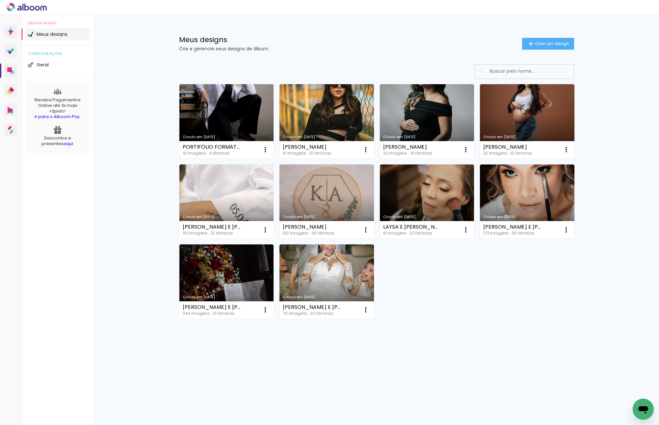
click at [234, 114] on link "Criado em 11/08/25" at bounding box center [226, 121] width 94 height 74
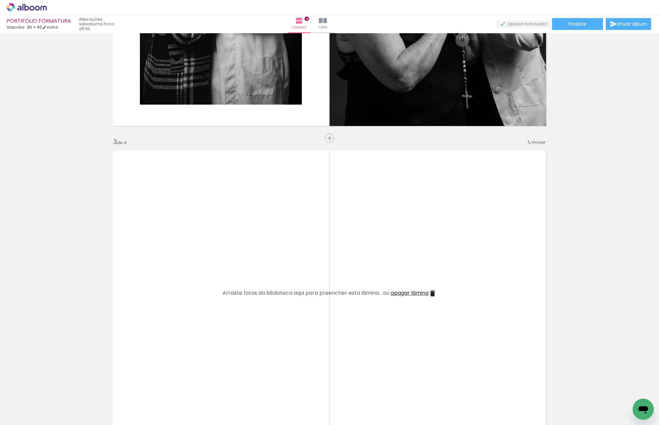
scroll to position [691, 0]
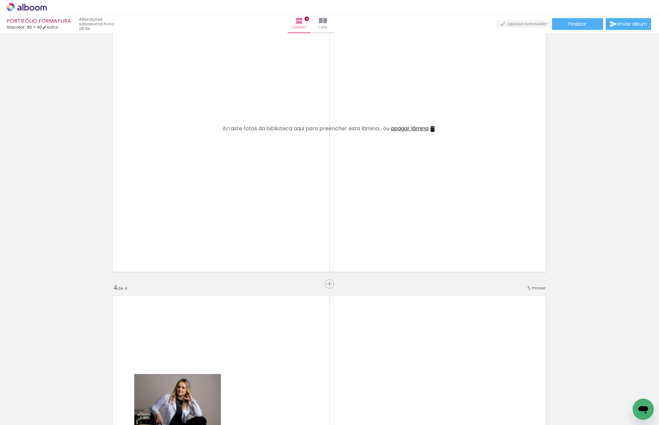
click at [605, 155] on div "Inserir lâmina 1 de 4 Inserir lâmina 2 de 4 Inserir lâmina 3 de 4 Inserir lâmin…" at bounding box center [329, 120] width 659 height 1551
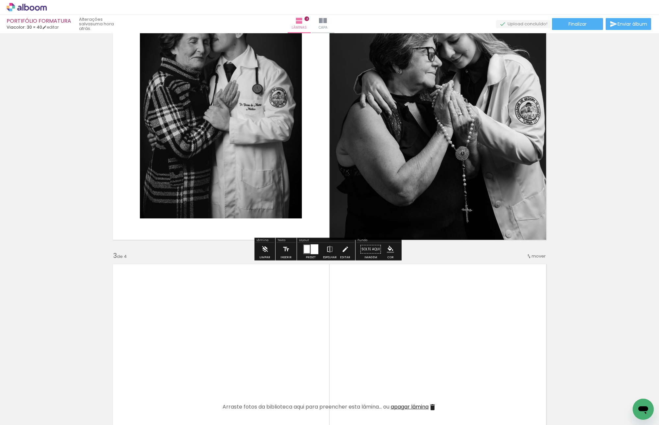
scroll to position [526, 0]
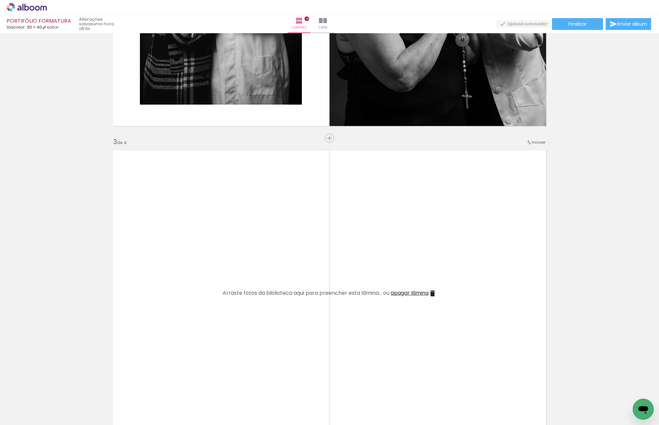
click at [349, 374] on quentale-layouter at bounding box center [329, 293] width 441 height 294
click at [326, 398] on div at bounding box center [324, 402] width 22 height 33
click at [313, 324] on quentale-layouter at bounding box center [329, 293] width 441 height 294
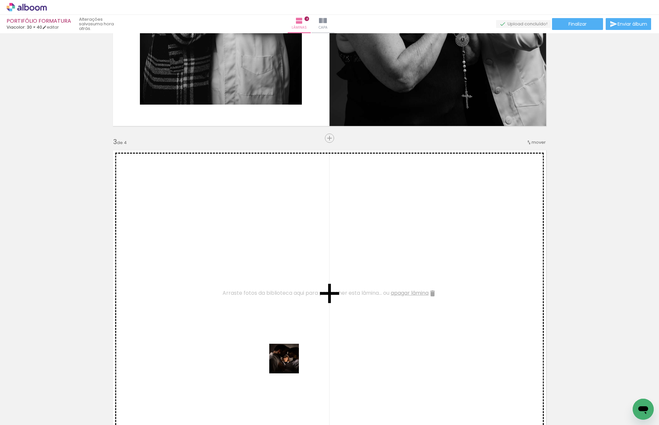
drag, startPoint x: 292, startPoint y: 389, endPoint x: 269, endPoint y: 292, distance: 99.4
click at [271, 297] on quentale-workspace at bounding box center [329, 212] width 659 height 425
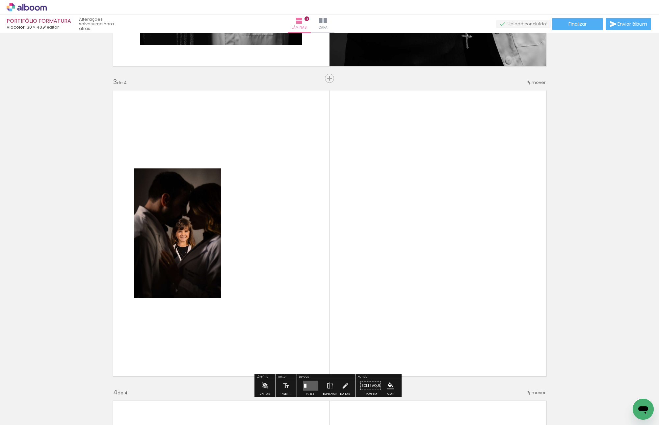
scroll to position [625, 0]
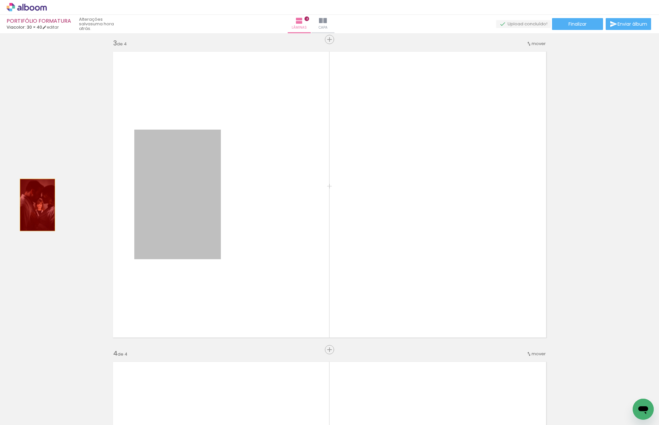
drag, startPoint x: 174, startPoint y: 213, endPoint x: 34, endPoint y: 204, distance: 139.8
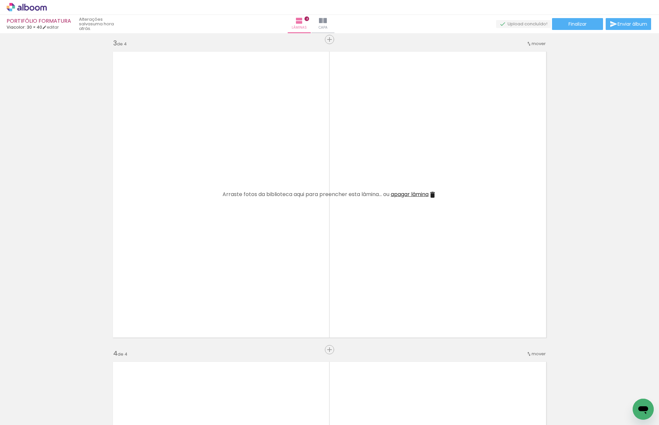
drag, startPoint x: 291, startPoint y: 396, endPoint x: 264, endPoint y: 248, distance: 150.2
click at [234, 247] on quentale-workspace at bounding box center [329, 212] width 659 height 425
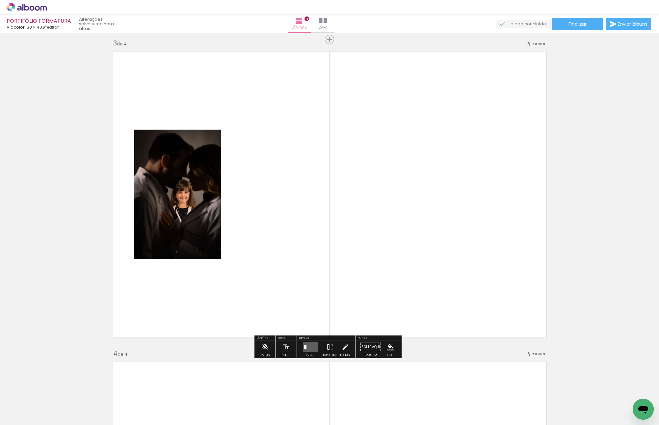
click at [556, 137] on div "Inserir lâmina 1 de 4 Inserir lâmina 2 de 4 Inserir lâmina 3 de 4 Inserir lâmin…" at bounding box center [329, 186] width 659 height 1551
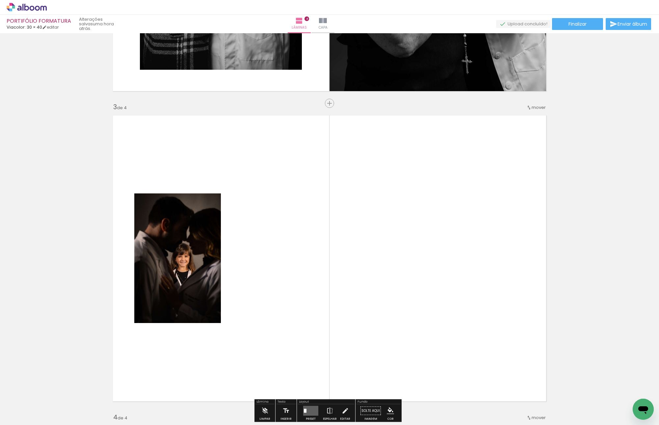
scroll to position [592, 0]
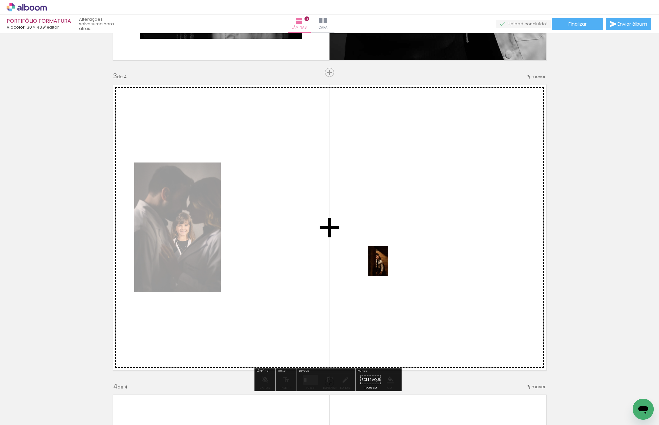
drag, startPoint x: 361, startPoint y: 404, endPoint x: 388, endPoint y: 266, distance: 141.0
click at [388, 266] on quentale-workspace at bounding box center [329, 212] width 659 height 425
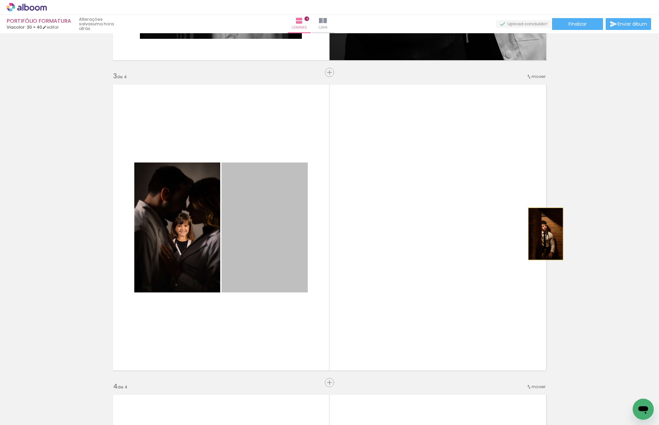
drag, startPoint x: 259, startPoint y: 226, endPoint x: 550, endPoint y: 230, distance: 291.5
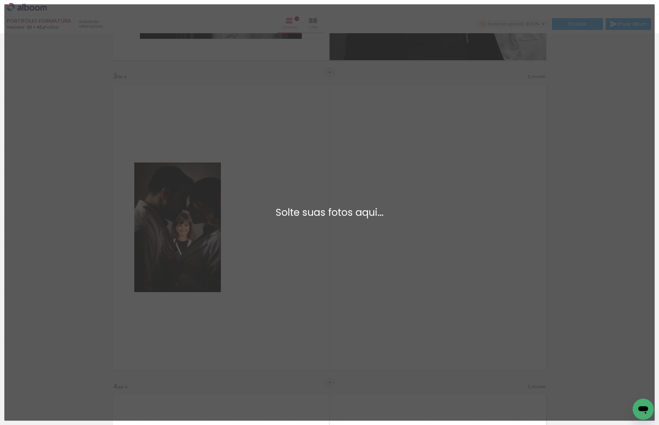
scroll to position [0, 0]
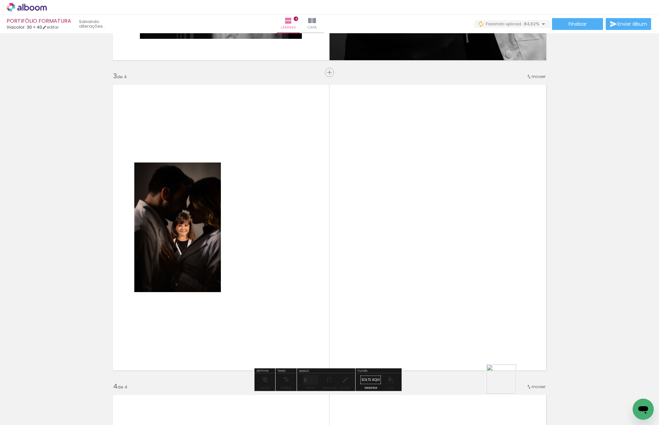
drag, startPoint x: 509, startPoint y: 401, endPoint x: 415, endPoint y: 230, distance: 195.5
click at [411, 229] on quentale-workspace at bounding box center [329, 212] width 659 height 425
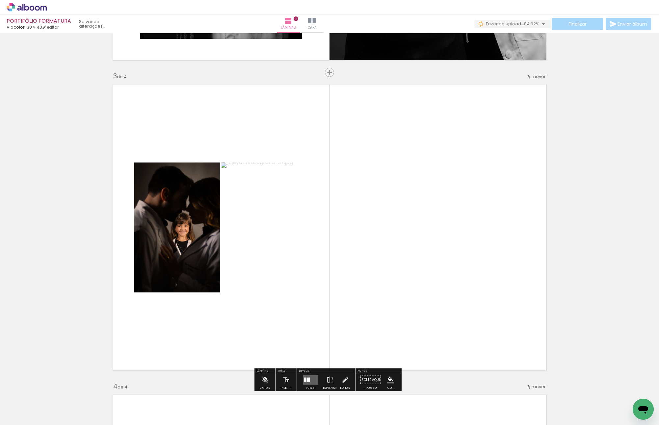
scroll to position [691, 0]
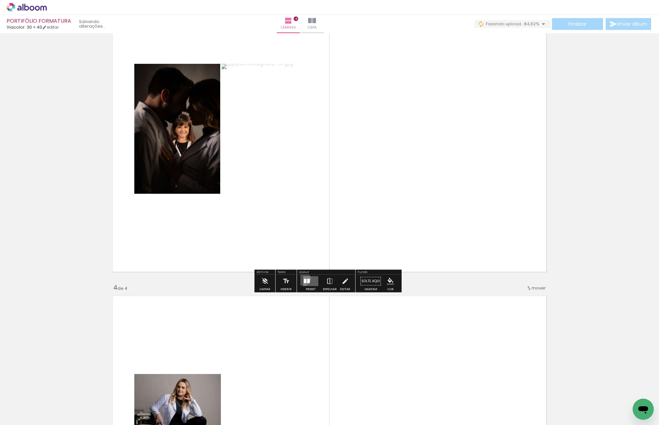
click at [304, 279] on div at bounding box center [305, 281] width 3 height 4
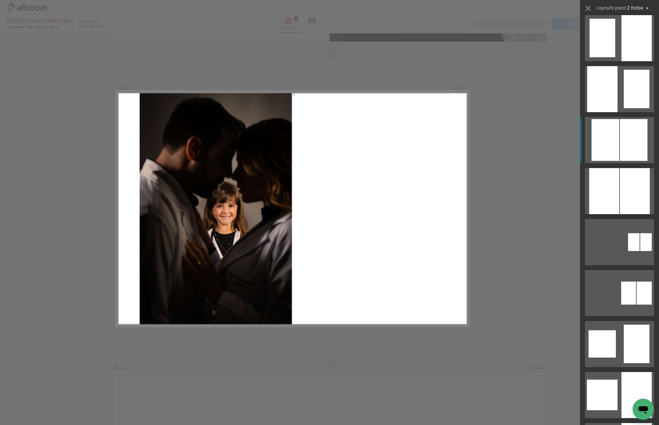
scroll to position [362, 0]
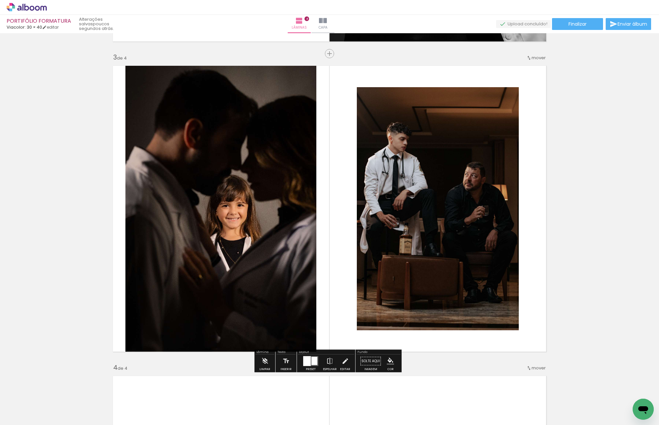
click at [275, 215] on quentale-photo at bounding box center [220, 209] width 191 height 294
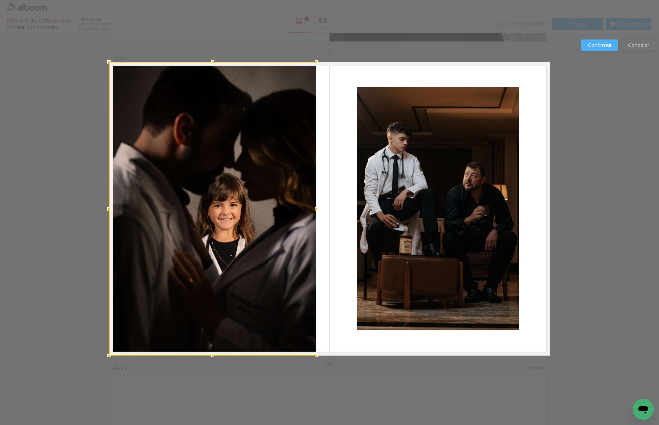
click at [60, 207] on div "Inserir lâmina 1 de 4 Inserir lâmina 2 de 4 Inserir lâmina 3 de 4 Inserir lâmin…" at bounding box center [329, 205] width 659 height 1567
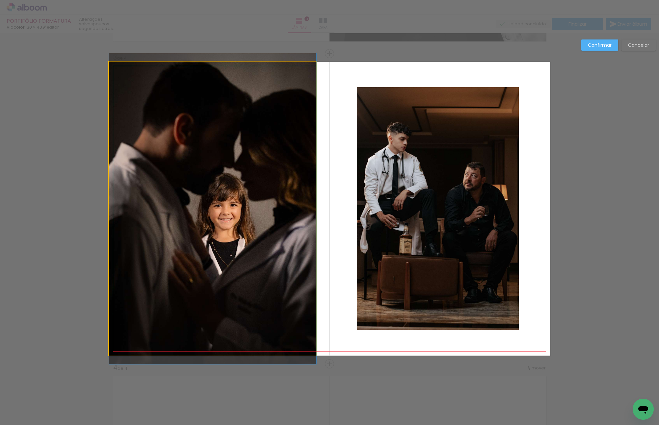
click at [162, 212] on quentale-photo at bounding box center [212, 209] width 207 height 294
click at [162, 212] on div at bounding box center [212, 209] width 207 height 294
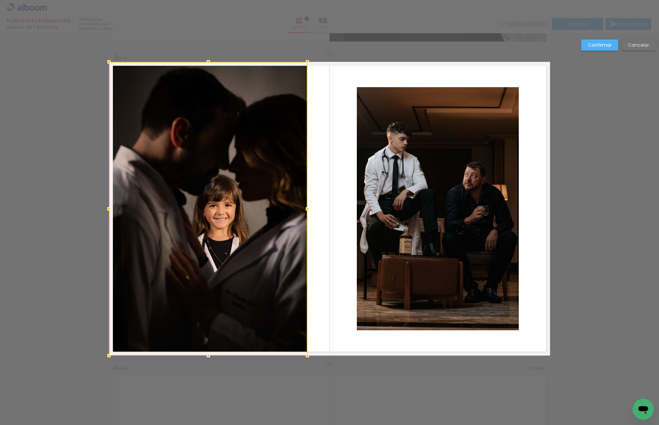
drag, startPoint x: 320, startPoint y: 209, endPoint x: 354, endPoint y: 208, distance: 34.2
click at [354, 208] on album-spread "3 de 4" at bounding box center [329, 209] width 441 height 294
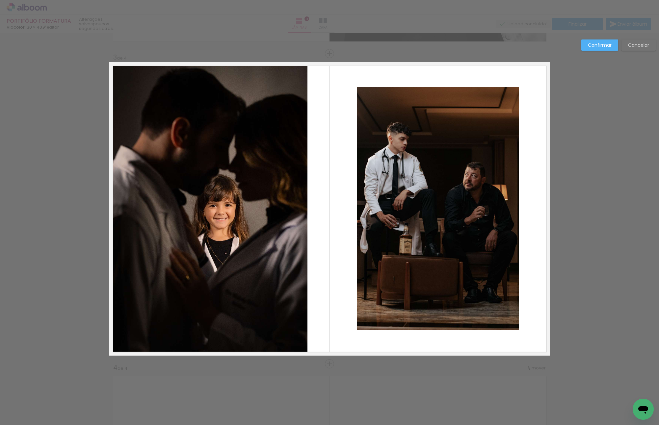
click at [268, 208] on quentale-photo at bounding box center [208, 209] width 198 height 294
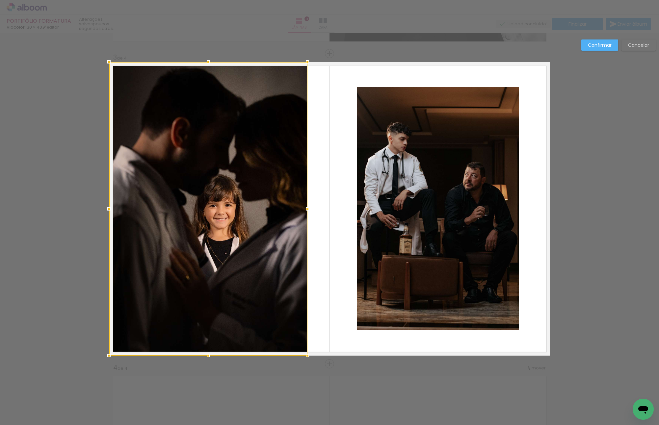
click at [268, 208] on div at bounding box center [208, 209] width 198 height 294
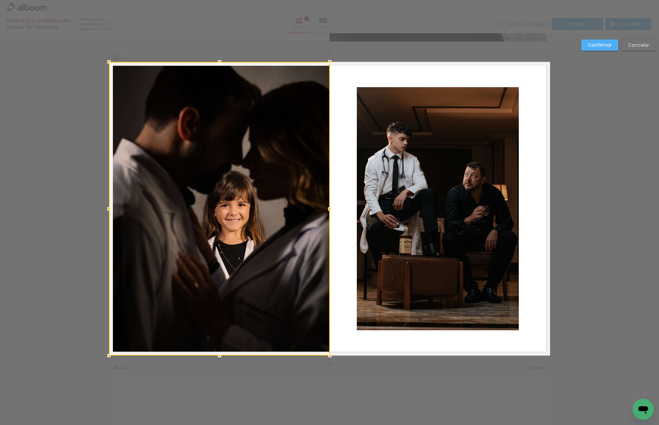
drag, startPoint x: 309, startPoint y: 208, endPoint x: 332, endPoint y: 208, distance: 22.4
click at [332, 208] on div at bounding box center [329, 208] width 13 height 13
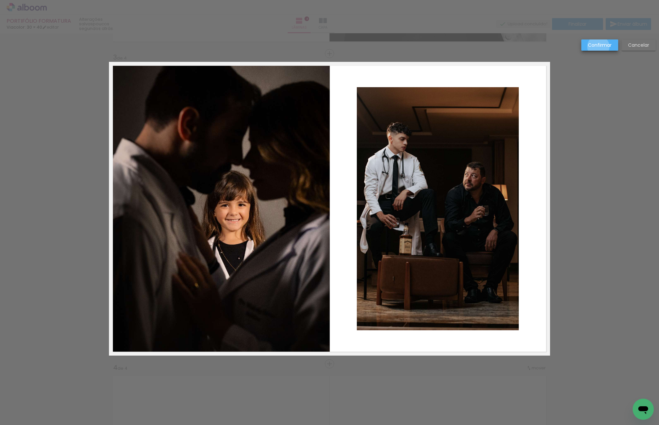
click at [0, 0] on slot "Confirmar" at bounding box center [0, 0] width 0 height 0
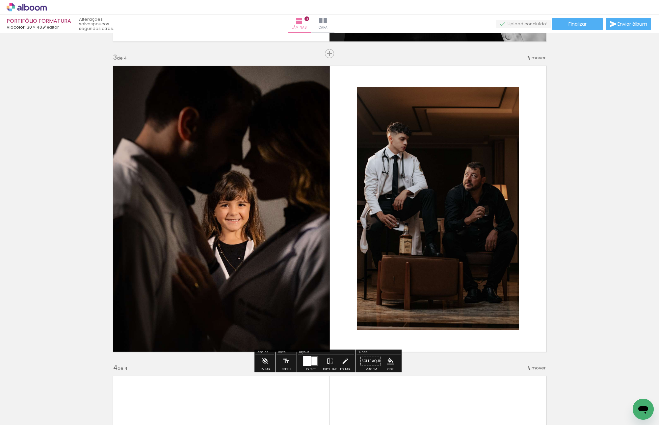
click at [572, 139] on div "Inserir lâmina 1 de 4 Inserir lâmina 2 de 4 Inserir lâmina 3 de 4 Inserir lâmin…" at bounding box center [329, 200] width 659 height 1551
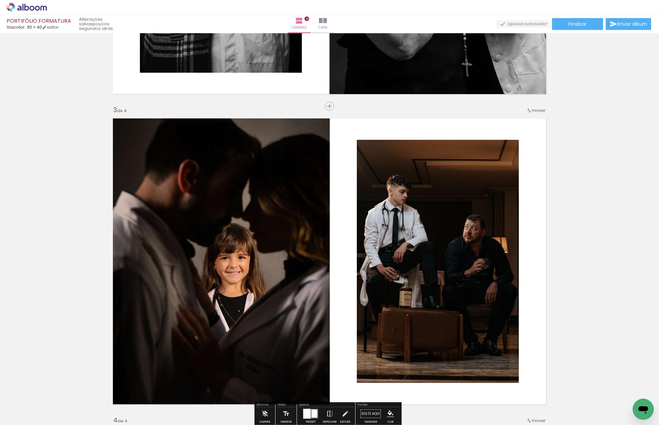
scroll to position [611, 0]
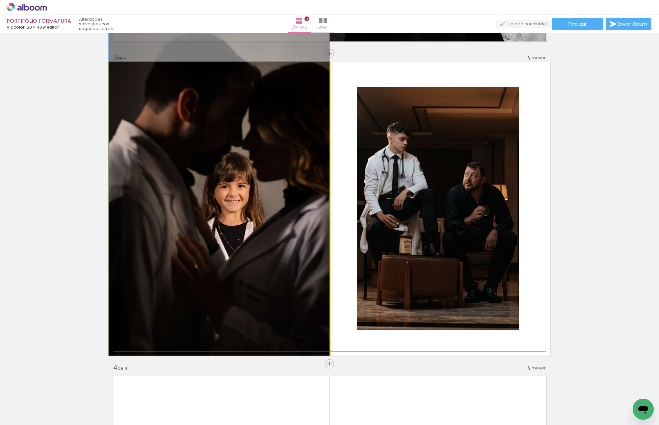
drag, startPoint x: 270, startPoint y: 208, endPoint x: 249, endPoint y: 177, distance: 38.0
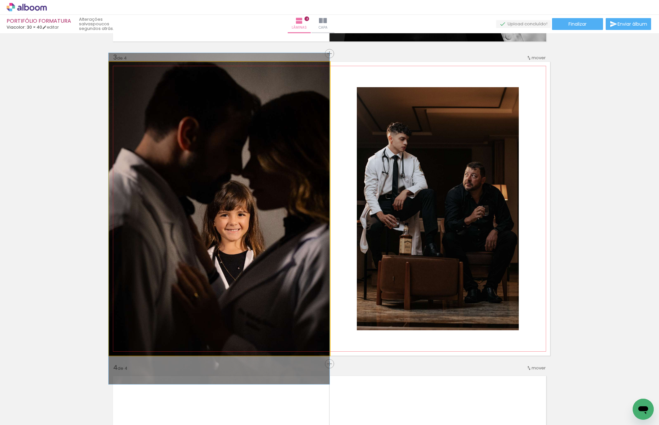
drag, startPoint x: 259, startPoint y: 185, endPoint x: 256, endPoint y: 211, distance: 25.9
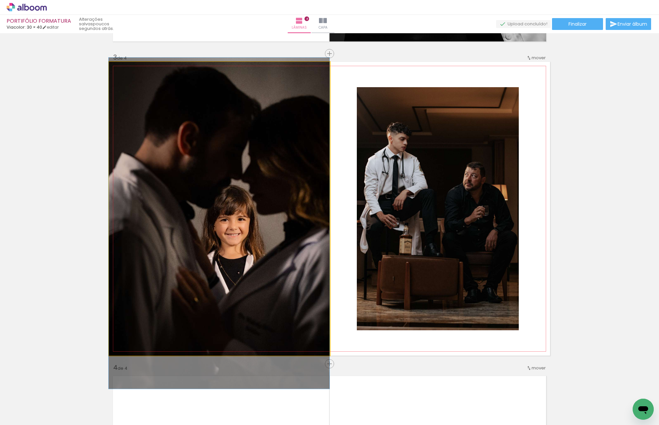
drag, startPoint x: 256, startPoint y: 211, endPoint x: 255, endPoint y: 215, distance: 4.5
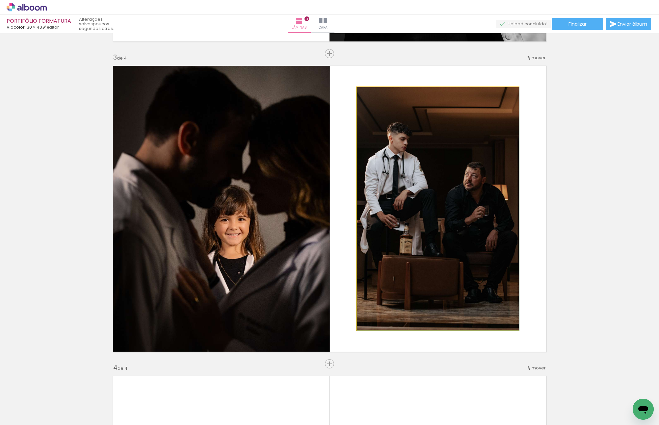
drag, startPoint x: 448, startPoint y: 229, endPoint x: 449, endPoint y: 237, distance: 8.3
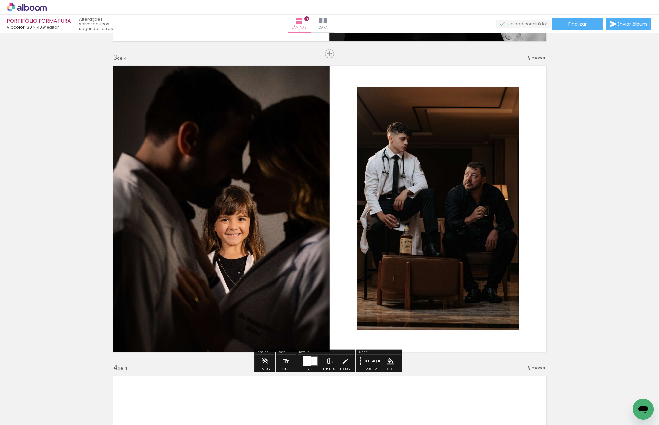
click at [597, 251] on div "Inserir lâmina 1 de 4 Inserir lâmina 2 de 4 Inserir lâmina 3 de 4 Inserir lâmin…" at bounding box center [329, 200] width 659 height 1551
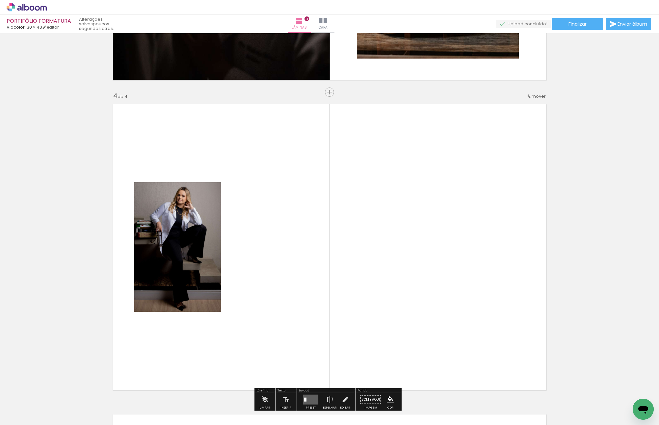
scroll to position [907, 0]
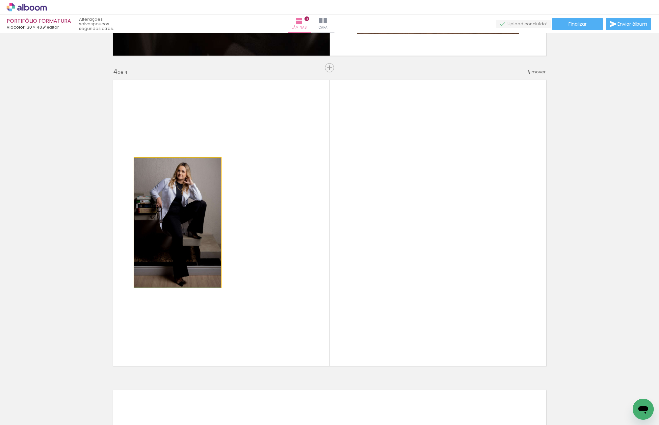
drag, startPoint x: 175, startPoint y: 238, endPoint x: 92, endPoint y: 248, distance: 84.1
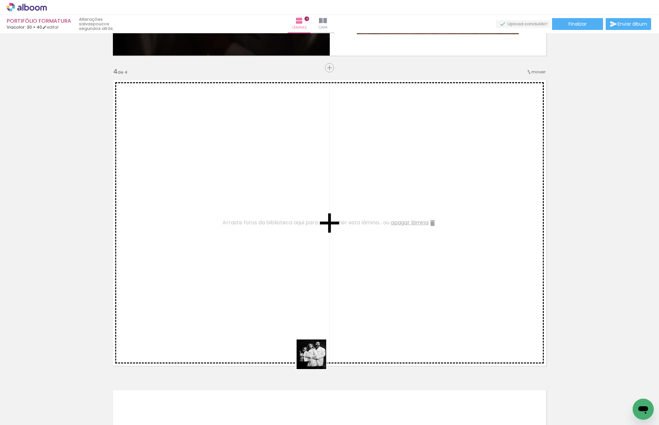
drag, startPoint x: 323, startPoint y: 388, endPoint x: 278, endPoint y: 289, distance: 108.6
click at [274, 281] on quentale-workspace at bounding box center [329, 212] width 659 height 425
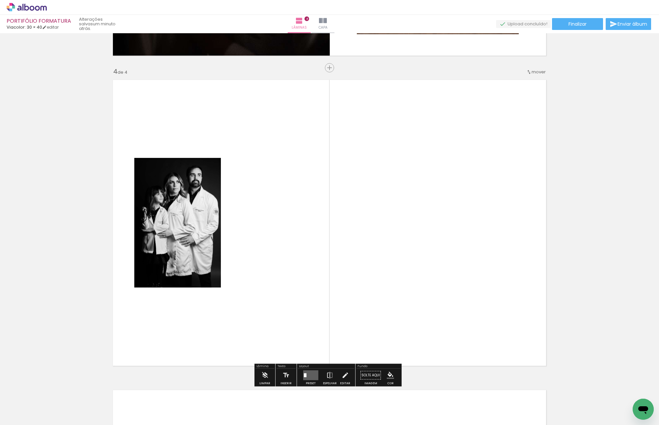
click at [312, 283] on quentale-layouter at bounding box center [329, 223] width 441 height 294
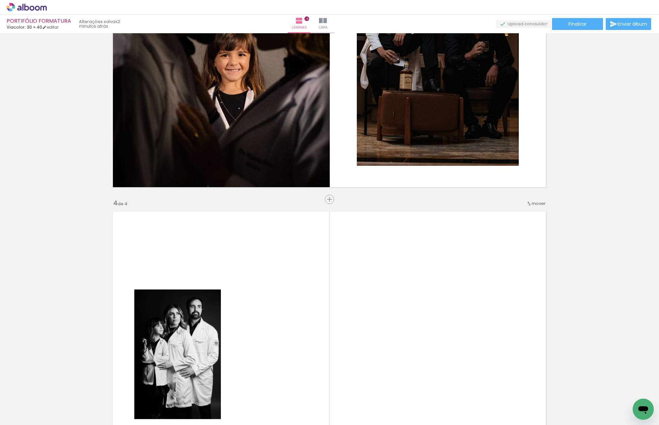
scroll to position [874, 0]
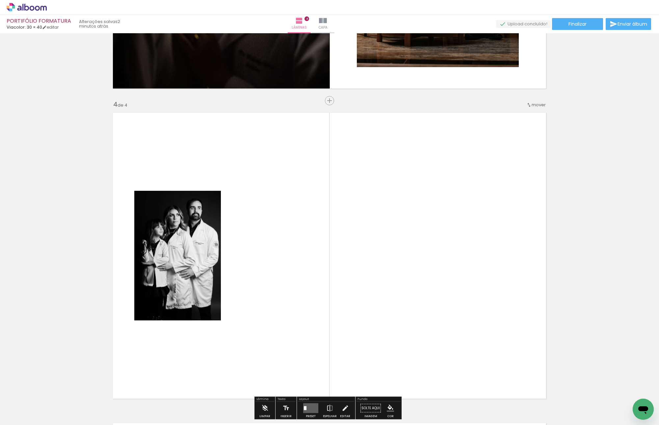
drag, startPoint x: 217, startPoint y: 397, endPoint x: 361, endPoint y: 266, distance: 194.9
click at [361, 268] on quentale-workspace at bounding box center [329, 212] width 659 height 425
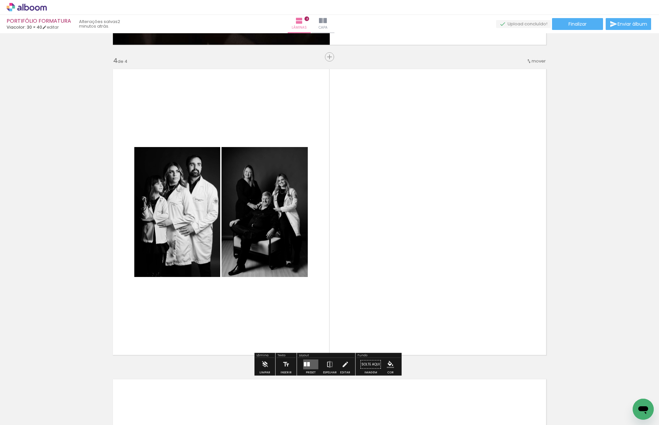
scroll to position [940, 0]
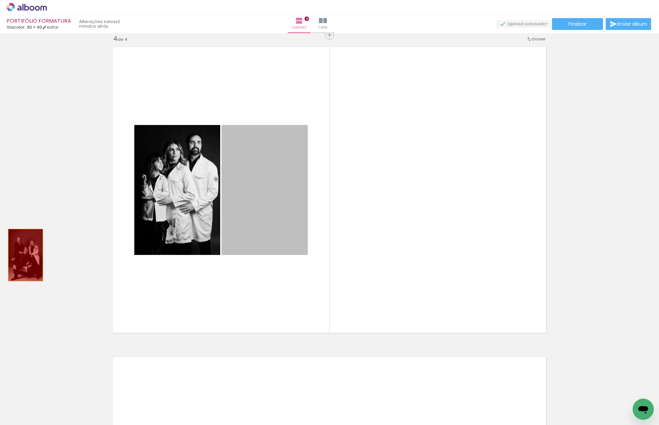
drag, startPoint x: 268, startPoint y: 217, endPoint x: 26, endPoint y: 243, distance: 243.4
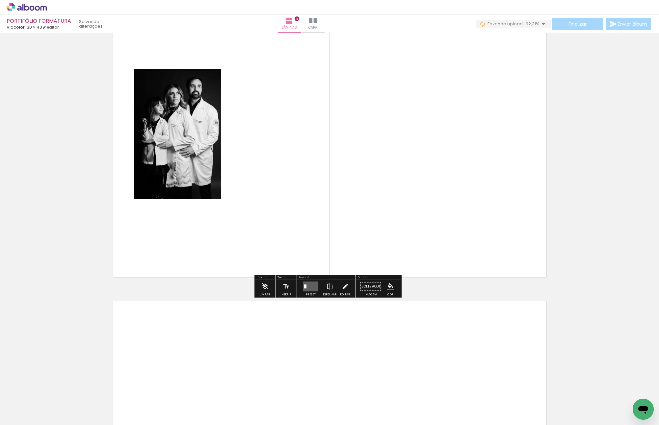
scroll to position [864, 0]
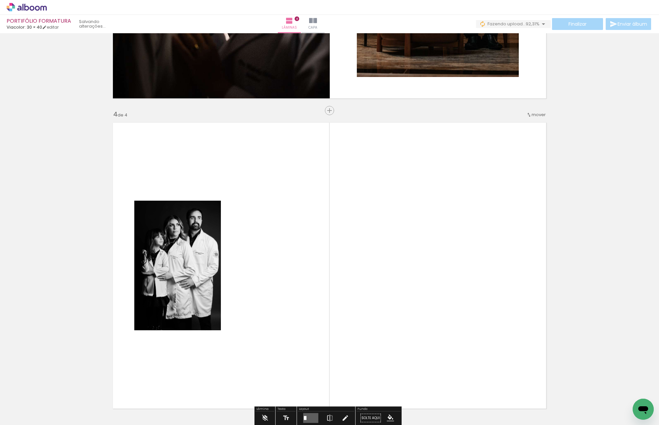
click at [407, 249] on quentale-layouter at bounding box center [329, 266] width 441 height 294
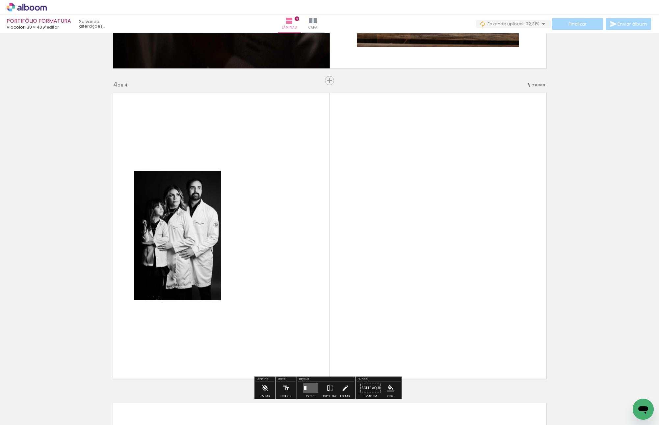
scroll to position [930, 0]
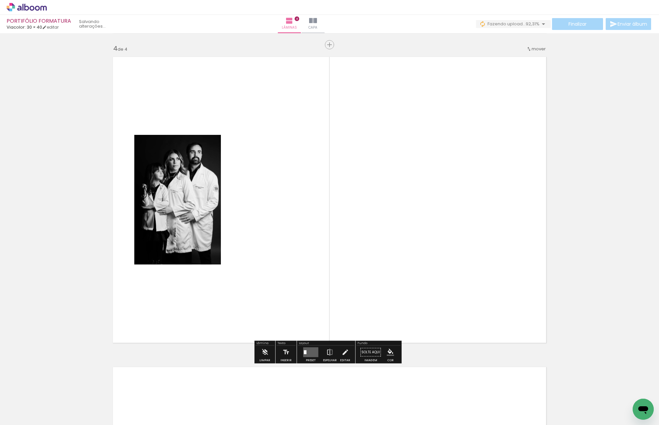
click at [349, 249] on quentale-layouter at bounding box center [329, 200] width 441 height 294
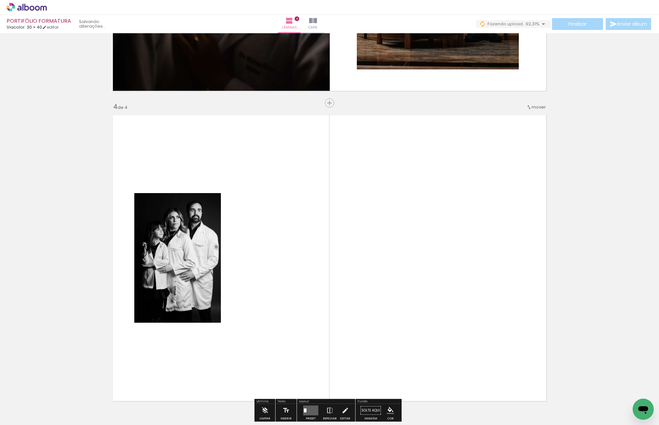
scroll to position [897, 0]
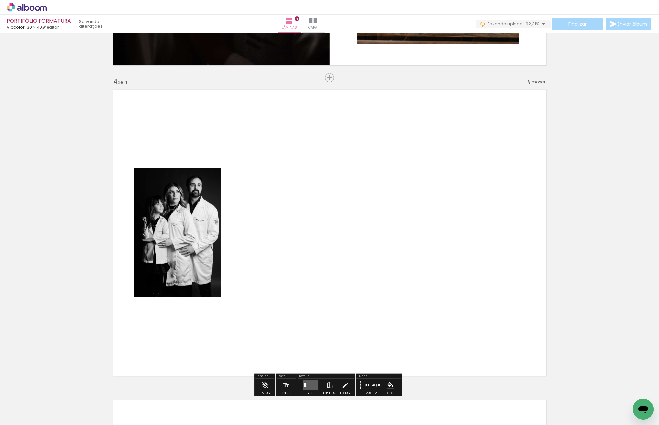
click at [269, 298] on quentale-layouter at bounding box center [329, 233] width 441 height 294
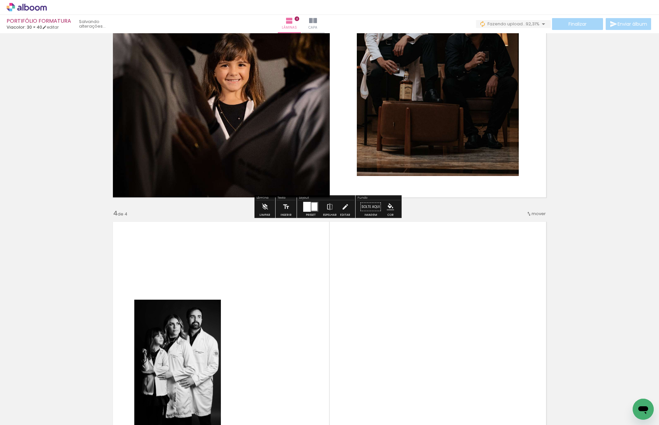
scroll to position [897, 0]
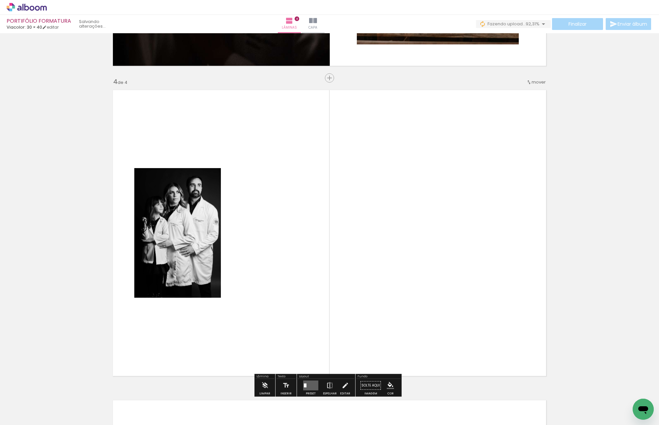
click at [268, 285] on quentale-layouter at bounding box center [329, 233] width 441 height 294
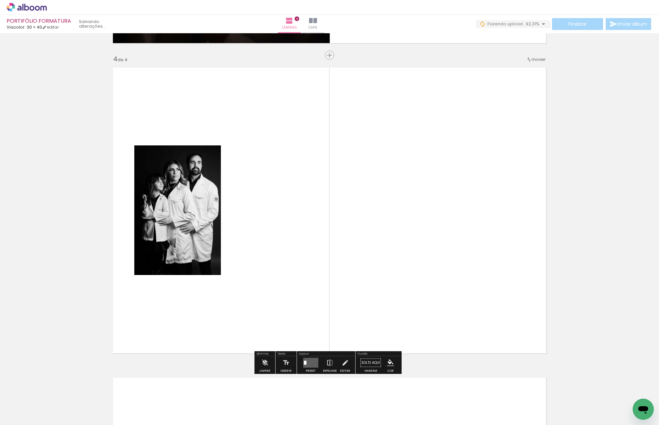
scroll to position [930, 0]
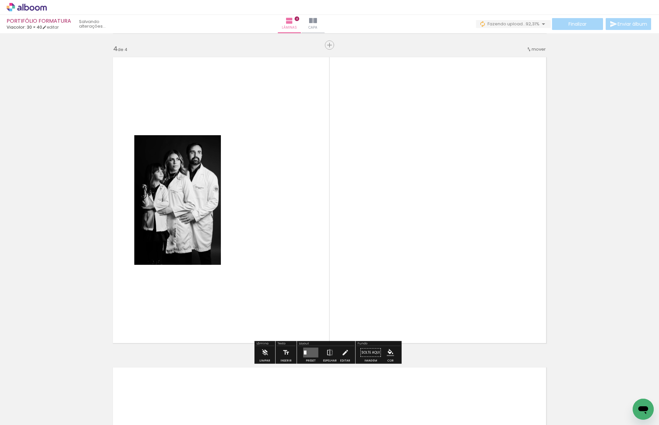
click at [431, 262] on quentale-layouter at bounding box center [329, 200] width 441 height 294
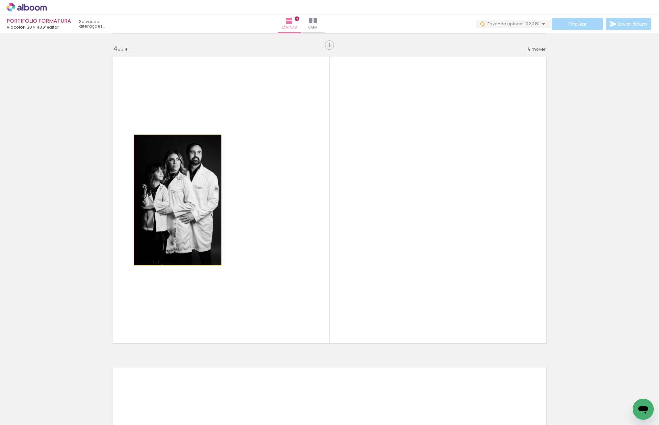
click at [196, 227] on quentale-photo at bounding box center [177, 200] width 87 height 130
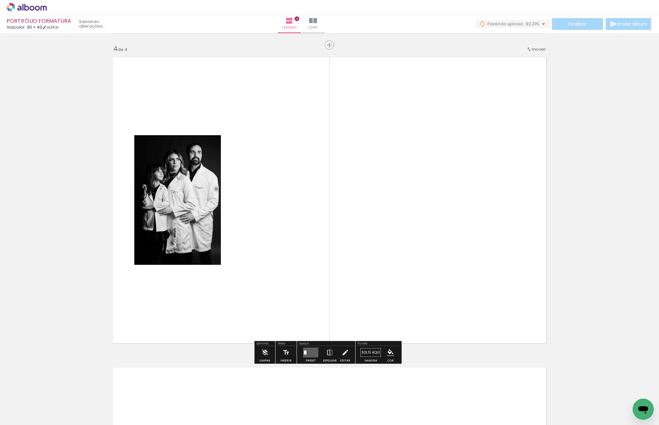
click at [427, 260] on quentale-layouter at bounding box center [329, 200] width 441 height 294
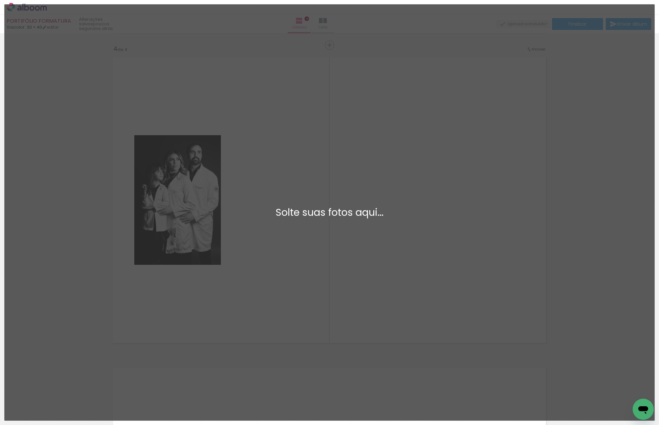
scroll to position [0, 0]
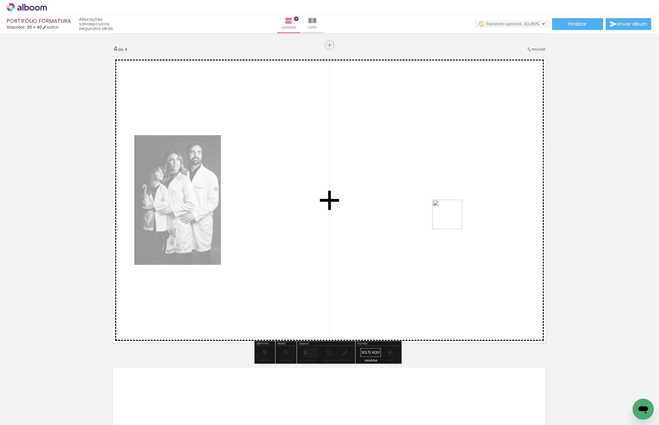
drag, startPoint x: 552, startPoint y: 398, endPoint x: 443, endPoint y: 213, distance: 213.8
click at [443, 213] on quentale-workspace at bounding box center [329, 212] width 659 height 425
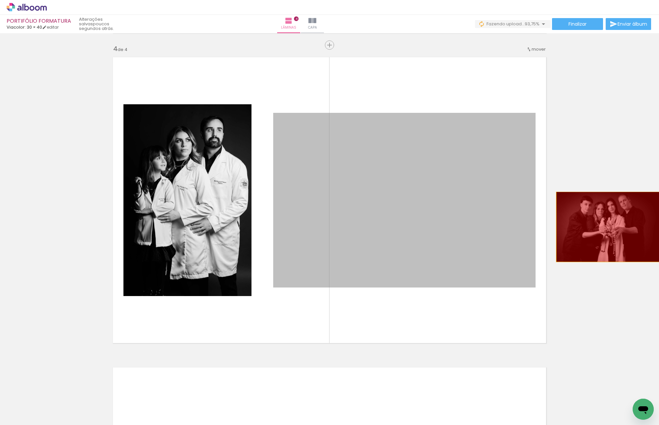
drag, startPoint x: 401, startPoint y: 220, endPoint x: 606, endPoint y: 227, distance: 205.3
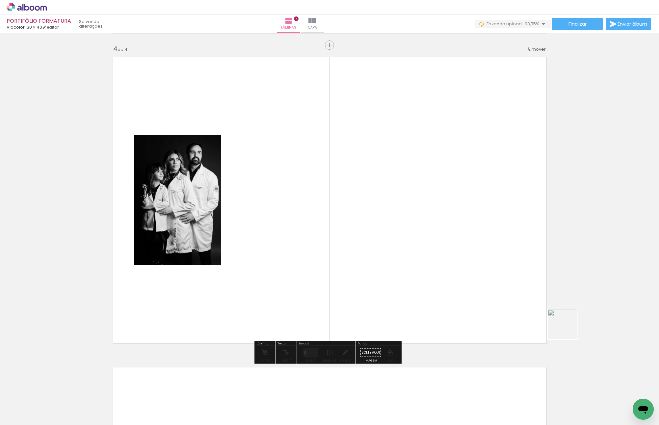
drag, startPoint x: 616, startPoint y: 409, endPoint x: 405, endPoint y: 185, distance: 307.6
click at [405, 185] on quentale-workspace at bounding box center [329, 212] width 659 height 425
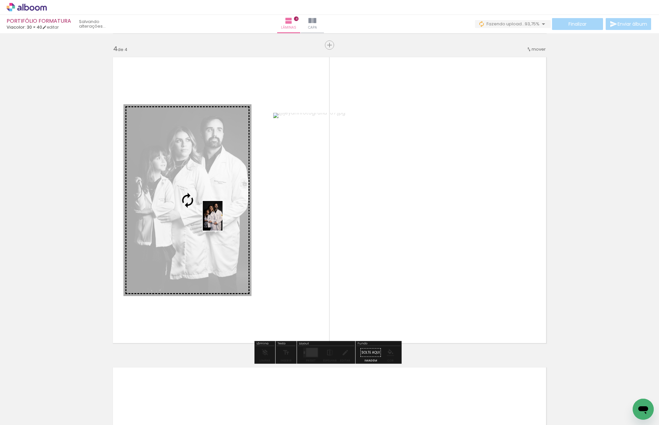
drag, startPoint x: 580, startPoint y: 403, endPoint x: 222, endPoint y: 221, distance: 401.0
click at [222, 221] on quentale-workspace at bounding box center [329, 212] width 659 height 425
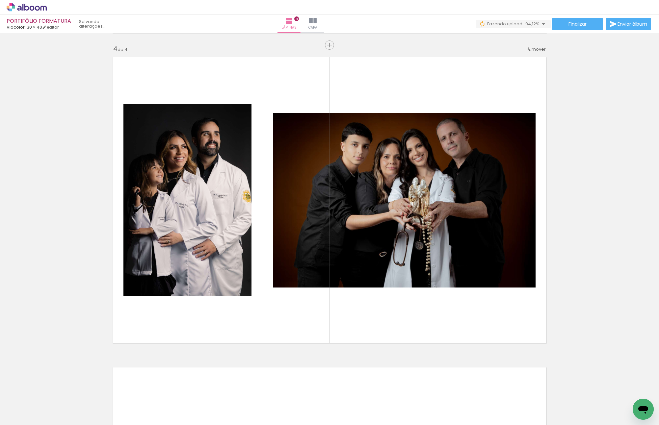
scroll to position [0, 24]
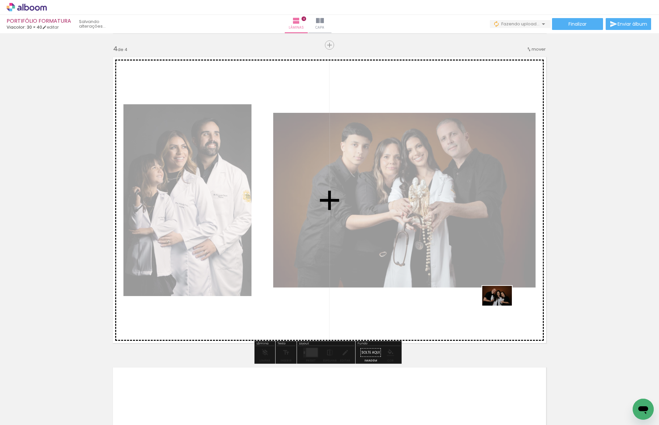
drag, startPoint x: 634, startPoint y: 396, endPoint x: 502, endPoint y: 306, distance: 159.8
click at [502, 306] on quentale-workspace at bounding box center [329, 212] width 659 height 425
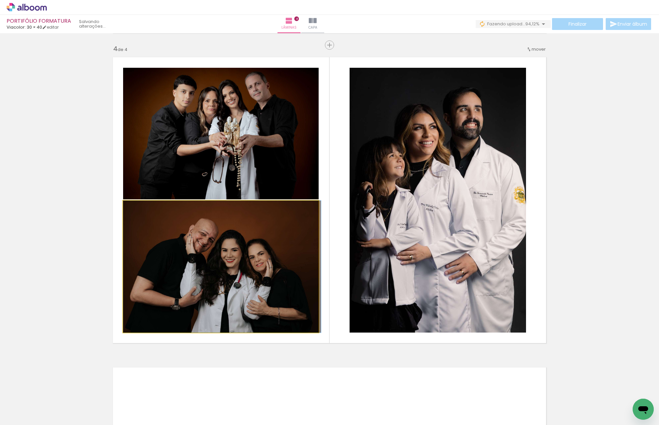
drag, startPoint x: 319, startPoint y: 272, endPoint x: 326, endPoint y: 270, distance: 6.7
click at [325, 271] on quentale-layouter at bounding box center [329, 200] width 441 height 294
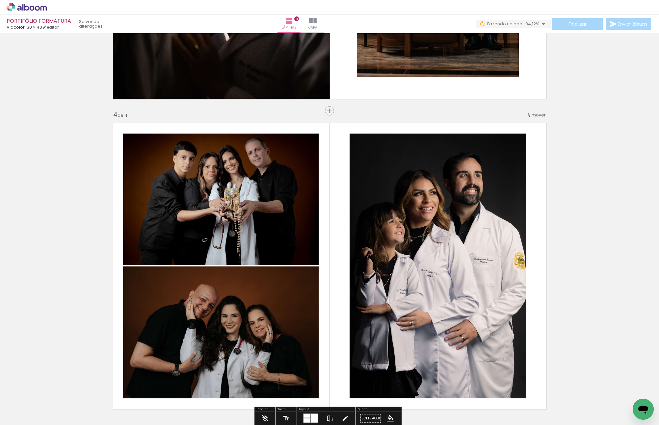
scroll to position [962, 0]
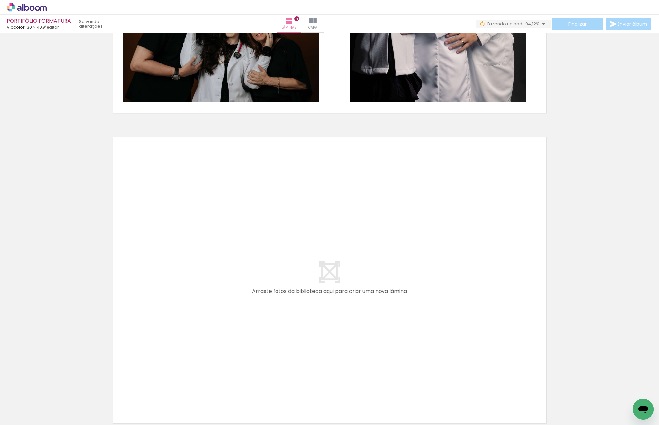
scroll to position [1193, 0]
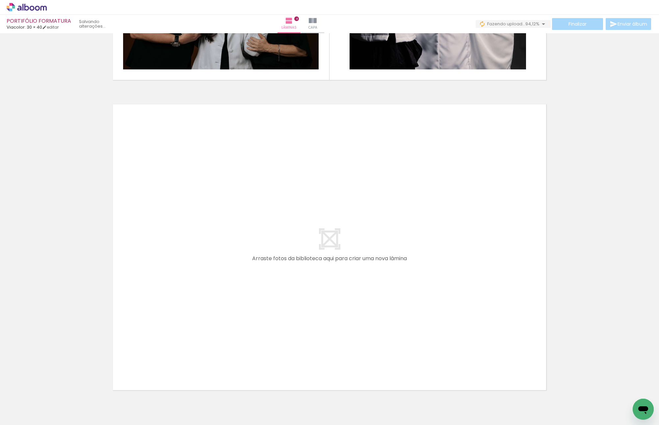
click at [404, 286] on quentale-layouter at bounding box center [329, 247] width 441 height 294
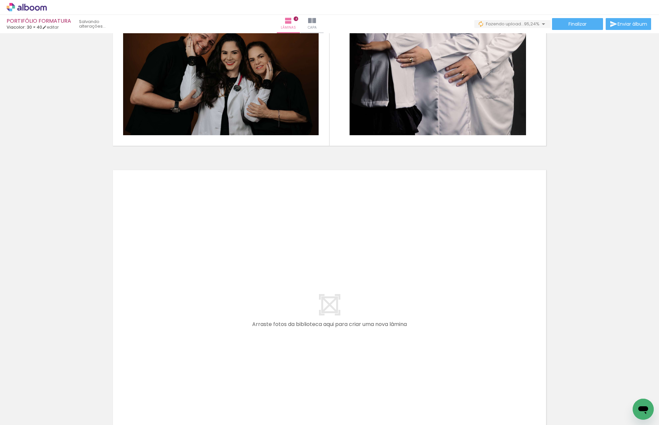
scroll to position [0, 0]
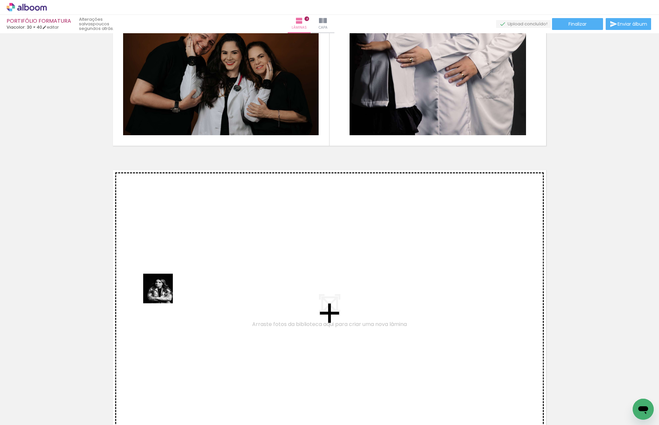
drag, startPoint x: 143, startPoint y: 399, endPoint x: 163, endPoint y: 291, distance: 109.7
click at [163, 291] on quentale-workspace at bounding box center [329, 212] width 659 height 425
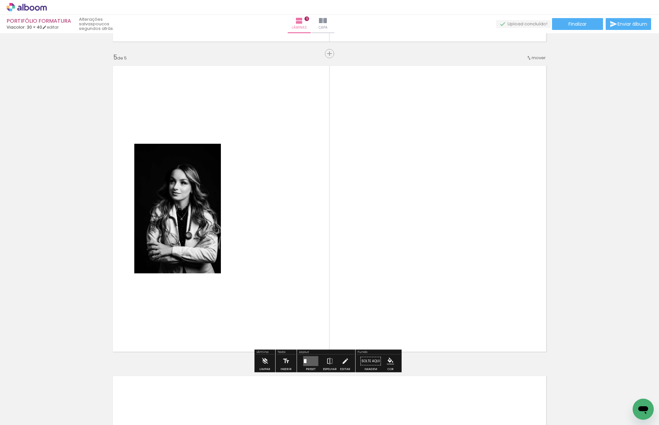
scroll to position [0, 171]
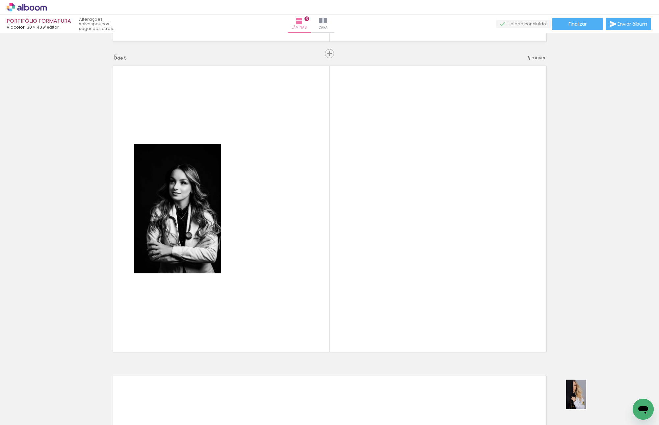
click at [586, 399] on quentale-thumb at bounding box center [594, 403] width 37 height 38
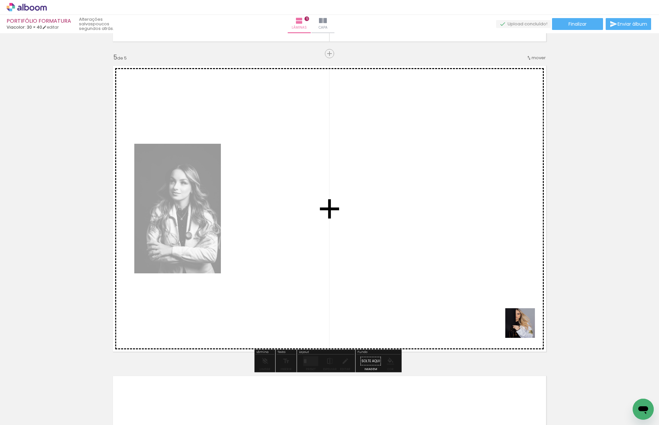
drag, startPoint x: 596, startPoint y: 400, endPoint x: 422, endPoint y: 246, distance: 232.6
click at [424, 248] on quentale-workspace at bounding box center [329, 212] width 659 height 425
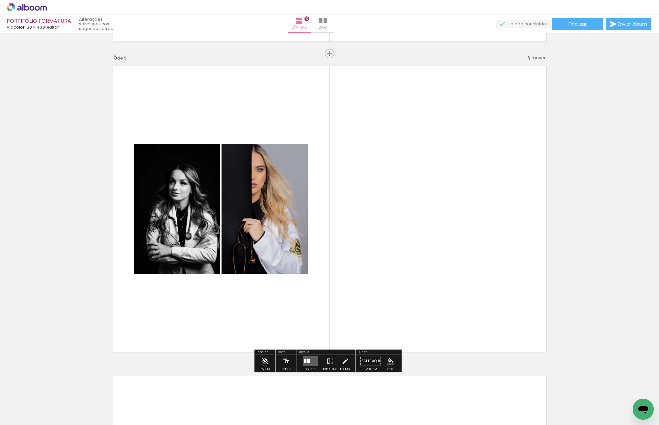
click at [308, 356] on quentale-layouter at bounding box center [310, 361] width 15 height 10
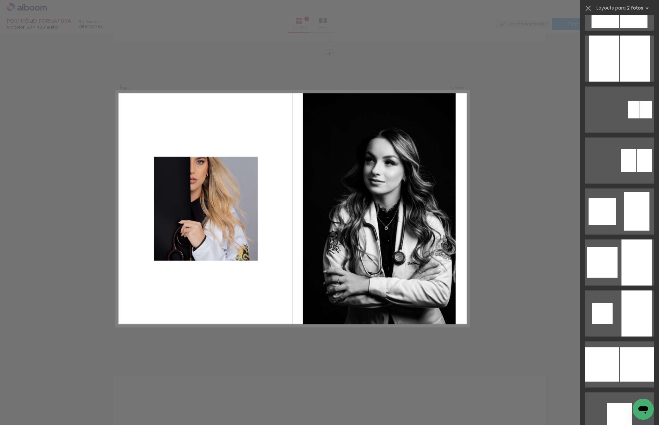
scroll to position [559, 0]
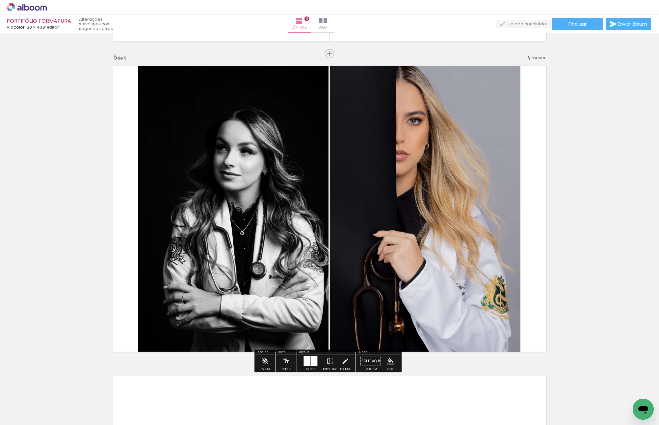
click at [449, 116] on quentale-photo at bounding box center [425, 209] width 190 height 294
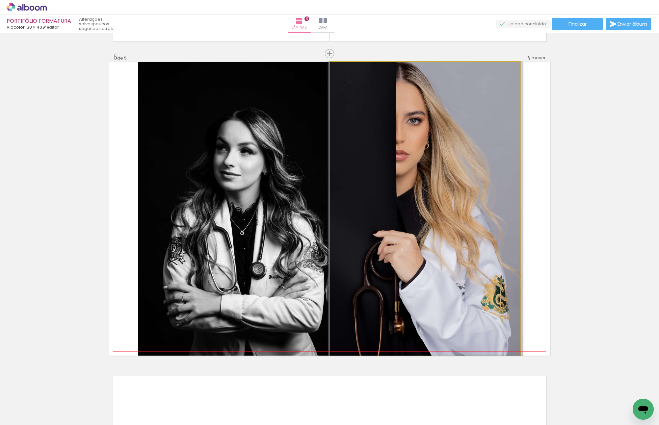
click at [449, 116] on quentale-photo at bounding box center [425, 209] width 190 height 294
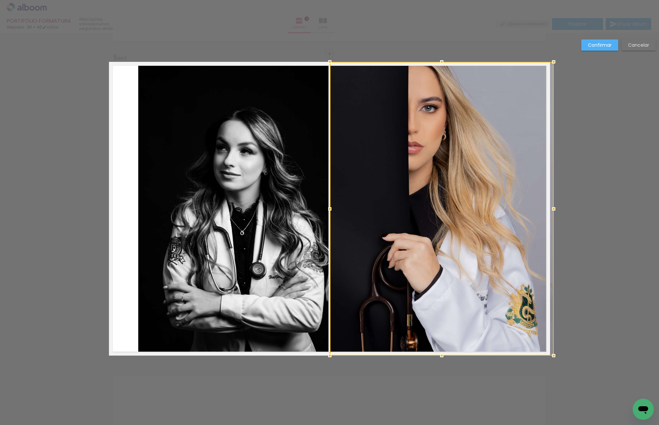
drag, startPoint x: 514, startPoint y: 208, endPoint x: 559, endPoint y: 208, distance: 44.7
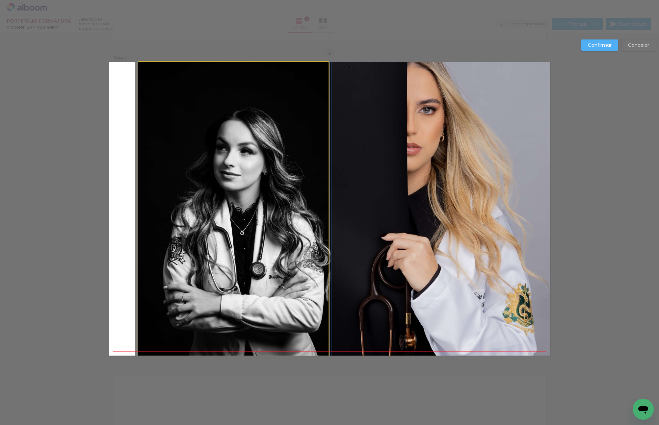
click at [260, 183] on quentale-photo at bounding box center [233, 209] width 190 height 294
click at [330, 183] on div at bounding box center [442, 209] width 224 height 294
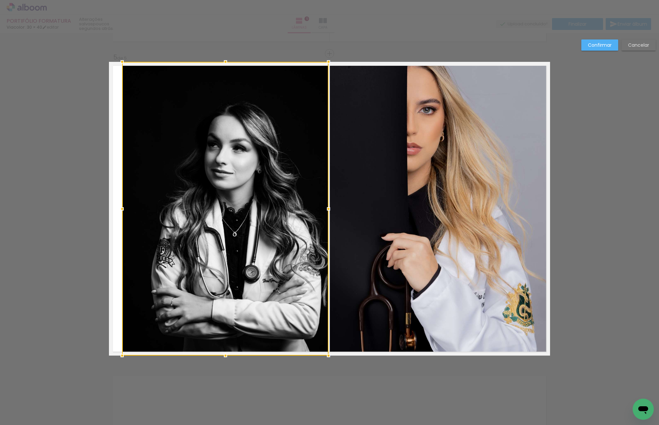
drag, startPoint x: 134, startPoint y: 208, endPoint x: 55, endPoint y: 208, distance: 79.6
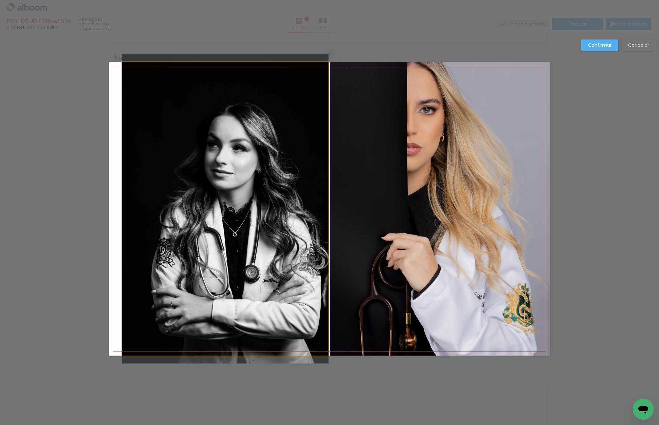
click at [129, 210] on quentale-photo at bounding box center [225, 209] width 206 height 294
click at [129, 210] on div at bounding box center [225, 209] width 206 height 294
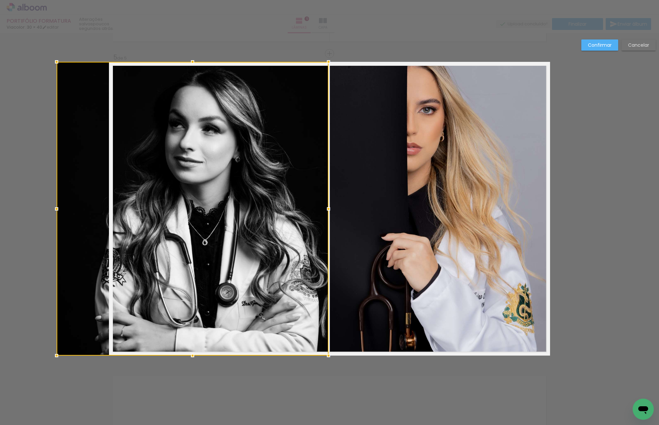
drag, startPoint x: 121, startPoint y: 209, endPoint x: 57, endPoint y: 208, distance: 64.1
click at [57, 208] on div at bounding box center [56, 208] width 13 height 13
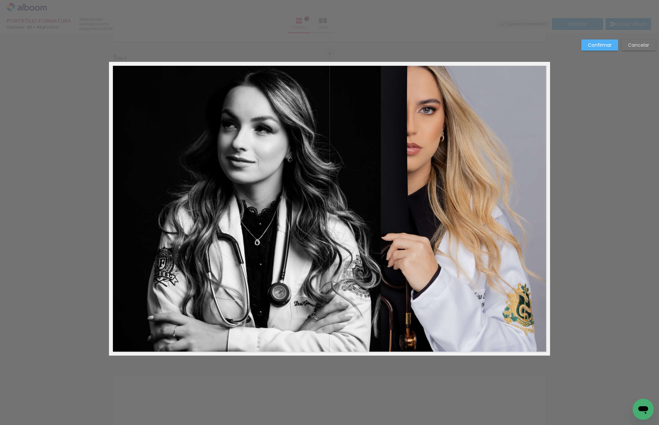
click at [276, 189] on quentale-photo at bounding box center [245, 209] width 272 height 294
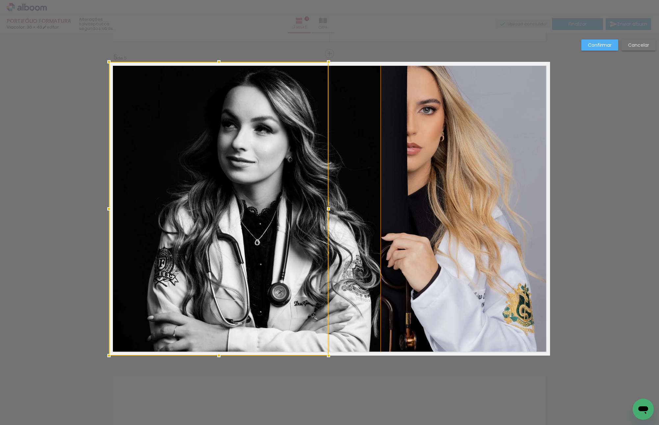
click at [276, 189] on div at bounding box center [218, 209] width 219 height 294
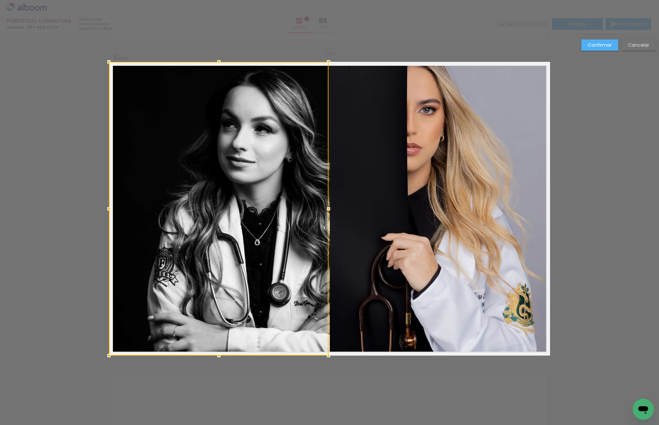
drag, startPoint x: 323, startPoint y: 209, endPoint x: 282, endPoint y: 209, distance: 40.8
click at [282, 209] on div at bounding box center [218, 209] width 219 height 294
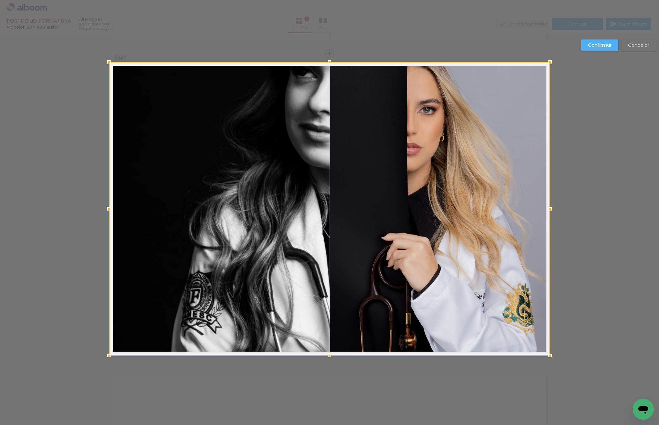
click at [259, 202] on div at bounding box center [329, 209] width 441 height 294
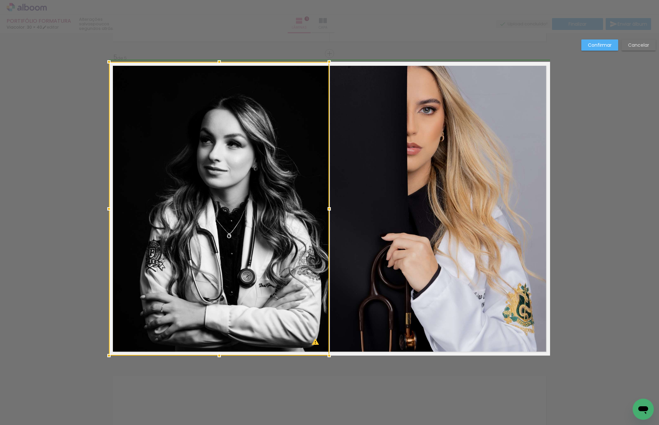
drag, startPoint x: 550, startPoint y: 209, endPoint x: 331, endPoint y: 201, distance: 219.2
click at [331, 201] on album-spread "5 de 5" at bounding box center [329, 209] width 441 height 294
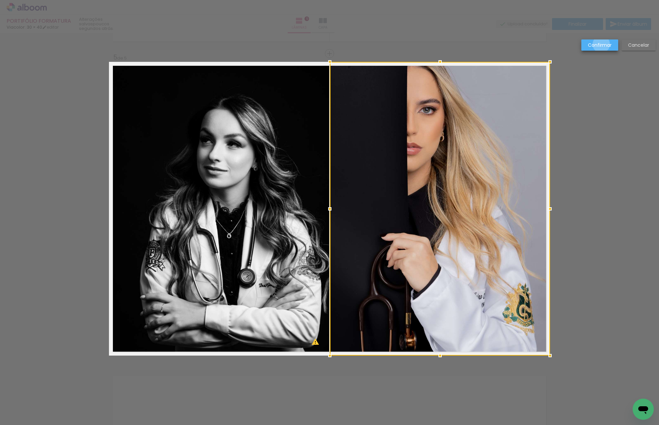
click at [0, 0] on slot "Confirmar" at bounding box center [0, 0] width 0 height 0
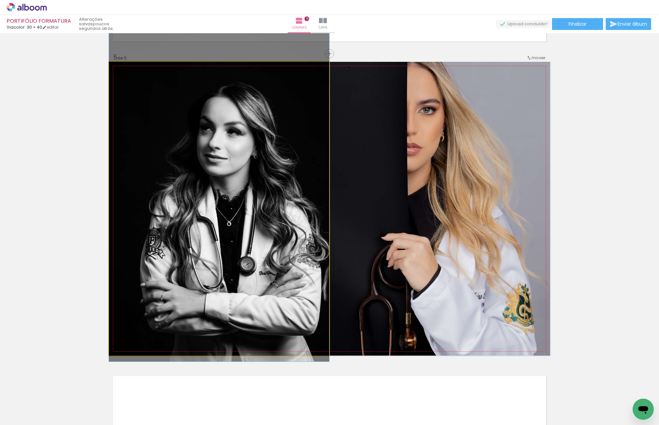
drag, startPoint x: 201, startPoint y: 189, endPoint x: 172, endPoint y: 176, distance: 31.8
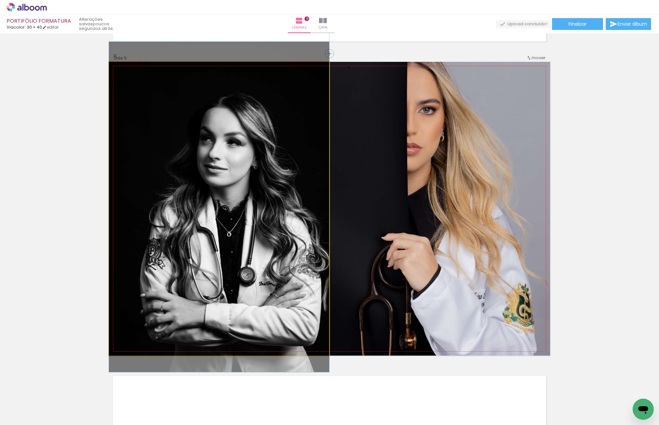
drag, startPoint x: 249, startPoint y: 180, endPoint x: 248, endPoint y: 196, distance: 15.8
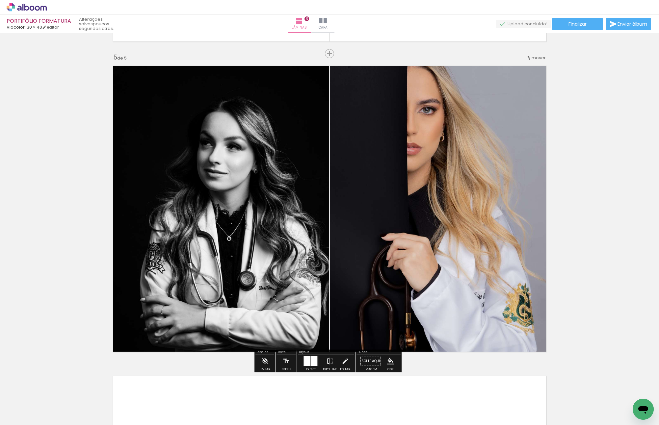
drag, startPoint x: 570, startPoint y: 145, endPoint x: 583, endPoint y: 121, distance: 26.8
click at [311, 361] on div at bounding box center [314, 361] width 6 height 10
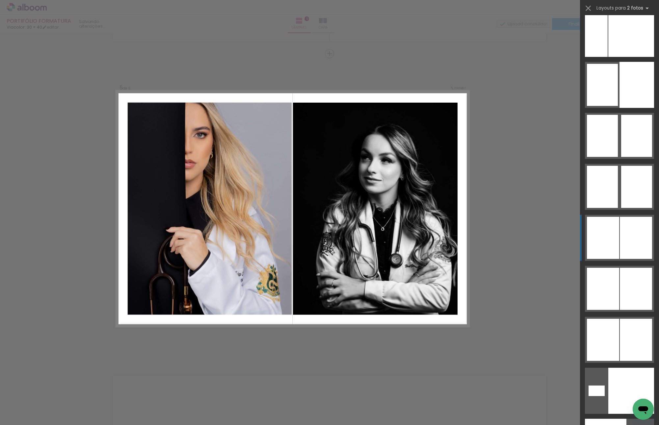
scroll to position [4015, 0]
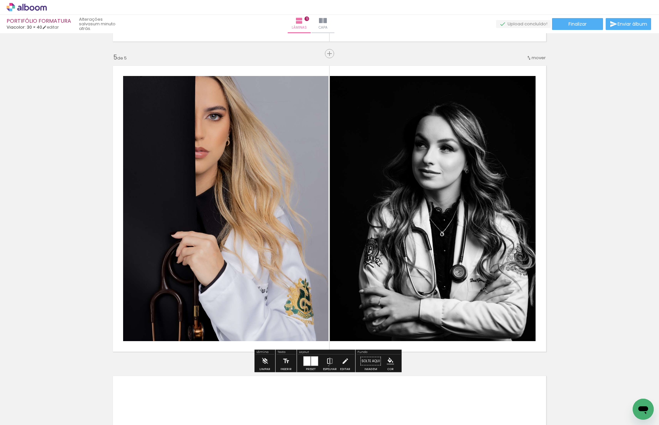
click at [327, 365] on iron-icon at bounding box center [329, 361] width 7 height 13
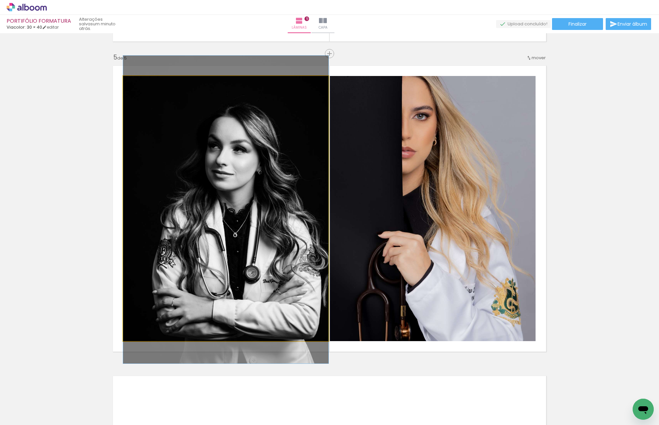
drag, startPoint x: 276, startPoint y: 231, endPoint x: 252, endPoint y: 233, distance: 23.4
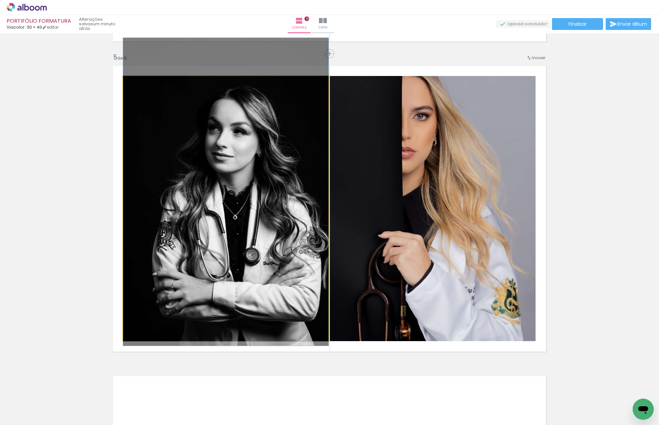
drag, startPoint x: 271, startPoint y: 250, endPoint x: 263, endPoint y: 235, distance: 16.9
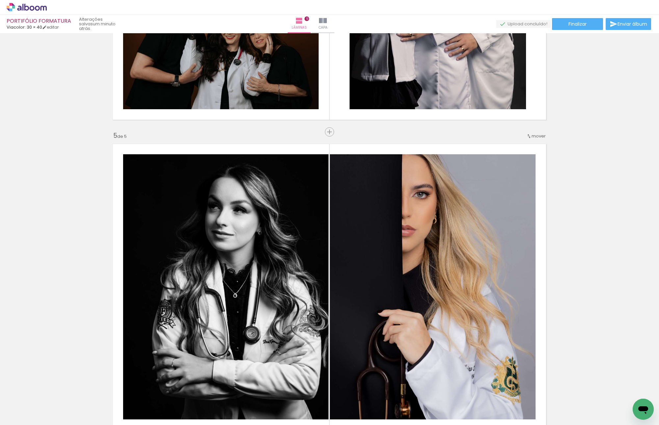
scroll to position [1231, 0]
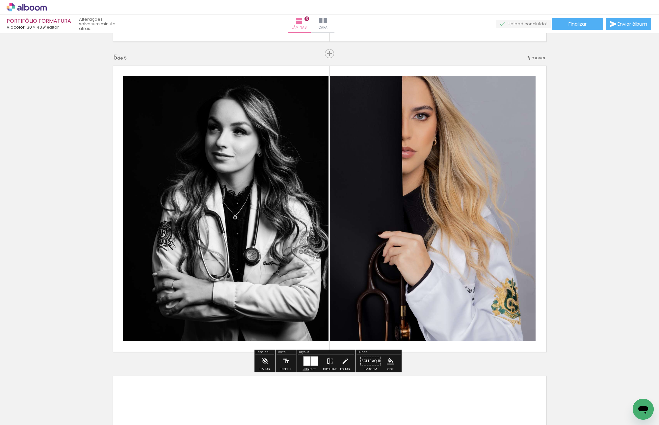
click at [306, 371] on div "Preset" at bounding box center [311, 369] width 10 height 3
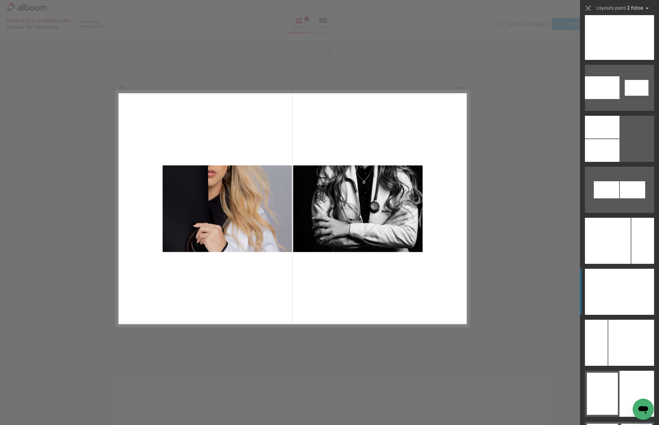
scroll to position [3480, 0]
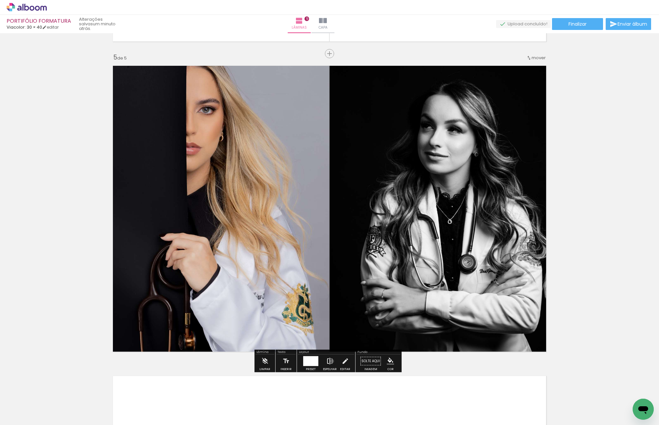
click at [330, 361] on iron-icon at bounding box center [329, 361] width 7 height 13
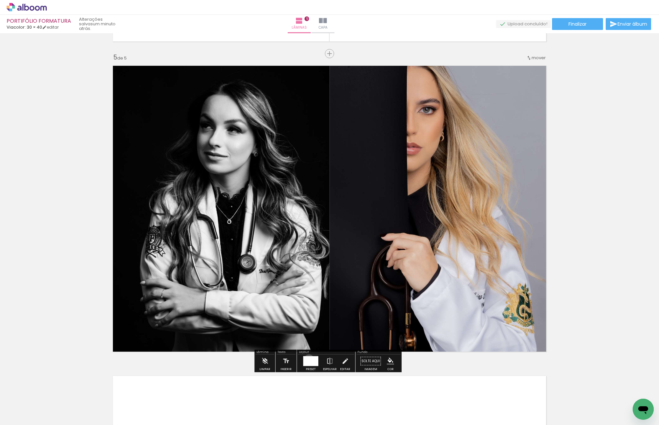
click at [307, 360] on div at bounding box center [307, 361] width 8 height 10
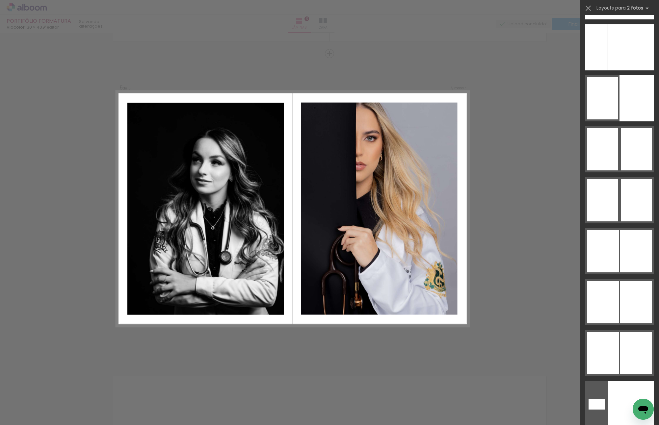
scroll to position [4013, 0]
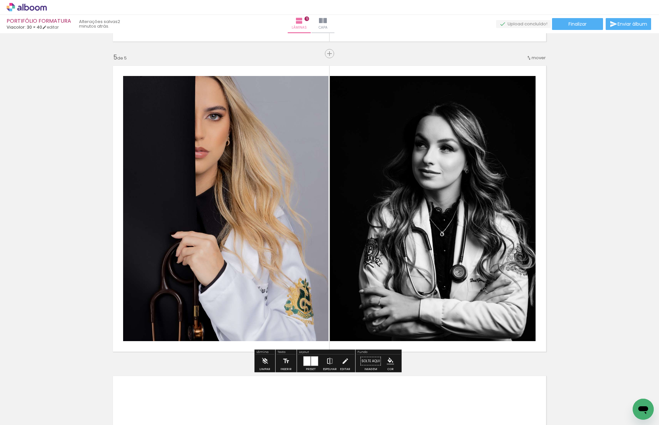
click at [328, 361] on iron-icon at bounding box center [329, 361] width 7 height 13
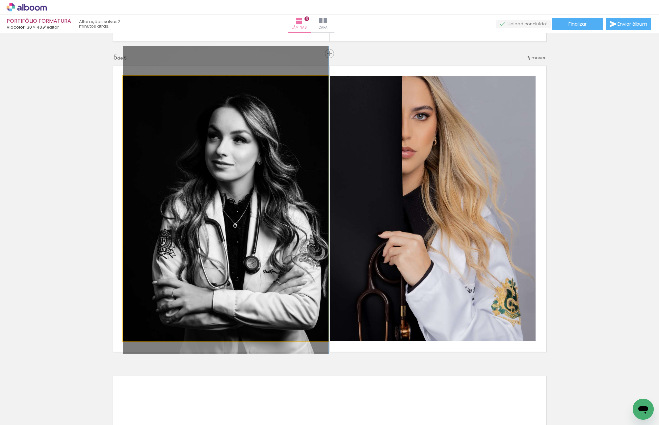
drag, startPoint x: 229, startPoint y: 258, endPoint x: 228, endPoint y: 251, distance: 6.6
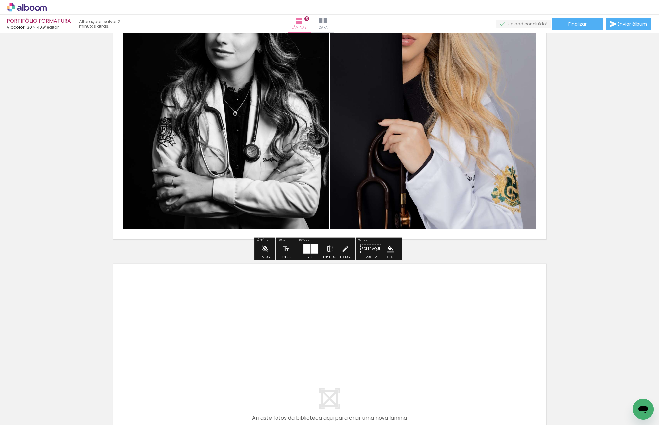
scroll to position [1396, 0]
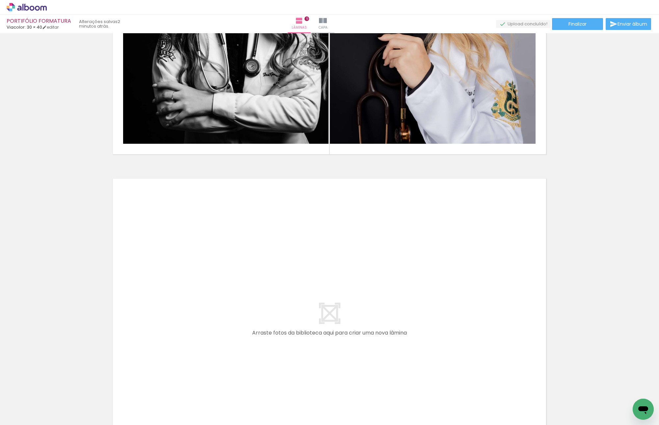
scroll to position [1494, 0]
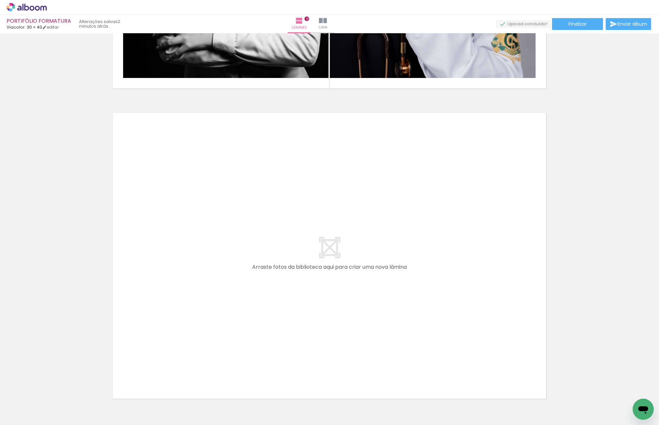
drag, startPoint x: 522, startPoint y: 414, endPoint x: 291, endPoint y: 247, distance: 284.6
click at [291, 247] on quentale-workspace at bounding box center [329, 212] width 659 height 425
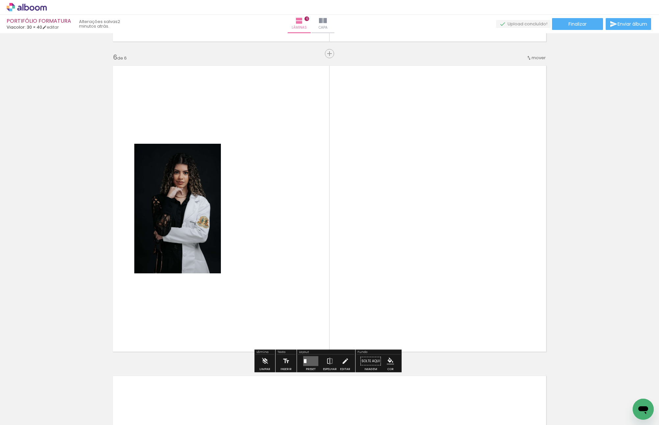
scroll to position [1541, 0]
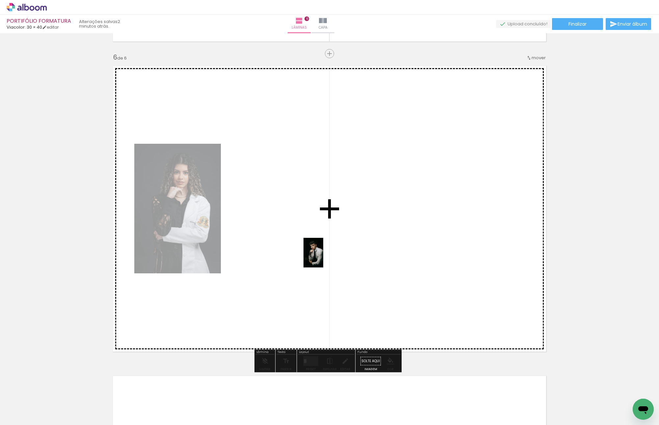
drag, startPoint x: 291, startPoint y: 376, endPoint x: 323, endPoint y: 258, distance: 122.6
click at [323, 258] on quentale-workspace at bounding box center [329, 212] width 659 height 425
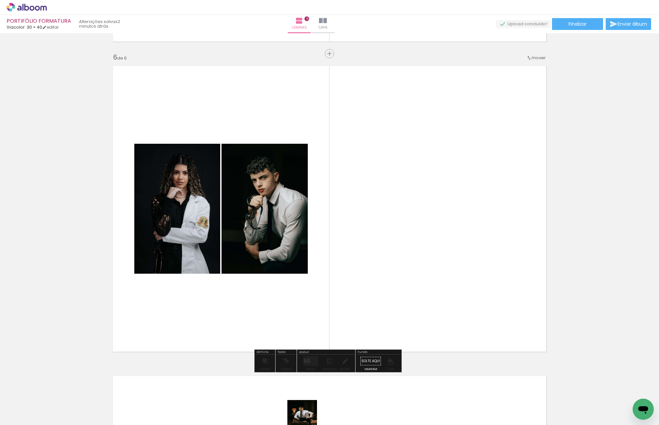
drag, startPoint x: 315, startPoint y: 420, endPoint x: 307, endPoint y: 420, distance: 8.6
click at [307, 420] on quentale-thumb at bounding box center [300, 403] width 37 height 38
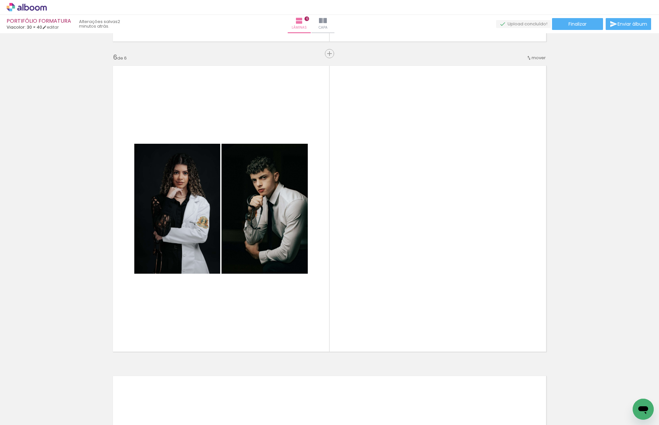
scroll to position [0, 137]
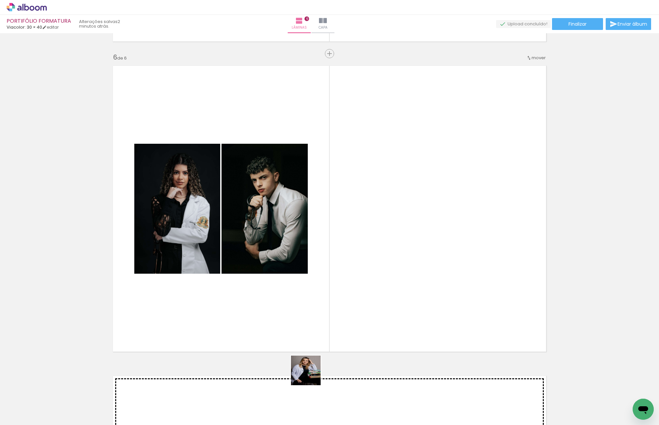
drag, startPoint x: 267, startPoint y: 402, endPoint x: 440, endPoint y: 256, distance: 226.4
click at [428, 255] on quentale-workspace at bounding box center [329, 212] width 659 height 425
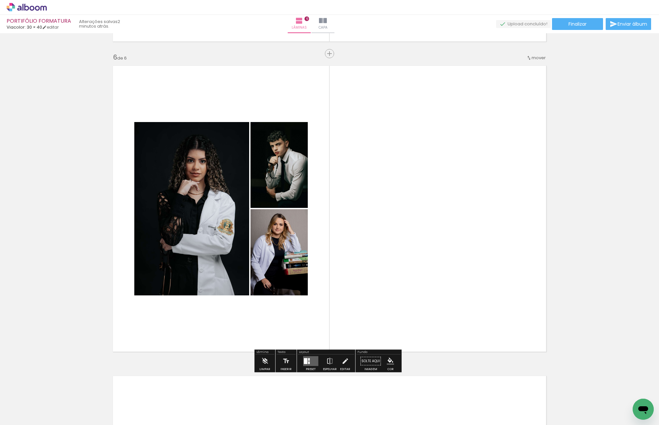
scroll to position [0, 171]
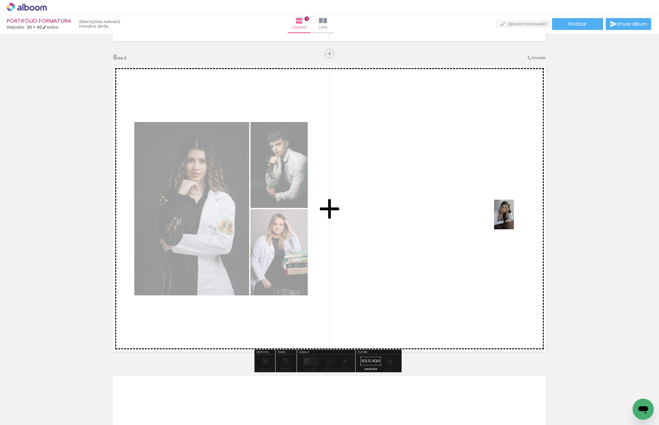
drag, startPoint x: 629, startPoint y: 390, endPoint x: 513, endPoint y: 219, distance: 206.5
click at [513, 219] on quentale-workspace at bounding box center [329, 212] width 659 height 425
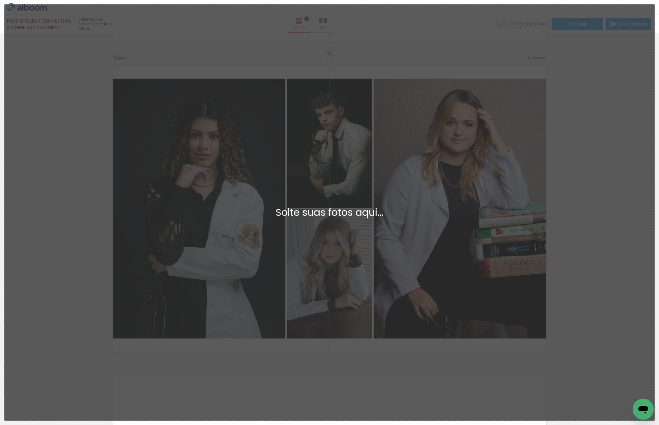
scroll to position [0, 0]
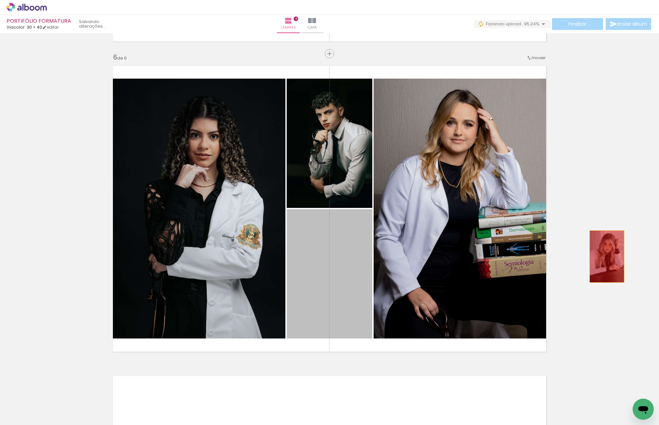
drag, startPoint x: 335, startPoint y: 253, endPoint x: 605, endPoint y: 252, distance: 270.4
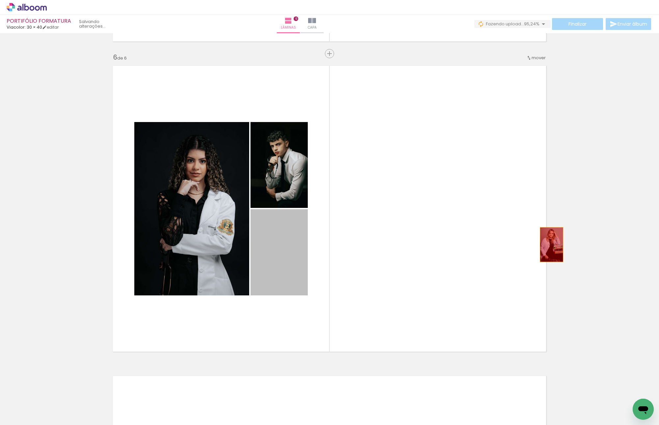
drag, startPoint x: 299, startPoint y: 249, endPoint x: 549, endPoint y: 244, distance: 250.0
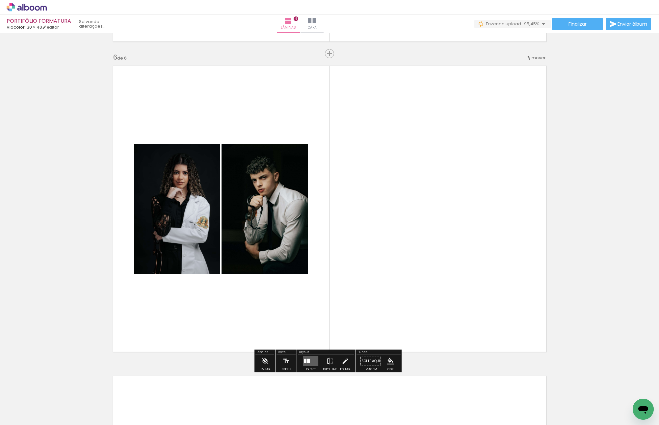
scroll to position [0, 208]
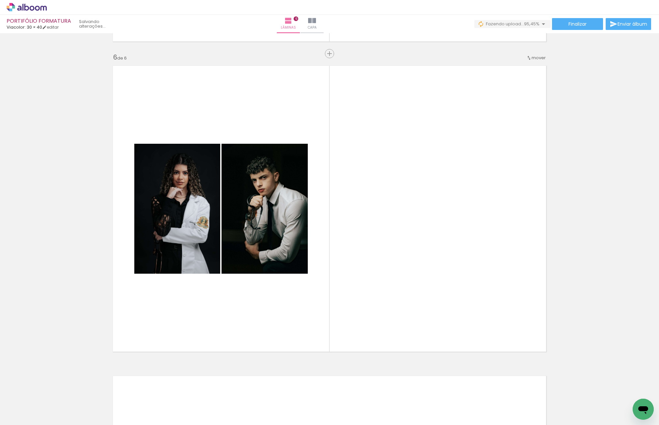
drag, startPoint x: 635, startPoint y: 395, endPoint x: 479, endPoint y: 195, distance: 254.2
click at [476, 191] on quentale-workspace at bounding box center [329, 212] width 659 height 425
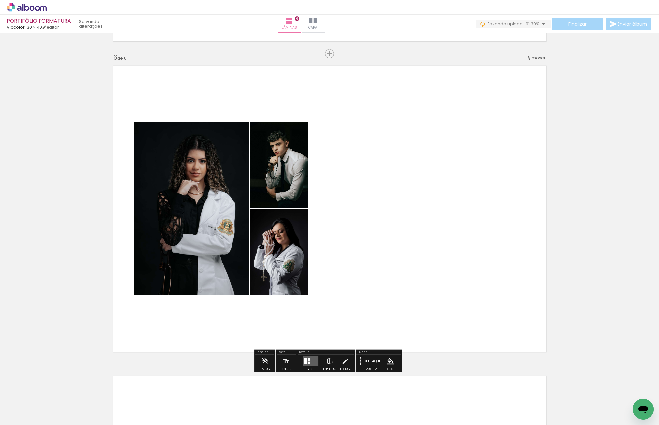
scroll to position [0, 245]
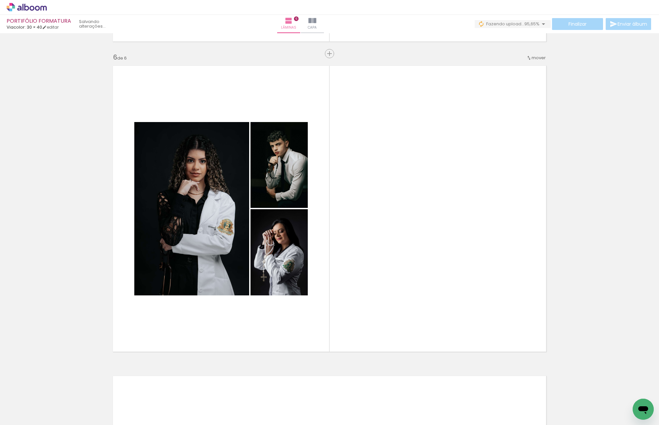
drag, startPoint x: 627, startPoint y: 392, endPoint x: 496, endPoint y: 204, distance: 229.2
click at [492, 215] on quentale-workspace at bounding box center [329, 212] width 659 height 425
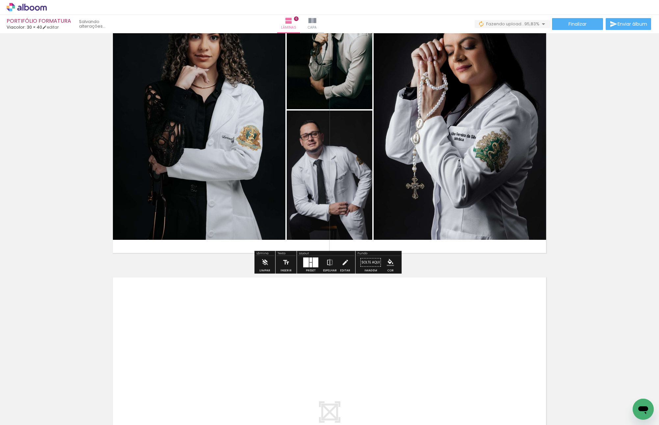
scroll to position [0, 282]
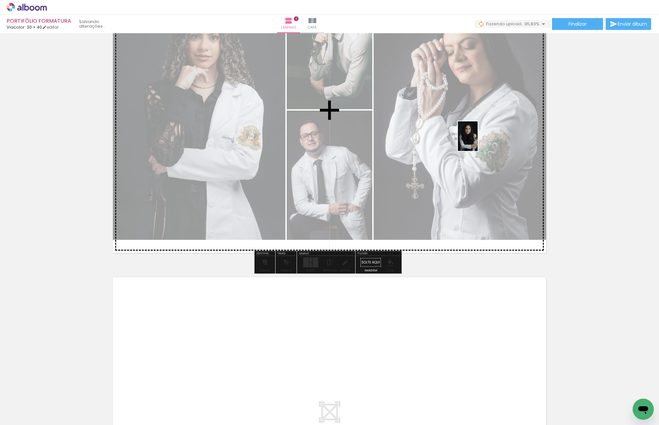
drag, startPoint x: 646, startPoint y: 395, endPoint x: 477, endPoint y: 141, distance: 305.0
click at [477, 141] on quentale-workspace at bounding box center [329, 212] width 659 height 425
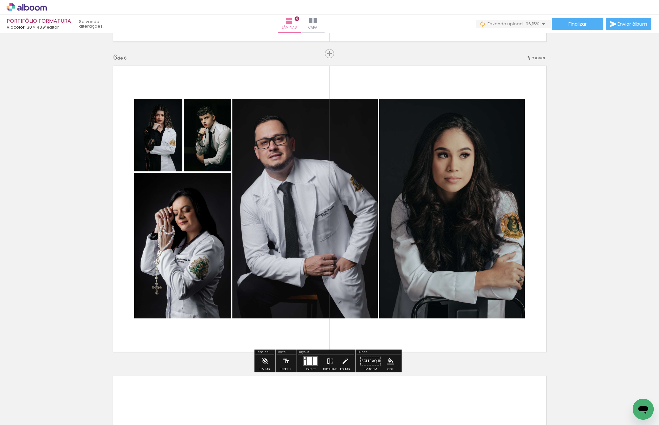
scroll to position [0, 355]
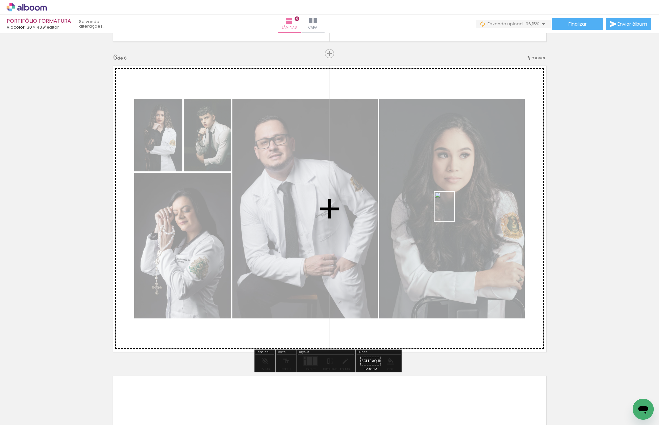
drag, startPoint x: 621, startPoint y: 386, endPoint x: 454, endPoint y: 212, distance: 241.3
click at [454, 212] on quentale-workspace at bounding box center [329, 212] width 659 height 425
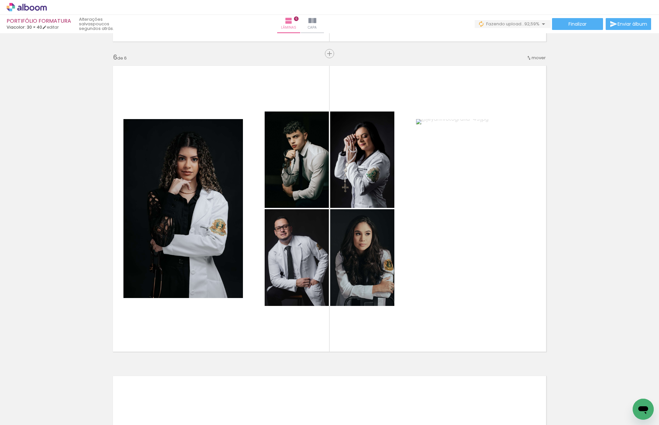
scroll to position [0, 392]
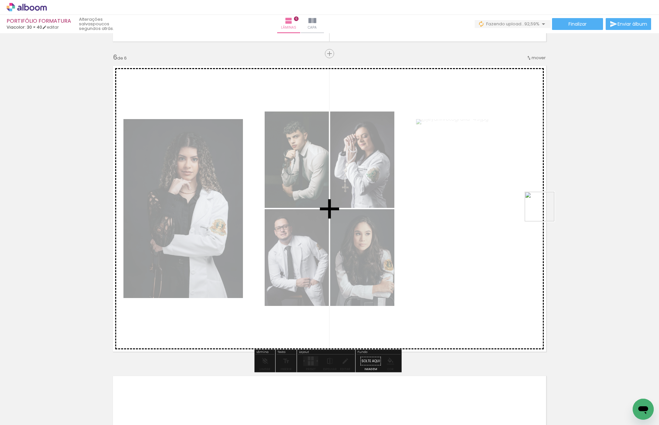
drag, startPoint x: 640, startPoint y: 398, endPoint x: 542, endPoint y: 207, distance: 215.2
click at [542, 207] on quentale-workspace at bounding box center [329, 212] width 659 height 425
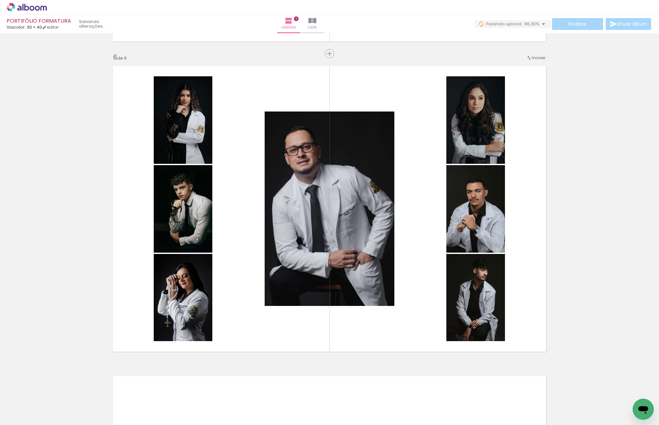
scroll to position [0, 429]
drag, startPoint x: 639, startPoint y: 387, endPoint x: 517, endPoint y: 232, distance: 197.9
click at [517, 232] on quentale-workspace at bounding box center [329, 212] width 659 height 425
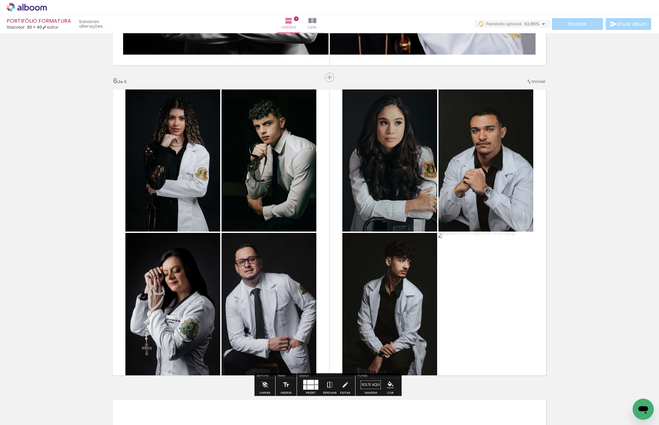
scroll to position [1541, 0]
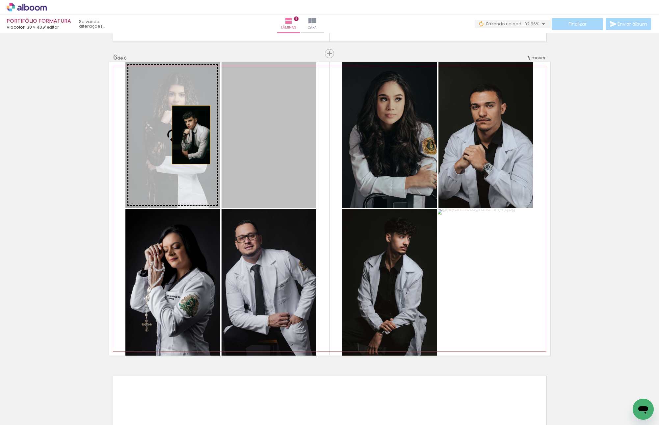
drag, startPoint x: 278, startPoint y: 148, endPoint x: 186, endPoint y: 134, distance: 93.9
click at [0, 0] on slot at bounding box center [0, 0] width 0 height 0
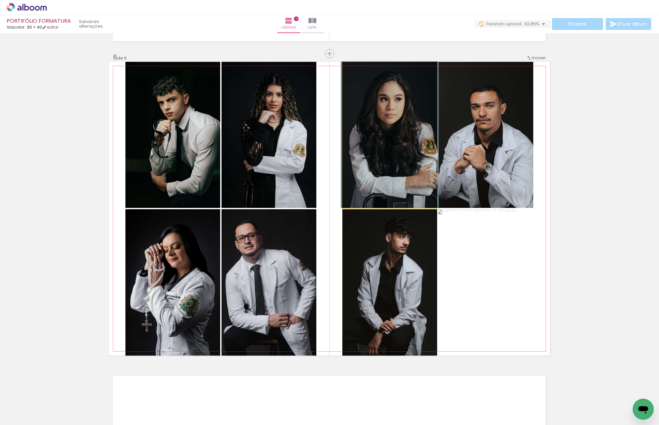
drag, startPoint x: 386, startPoint y: 145, endPoint x: 210, endPoint y: 122, distance: 176.8
click at [0, 0] on slot at bounding box center [0, 0] width 0 height 0
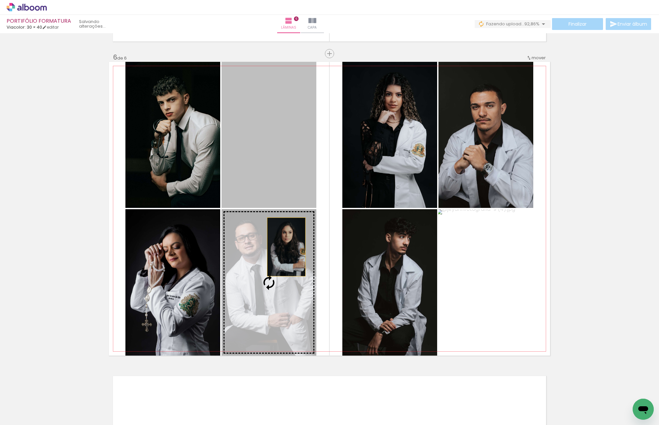
drag, startPoint x: 276, startPoint y: 136, endPoint x: 283, endPoint y: 247, distance: 111.4
click at [0, 0] on slot at bounding box center [0, 0] width 0 height 0
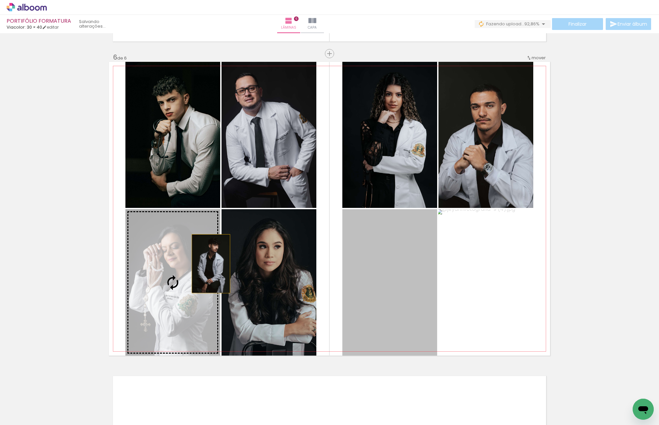
drag, startPoint x: 220, startPoint y: 263, endPoint x: 176, endPoint y: 263, distance: 44.1
click at [0, 0] on slot at bounding box center [0, 0] width 0 height 0
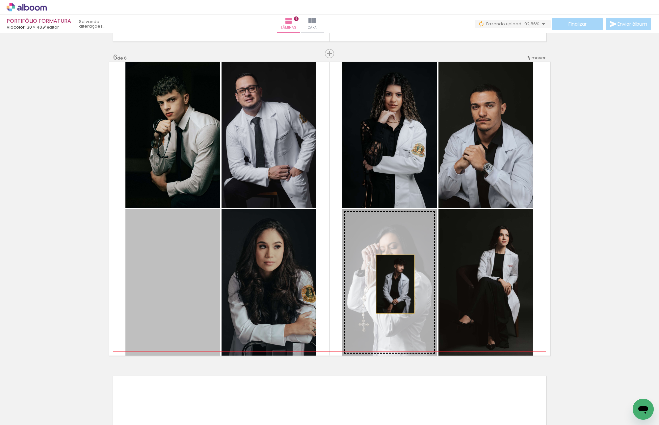
drag, startPoint x: 170, startPoint y: 275, endPoint x: 392, endPoint y: 284, distance: 222.2
click at [0, 0] on slot at bounding box center [0, 0] width 0 height 0
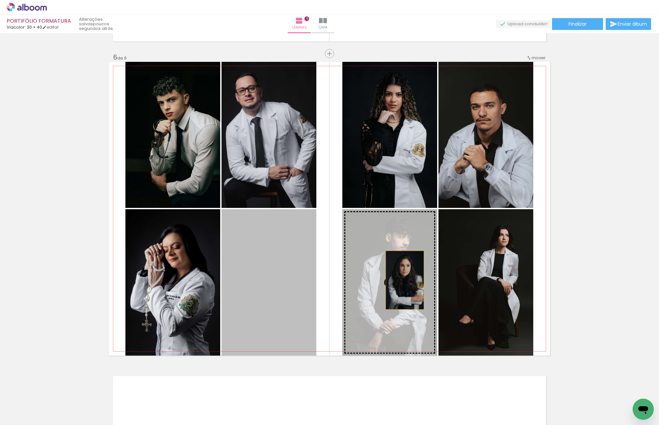
drag, startPoint x: 293, startPoint y: 286, endPoint x: 401, endPoint y: 280, distance: 108.7
click at [0, 0] on slot at bounding box center [0, 0] width 0 height 0
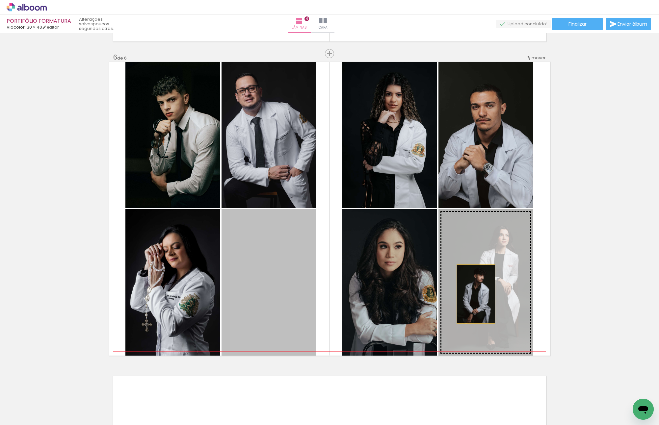
drag, startPoint x: 404, startPoint y: 289, endPoint x: 494, endPoint y: 294, distance: 89.6
click at [0, 0] on slot at bounding box center [0, 0] width 0 height 0
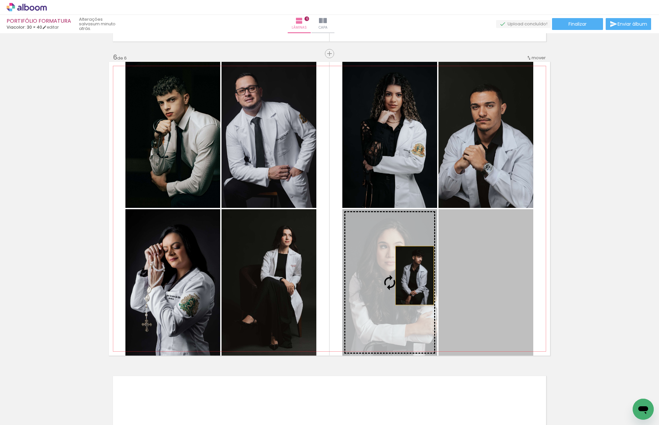
drag, startPoint x: 470, startPoint y: 278, endPoint x: 402, endPoint y: 274, distance: 68.2
click at [0, 0] on slot at bounding box center [0, 0] width 0 height 0
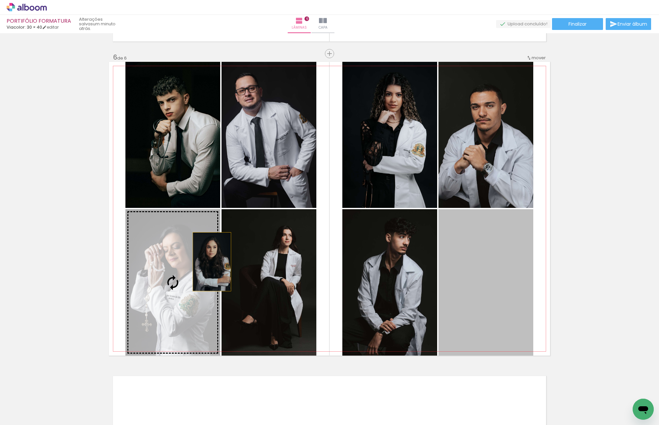
drag, startPoint x: 484, startPoint y: 268, endPoint x: 192, endPoint y: 262, distance: 291.2
click at [0, 0] on slot at bounding box center [0, 0] width 0 height 0
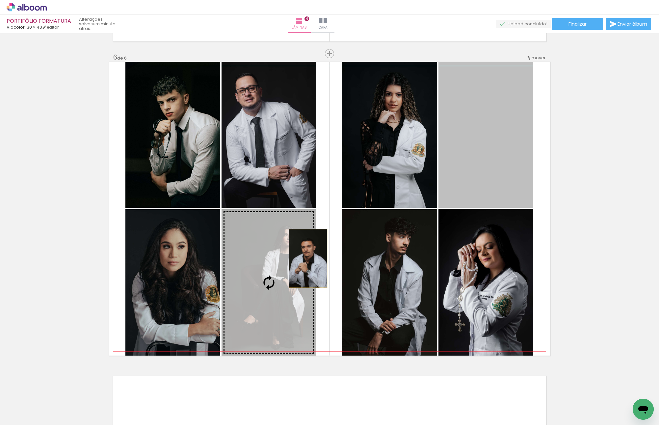
drag, startPoint x: 481, startPoint y: 145, endPoint x: 305, endPoint y: 268, distance: 214.9
click at [0, 0] on slot at bounding box center [0, 0] width 0 height 0
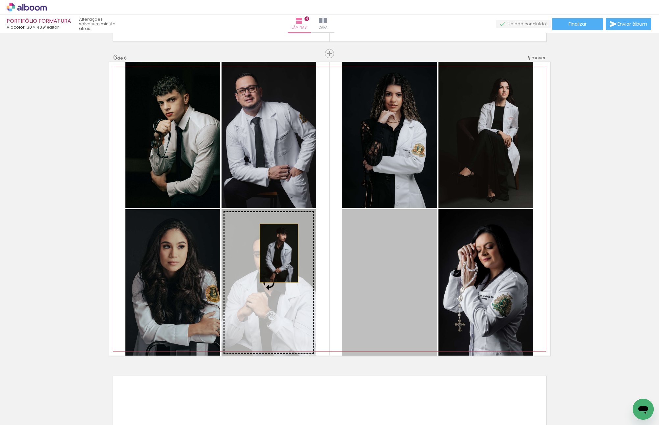
drag, startPoint x: 376, startPoint y: 244, endPoint x: 276, endPoint y: 253, distance: 99.7
click at [0, 0] on slot at bounding box center [0, 0] width 0 height 0
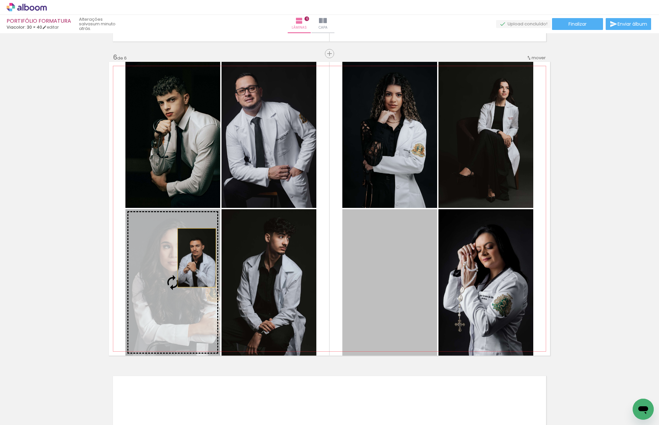
drag, startPoint x: 384, startPoint y: 258, endPoint x: 192, endPoint y: 258, distance: 192.1
click at [0, 0] on slot at bounding box center [0, 0] width 0 height 0
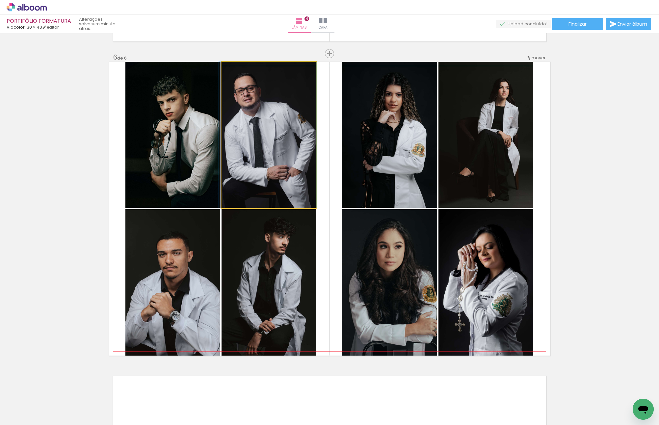
drag, startPoint x: 262, startPoint y: 179, endPoint x: 253, endPoint y: 179, distance: 8.9
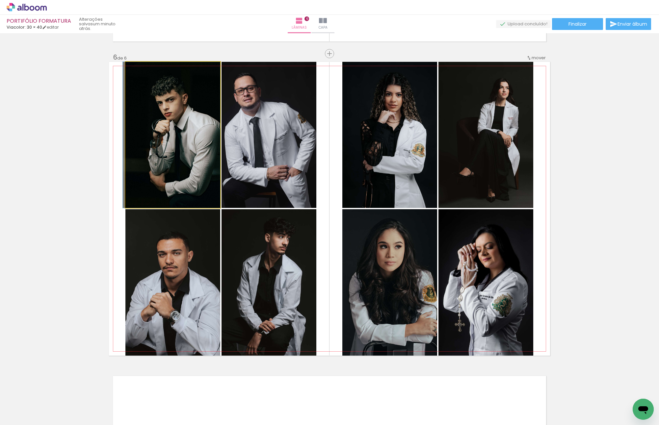
drag, startPoint x: 197, startPoint y: 162, endPoint x: 204, endPoint y: 186, distance: 25.0
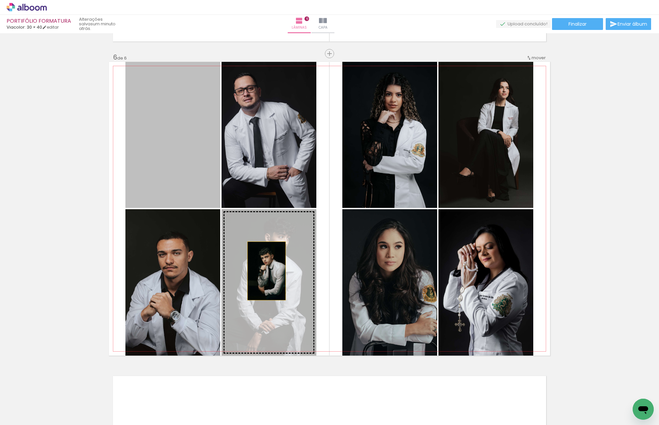
drag, startPoint x: 164, startPoint y: 131, endPoint x: 267, endPoint y: 273, distance: 175.3
click at [0, 0] on slot at bounding box center [0, 0] width 0 height 0
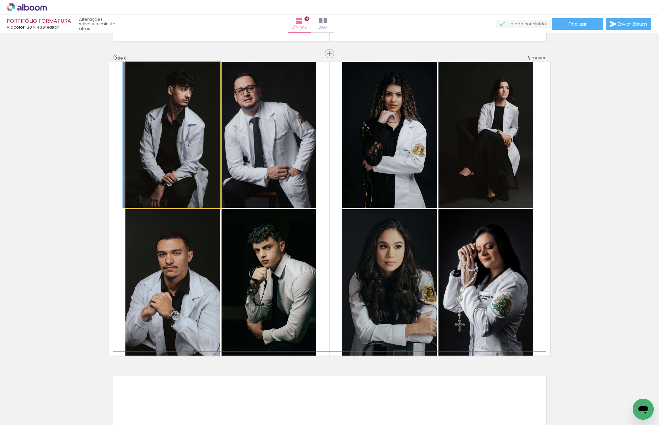
drag, startPoint x: 207, startPoint y: 174, endPoint x: 195, endPoint y: 173, distance: 11.8
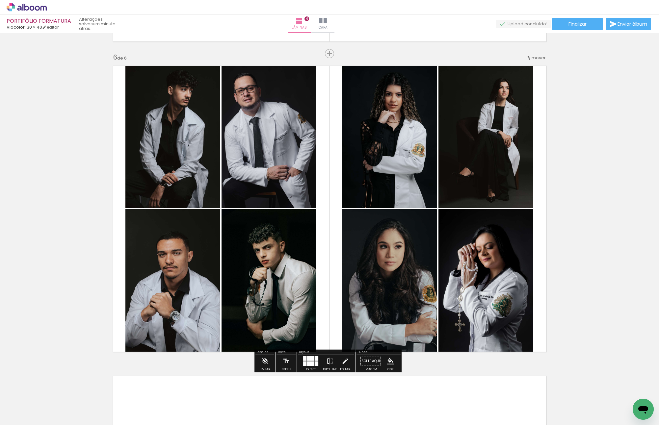
click at [354, 168] on quentale-layouter at bounding box center [329, 209] width 441 height 294
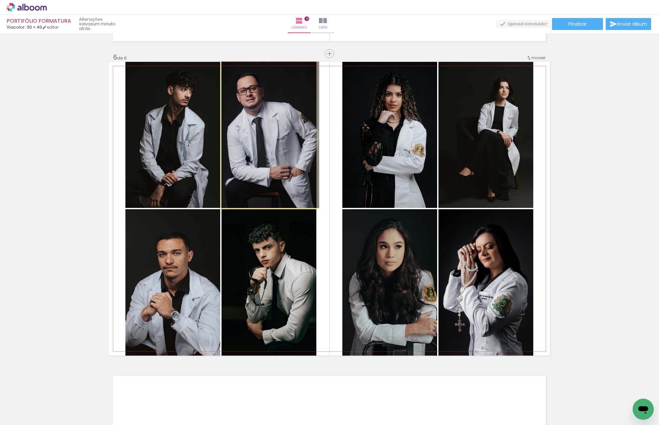
drag, startPoint x: 267, startPoint y: 161, endPoint x: 311, endPoint y: 166, distance: 44.1
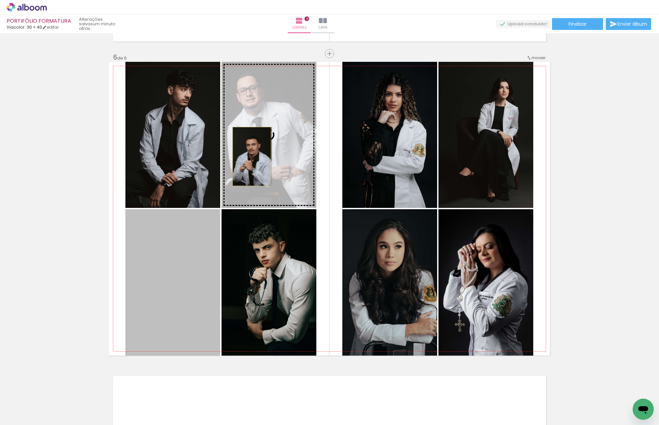
drag, startPoint x: 199, startPoint y: 257, endPoint x: 249, endPoint y: 156, distance: 112.4
click at [0, 0] on slot at bounding box center [0, 0] width 0 height 0
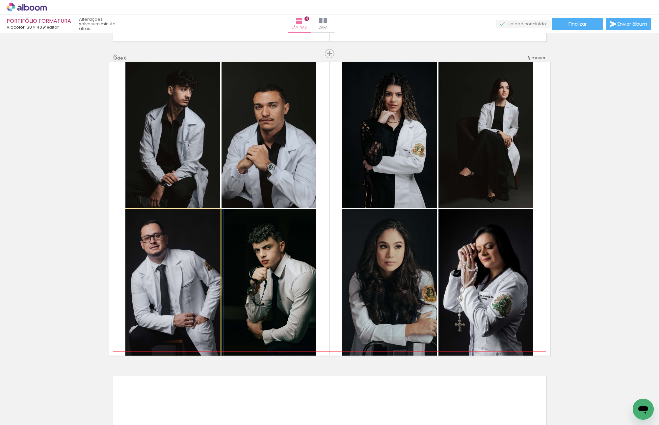
drag, startPoint x: 187, startPoint y: 273, endPoint x: 206, endPoint y: 278, distance: 19.0
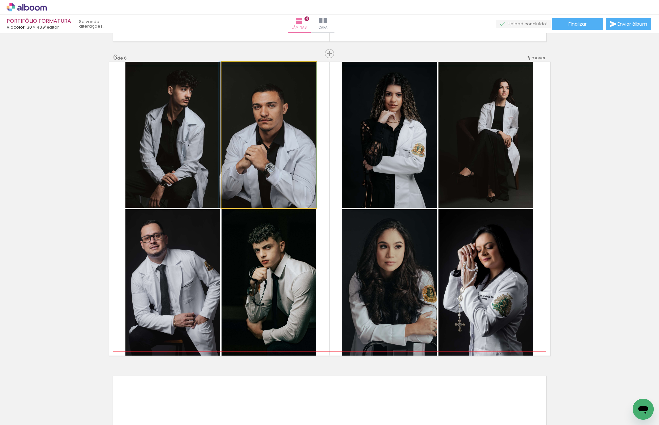
drag, startPoint x: 268, startPoint y: 141, endPoint x: 269, endPoint y: 119, distance: 21.4
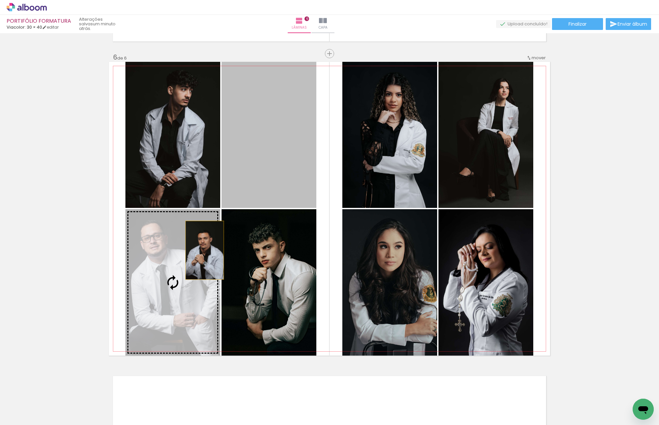
drag, startPoint x: 202, startPoint y: 250, endPoint x: 175, endPoint y: 278, distance: 38.8
click at [0, 0] on slot at bounding box center [0, 0] width 0 height 0
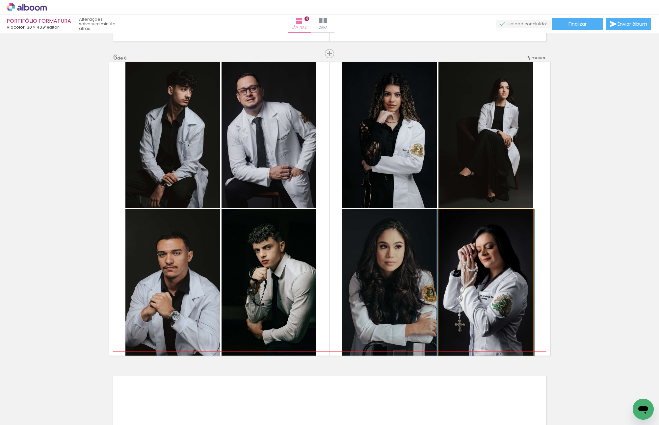
drag, startPoint x: 484, startPoint y: 272, endPoint x: 378, endPoint y: 129, distance: 178.3
click at [0, 0] on slot at bounding box center [0, 0] width 0 height 0
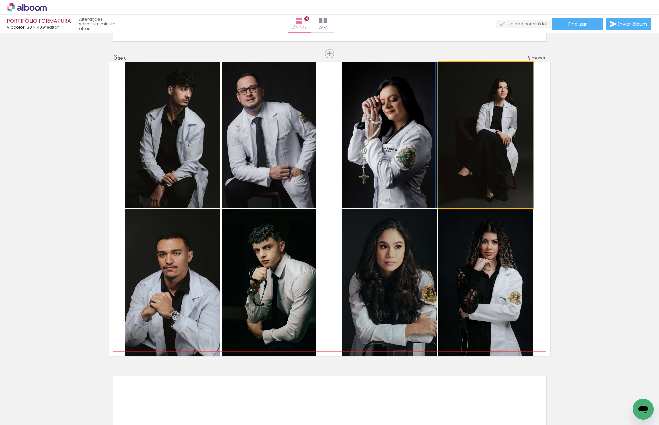
drag, startPoint x: 501, startPoint y: 143, endPoint x: 505, endPoint y: 169, distance: 26.3
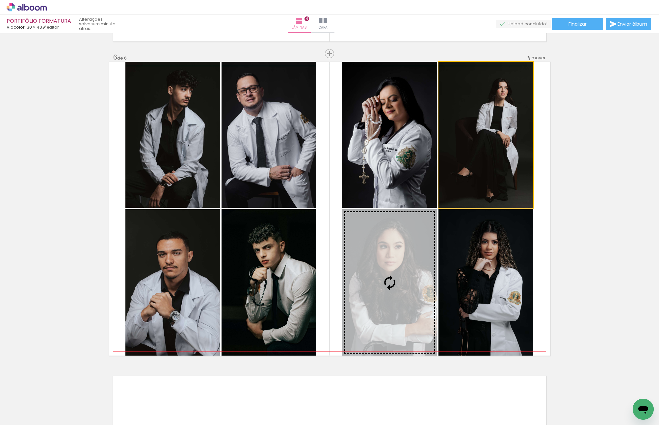
drag, startPoint x: 479, startPoint y: 152, endPoint x: 412, endPoint y: 240, distance: 110.4
click at [0, 0] on slot at bounding box center [0, 0] width 0 height 0
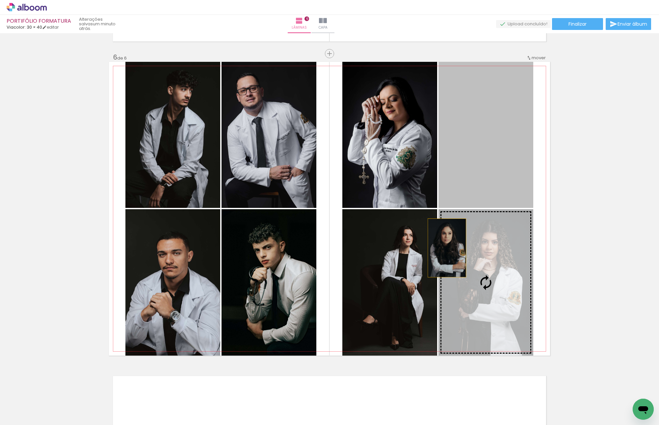
drag, startPoint x: 444, startPoint y: 248, endPoint x: 429, endPoint y: 261, distance: 19.8
click at [0, 0] on slot at bounding box center [0, 0] width 0 height 0
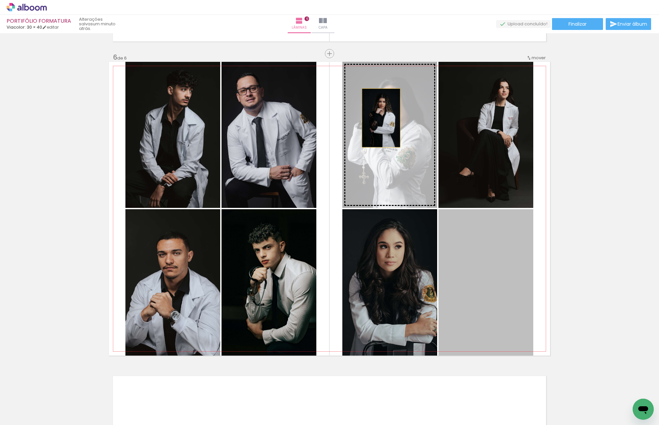
drag, startPoint x: 476, startPoint y: 269, endPoint x: 377, endPoint y: 114, distance: 183.9
click at [0, 0] on slot at bounding box center [0, 0] width 0 height 0
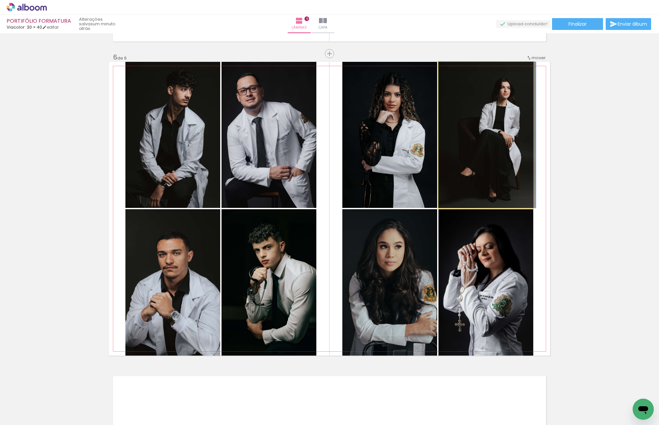
drag, startPoint x: 490, startPoint y: 143, endPoint x: 498, endPoint y: 148, distance: 9.0
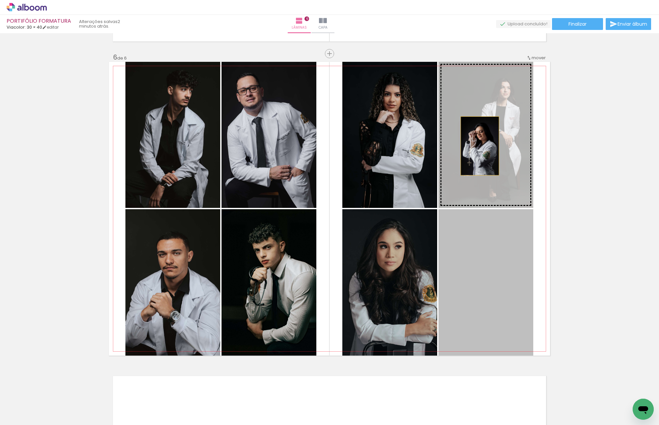
drag, startPoint x: 477, startPoint y: 146, endPoint x: 489, endPoint y: 126, distance: 23.0
click at [0, 0] on slot at bounding box center [0, 0] width 0 height 0
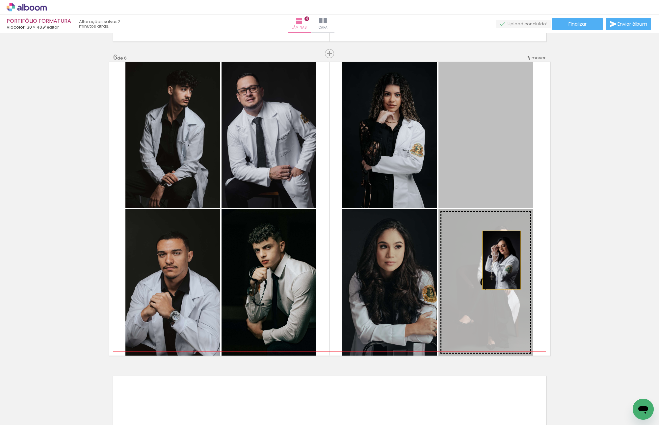
drag, startPoint x: 483, startPoint y: 154, endPoint x: 504, endPoint y: 293, distance: 141.0
click at [0, 0] on slot at bounding box center [0, 0] width 0 height 0
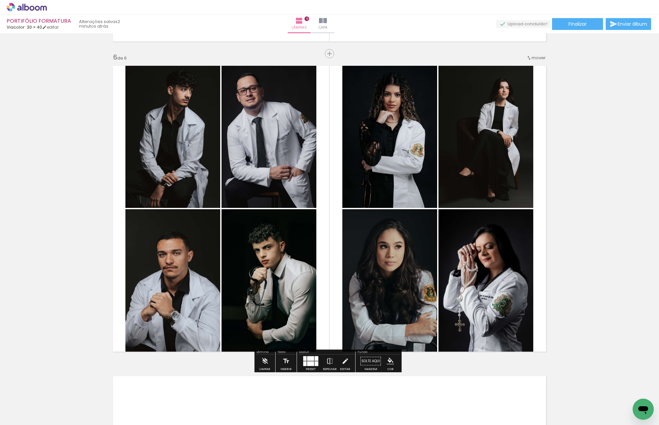
drag, startPoint x: 428, startPoint y: 155, endPoint x: 395, endPoint y: 153, distance: 33.6
click at [0, 0] on slot at bounding box center [0, 0] width 0 height 0
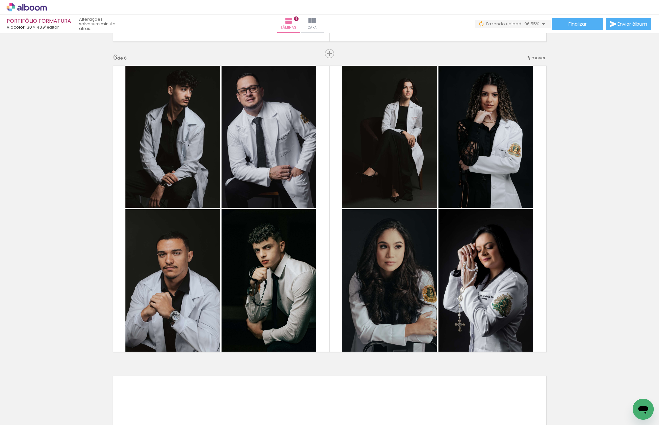
scroll to position [0, 466]
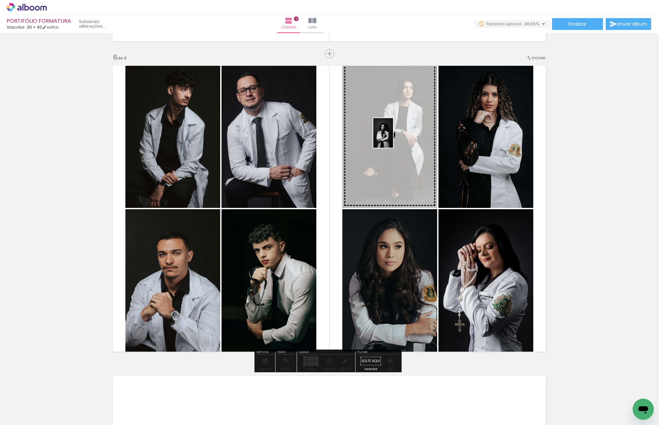
drag, startPoint x: 639, startPoint y: 397, endPoint x: 393, endPoint y: 138, distance: 357.6
click at [393, 138] on quentale-workspace at bounding box center [329, 212] width 659 height 425
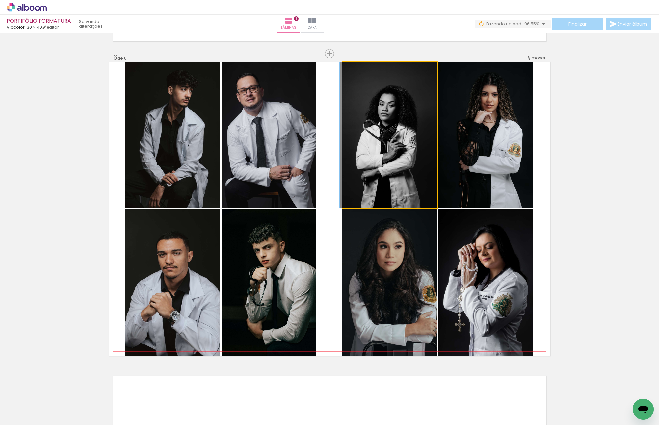
drag, startPoint x: 395, startPoint y: 141, endPoint x: 381, endPoint y: 121, distance: 25.0
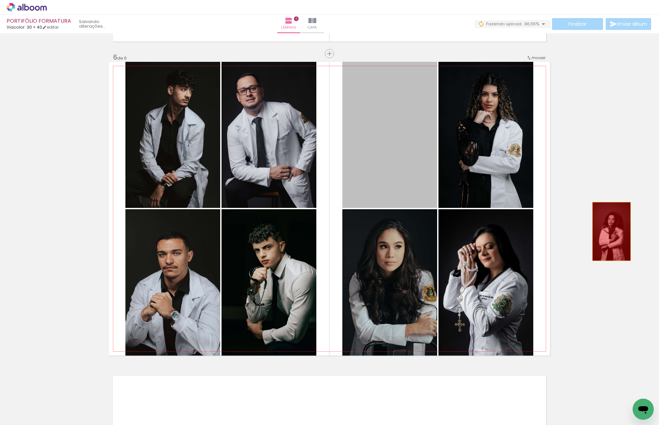
drag, startPoint x: 386, startPoint y: 131, endPoint x: 609, endPoint y: 231, distance: 243.8
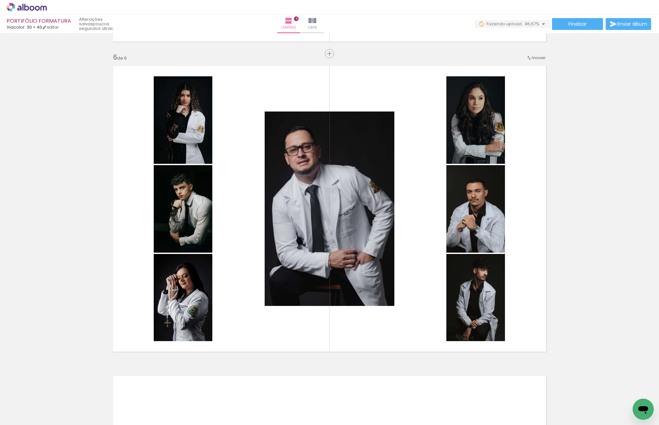
scroll to position [0, 503]
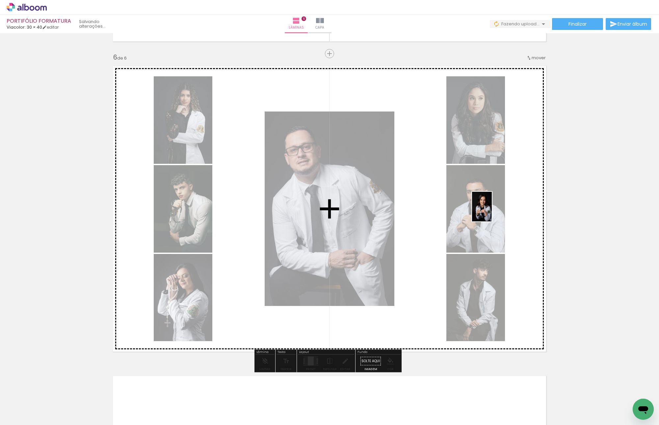
drag, startPoint x: 639, startPoint y: 391, endPoint x: 491, endPoint y: 212, distance: 232.3
click at [491, 212] on quentale-workspace at bounding box center [329, 212] width 659 height 425
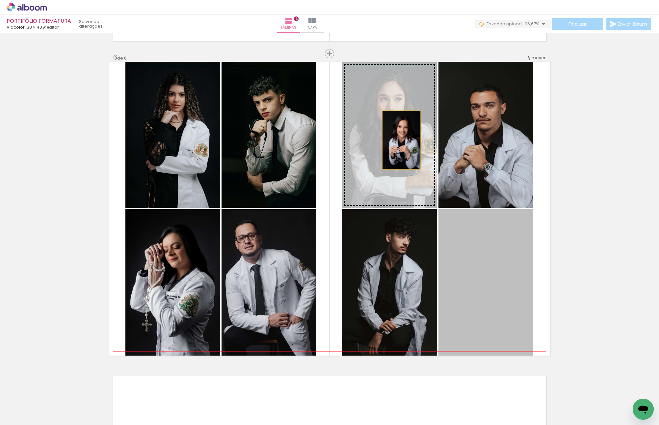
drag, startPoint x: 399, startPoint y: 140, endPoint x: 401, endPoint y: 137, distance: 3.7
click at [0, 0] on slot at bounding box center [0, 0] width 0 height 0
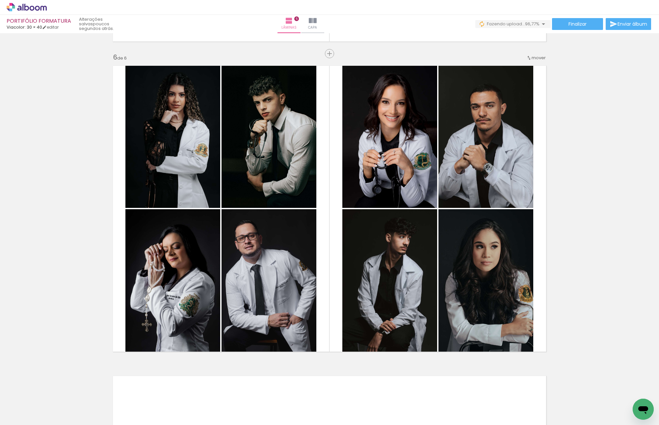
scroll to position [0, 539]
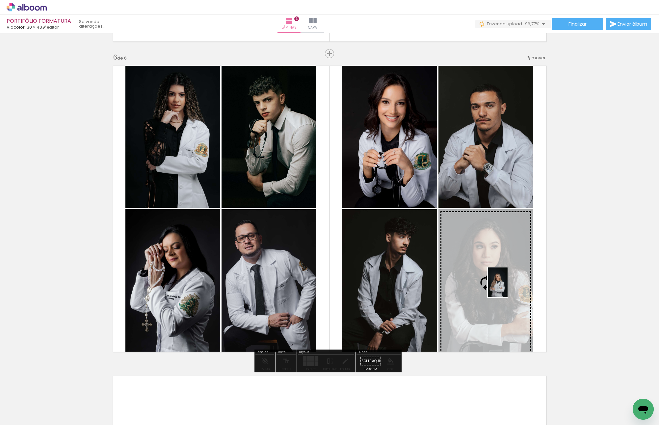
drag, startPoint x: 634, startPoint y: 402, endPoint x: 507, endPoint y: 287, distance: 170.5
click at [507, 287] on quentale-workspace at bounding box center [329, 212] width 659 height 425
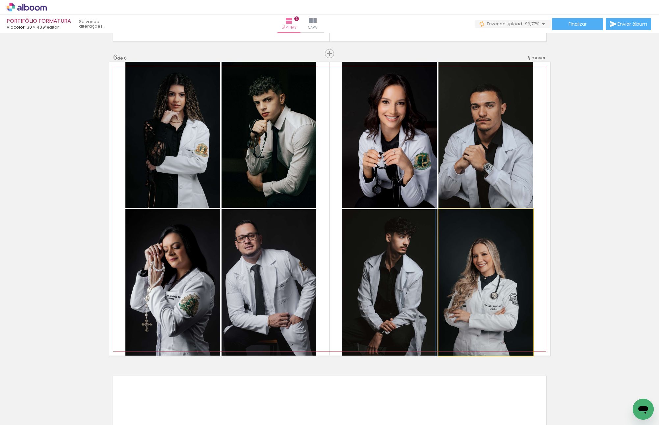
drag, startPoint x: 471, startPoint y: 289, endPoint x: 484, endPoint y: 282, distance: 14.9
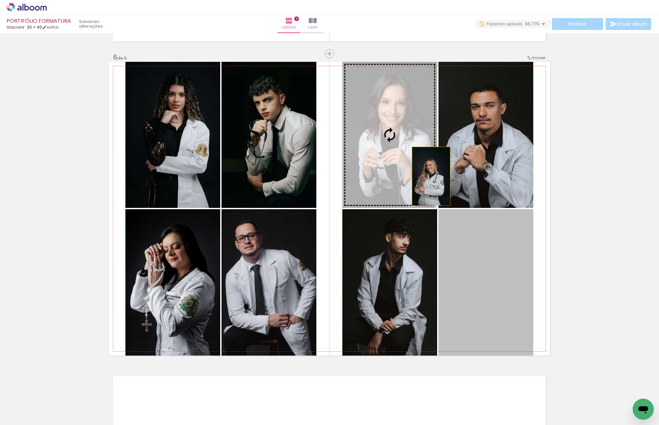
drag, startPoint x: 428, startPoint y: 176, endPoint x: 401, endPoint y: 151, distance: 37.0
click at [0, 0] on slot at bounding box center [0, 0] width 0 height 0
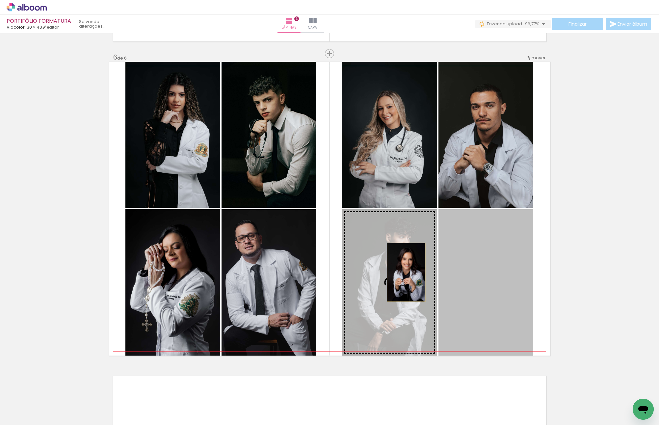
drag, startPoint x: 503, startPoint y: 278, endPoint x: 403, endPoint y: 272, distance: 99.8
click at [0, 0] on slot at bounding box center [0, 0] width 0 height 0
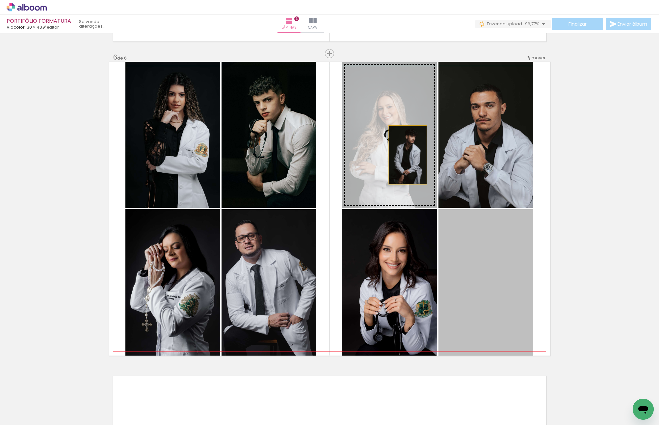
drag, startPoint x: 492, startPoint y: 275, endPoint x: 400, endPoint y: 149, distance: 155.6
click at [0, 0] on slot at bounding box center [0, 0] width 0 height 0
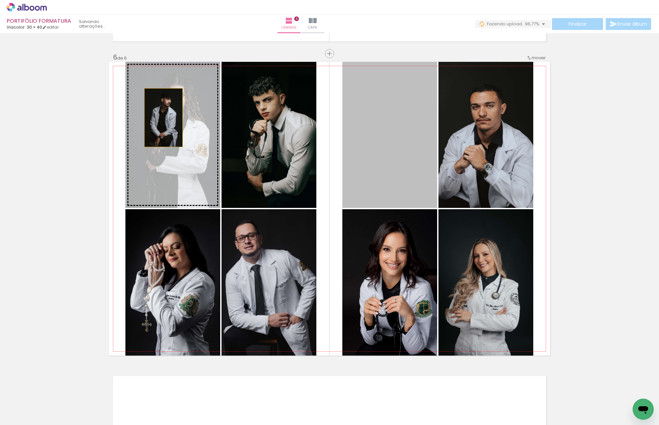
drag, startPoint x: 405, startPoint y: 140, endPoint x: 161, endPoint y: 117, distance: 245.2
click at [0, 0] on slot at bounding box center [0, 0] width 0 height 0
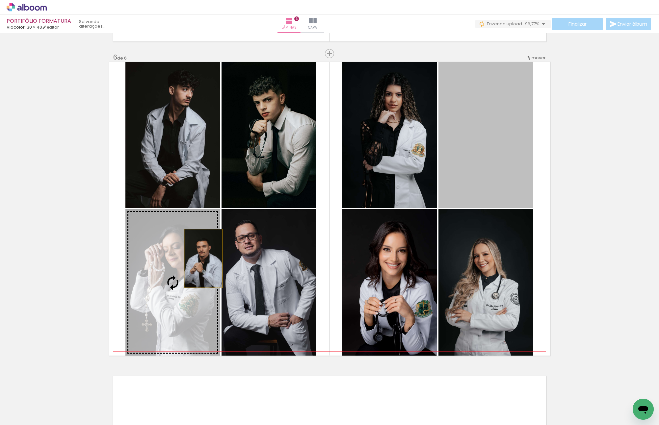
drag, startPoint x: 476, startPoint y: 118, endPoint x: 249, endPoint y: 266, distance: 271.7
click at [0, 0] on slot at bounding box center [0, 0] width 0 height 0
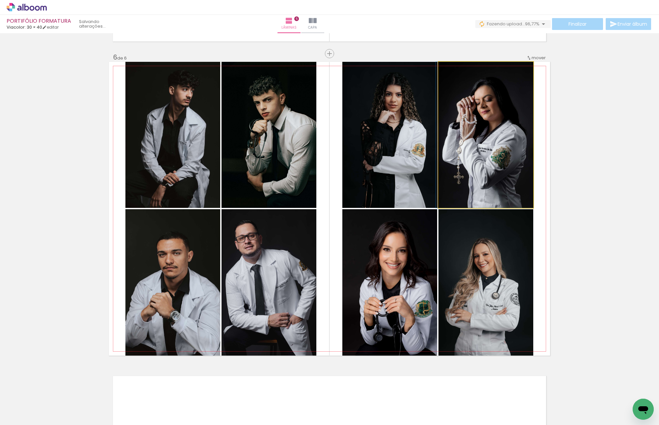
drag, startPoint x: 474, startPoint y: 142, endPoint x: 446, endPoint y: 136, distance: 28.7
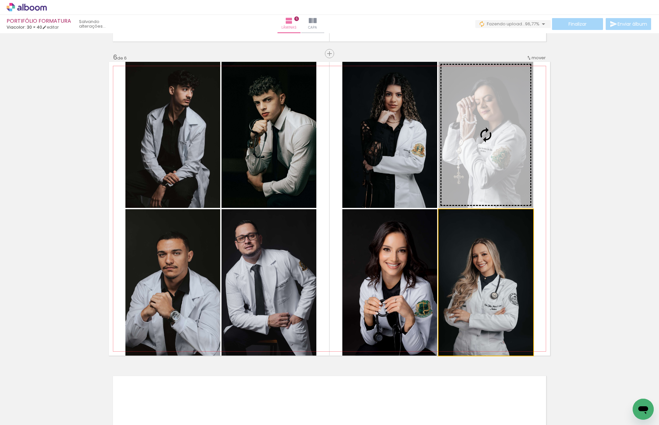
drag, startPoint x: 482, startPoint y: 283, endPoint x: 472, endPoint y: 148, distance: 135.5
click at [0, 0] on slot at bounding box center [0, 0] width 0 height 0
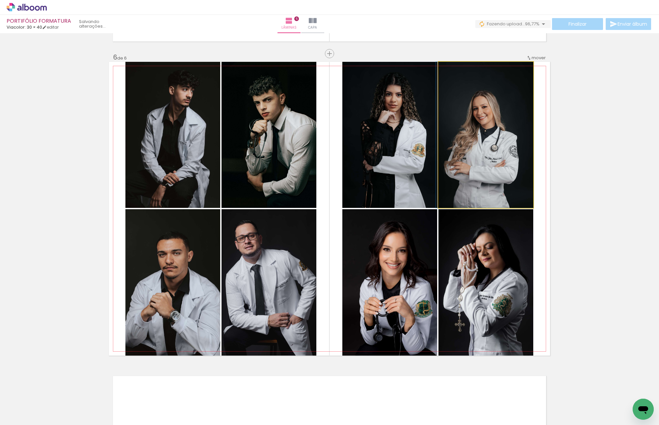
drag, startPoint x: 461, startPoint y: 155, endPoint x: 411, endPoint y: 146, distance: 50.5
click at [0, 0] on slot at bounding box center [0, 0] width 0 height 0
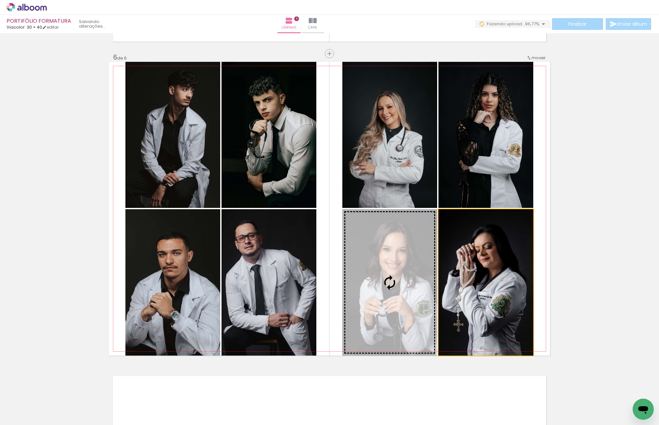
drag, startPoint x: 424, startPoint y: 248, endPoint x: 428, endPoint y: 252, distance: 6.1
click at [0, 0] on slot at bounding box center [0, 0] width 0 height 0
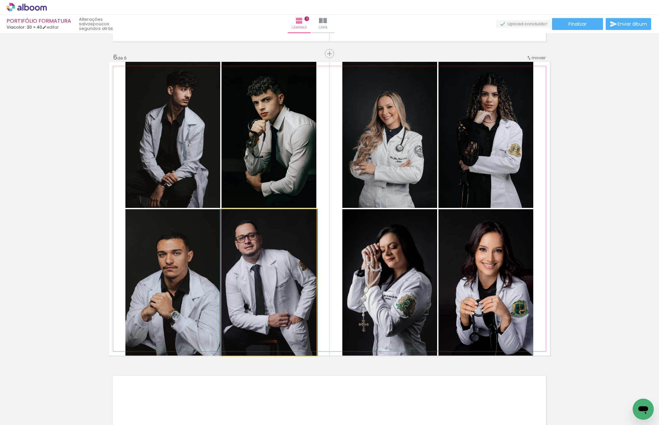
drag, startPoint x: 265, startPoint y: 257, endPoint x: 248, endPoint y: 95, distance: 162.8
click at [0, 0] on slot at bounding box center [0, 0] width 0 height 0
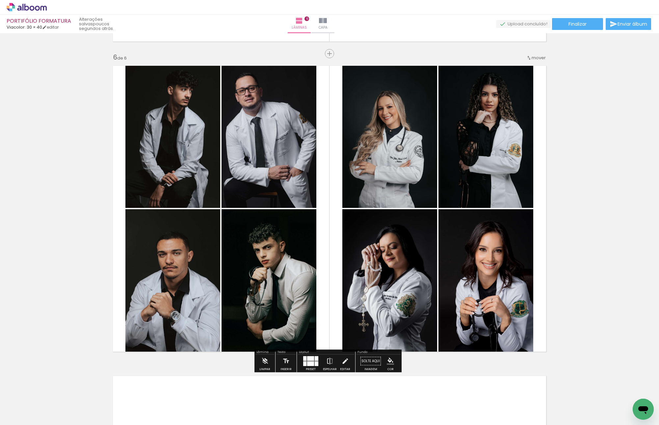
drag, startPoint x: 253, startPoint y: 248, endPoint x: 140, endPoint y: 249, distance: 112.2
click at [0, 0] on slot at bounding box center [0, 0] width 0 height 0
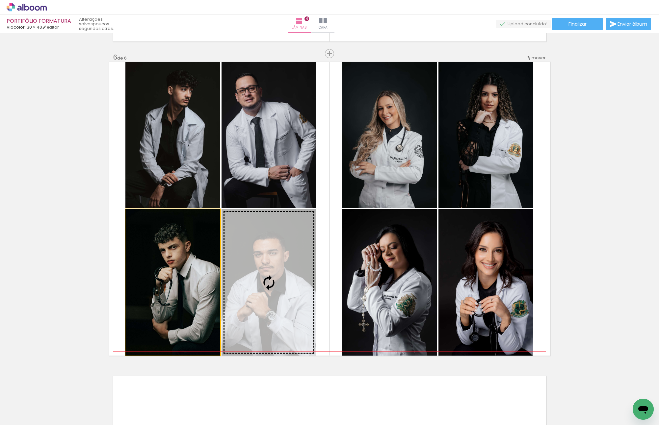
drag, startPoint x: 190, startPoint y: 289, endPoint x: 280, endPoint y: 289, distance: 89.8
click at [0, 0] on slot at bounding box center [0, 0] width 0 height 0
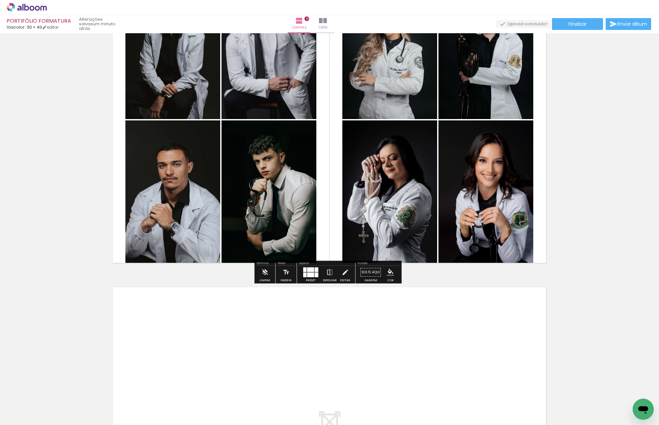
scroll to position [1640, 0]
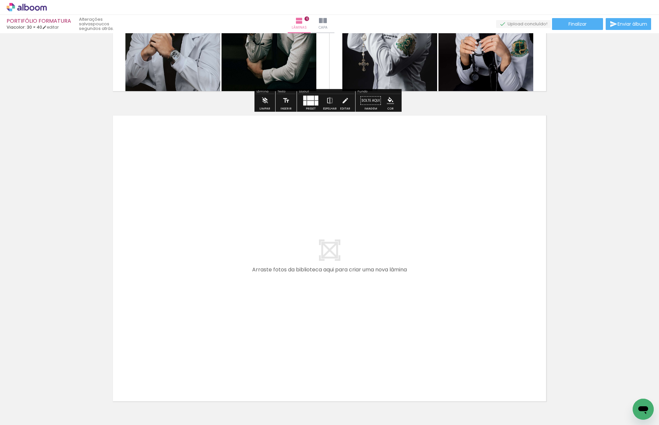
scroll to position [1837, 0]
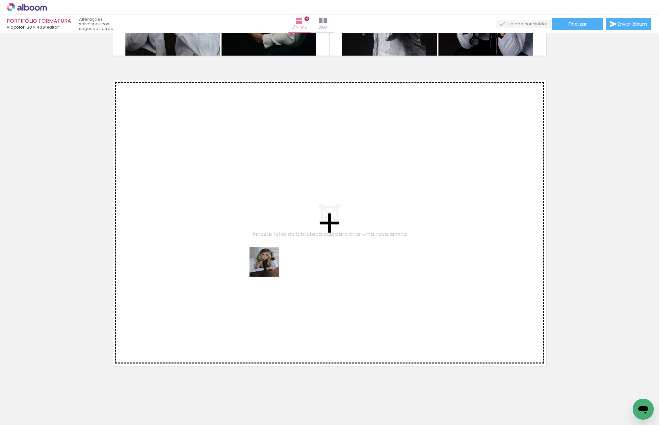
drag, startPoint x: 269, startPoint y: 397, endPoint x: 268, endPoint y: 264, distance: 133.6
click at [268, 264] on quentale-workspace at bounding box center [329, 212] width 659 height 425
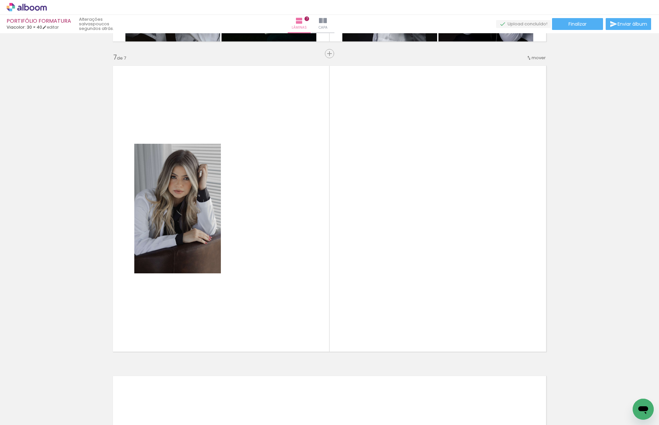
scroll to position [0, 411]
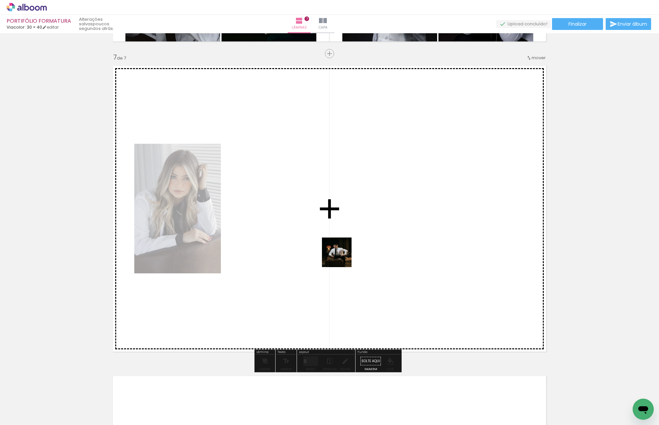
drag, startPoint x: 64, startPoint y: 395, endPoint x: 341, endPoint y: 258, distance: 309.7
click at [341, 257] on quentale-workspace at bounding box center [329, 212] width 659 height 425
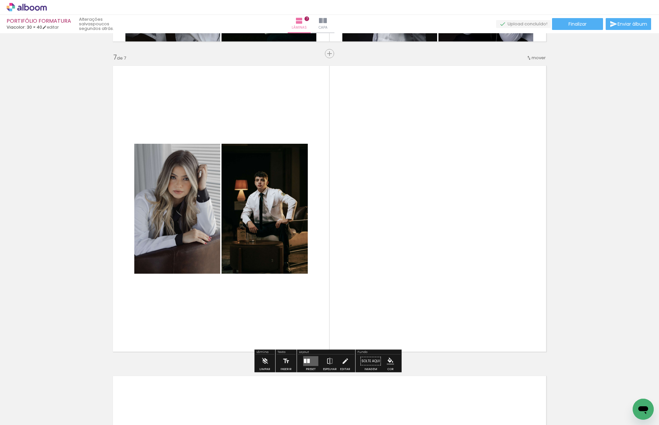
click at [311, 360] on quentale-layouter at bounding box center [310, 361] width 15 height 10
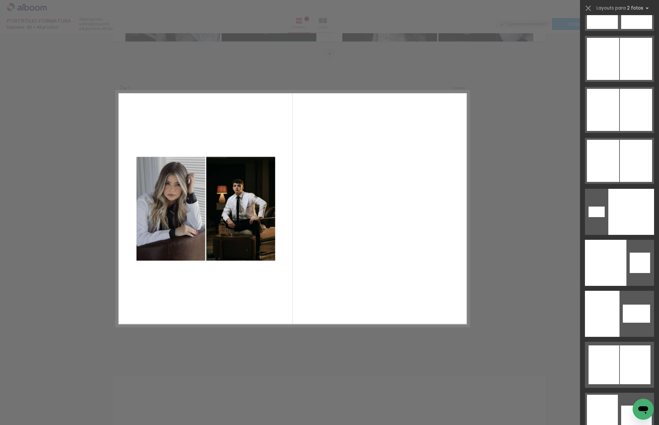
scroll to position [4197, 0]
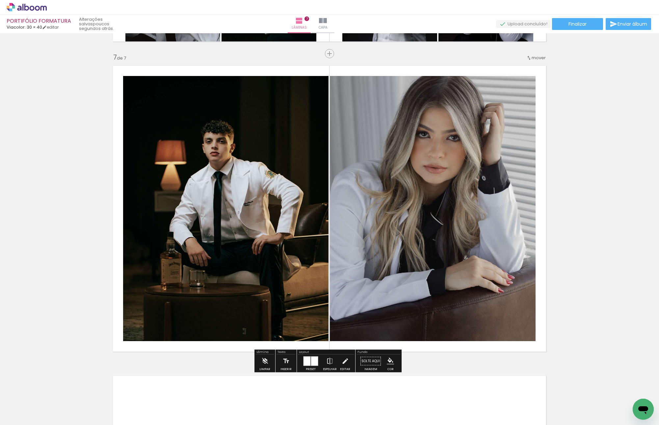
drag, startPoint x: 230, startPoint y: 187, endPoint x: 463, endPoint y: 202, distance: 234.3
click at [0, 0] on slot at bounding box center [0, 0] width 0 height 0
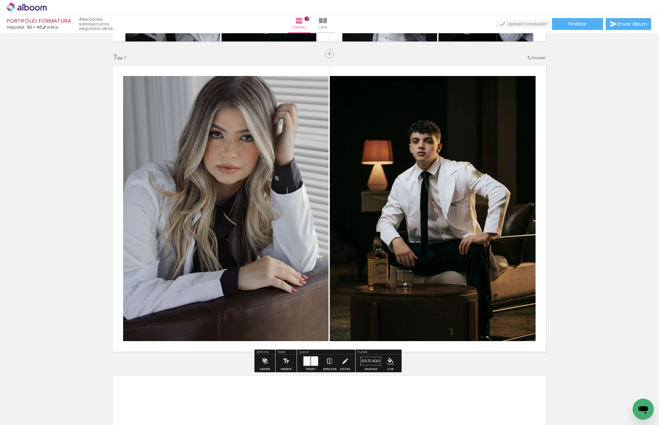
drag, startPoint x: 56, startPoint y: 322, endPoint x: 218, endPoint y: 351, distance: 165.1
drag, startPoint x: 582, startPoint y: 331, endPoint x: 527, endPoint y: 379, distance: 73.4
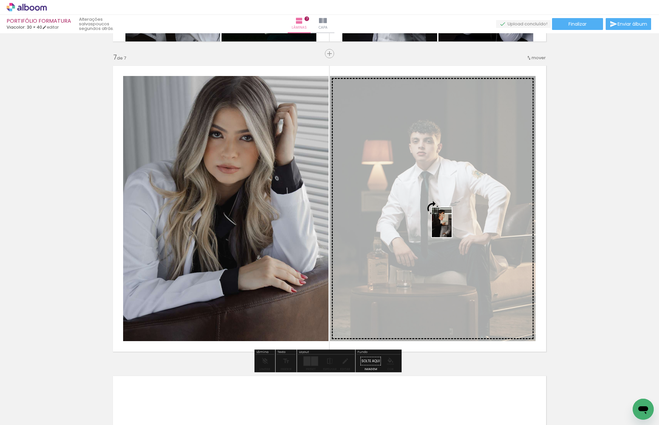
drag, startPoint x: 538, startPoint y: 398, endPoint x: 453, endPoint y: 226, distance: 192.4
click at [453, 226] on quentale-workspace at bounding box center [329, 212] width 659 height 425
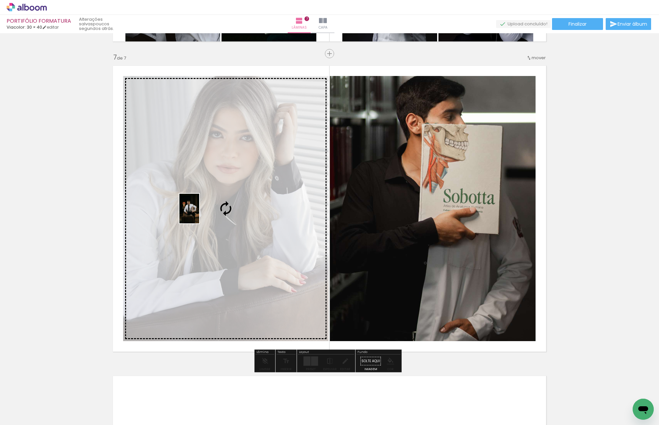
drag, startPoint x: 170, startPoint y: 390, endPoint x: 199, endPoint y: 213, distance: 178.7
click at [199, 213] on quentale-workspace at bounding box center [329, 212] width 659 height 425
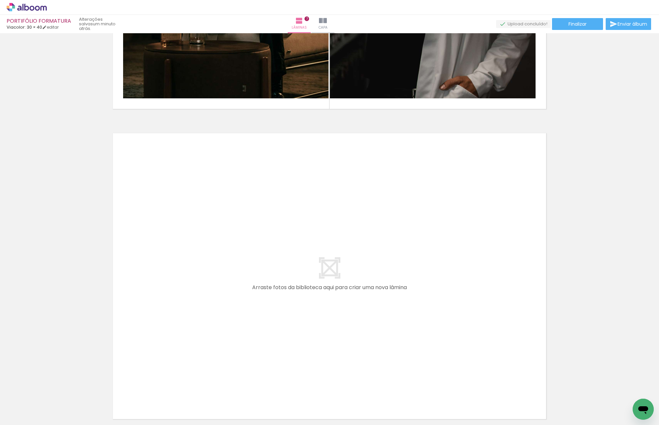
scroll to position [2124, 0]
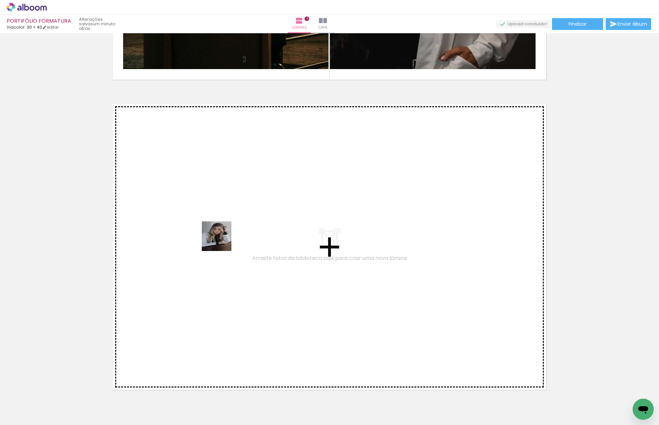
drag, startPoint x: 418, startPoint y: 338, endPoint x: 220, endPoint y: 240, distance: 221.5
click at [220, 240] on quentale-workspace at bounding box center [329, 212] width 659 height 425
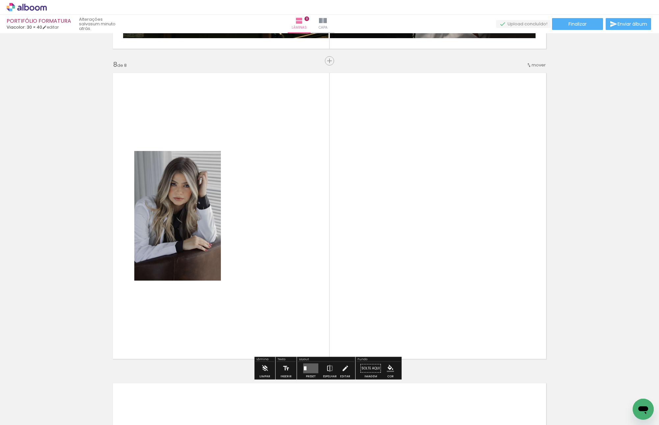
scroll to position [2162, 0]
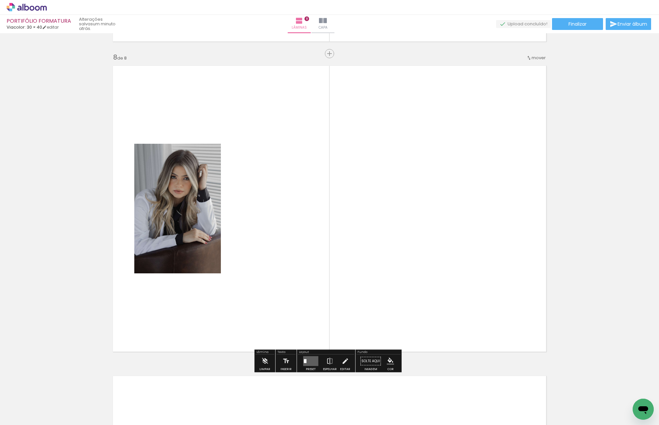
click at [79, 400] on quentale-thumb at bounding box center [91, 403] width 37 height 38
drag, startPoint x: 92, startPoint y: 400, endPoint x: 391, endPoint y: 213, distance: 352.1
click at [392, 215] on quentale-workspace at bounding box center [329, 212] width 659 height 425
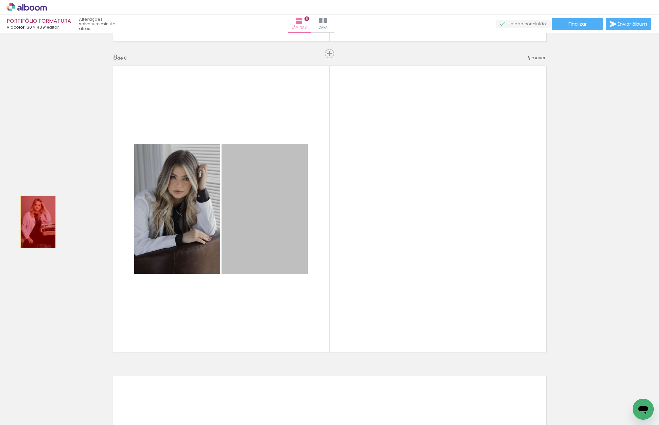
drag, startPoint x: 263, startPoint y: 187, endPoint x: 33, endPoint y: 218, distance: 231.7
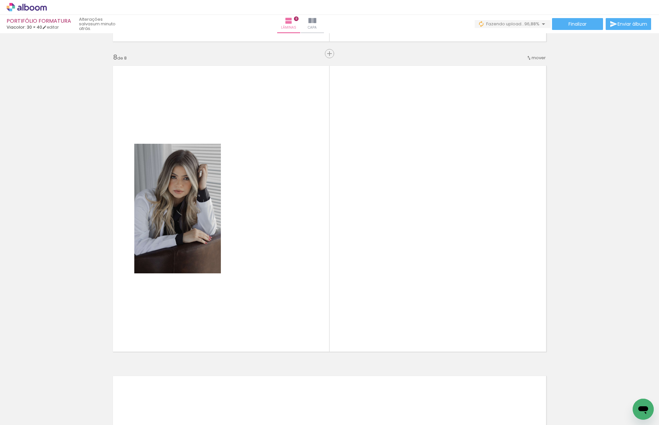
scroll to position [0, 576]
drag, startPoint x: 641, startPoint y: 396, endPoint x: 418, endPoint y: 223, distance: 282.1
click at [418, 223] on quentale-workspace at bounding box center [329, 212] width 659 height 425
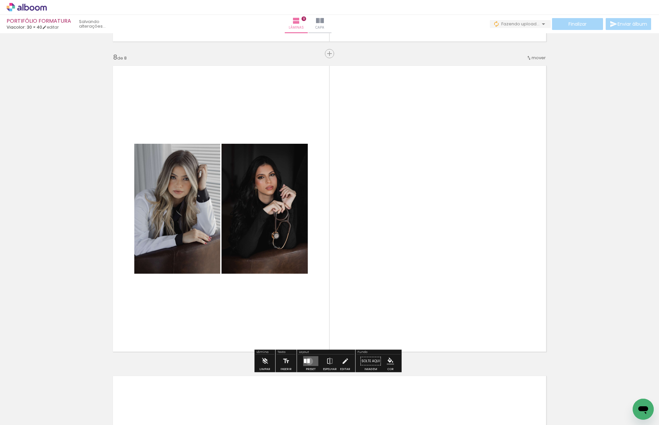
click at [308, 361] on div at bounding box center [308, 361] width 3 height 4
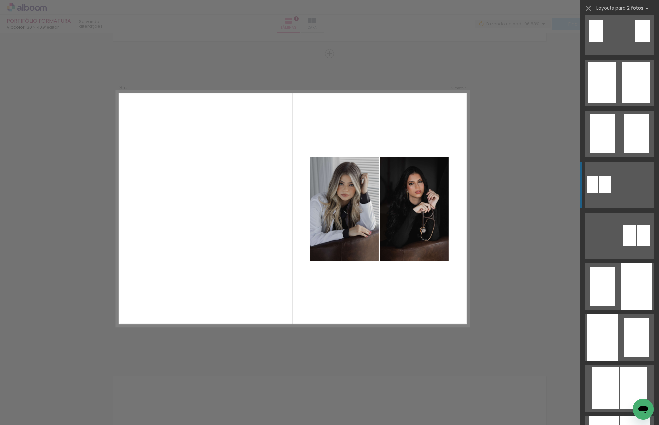
scroll to position [329, 0]
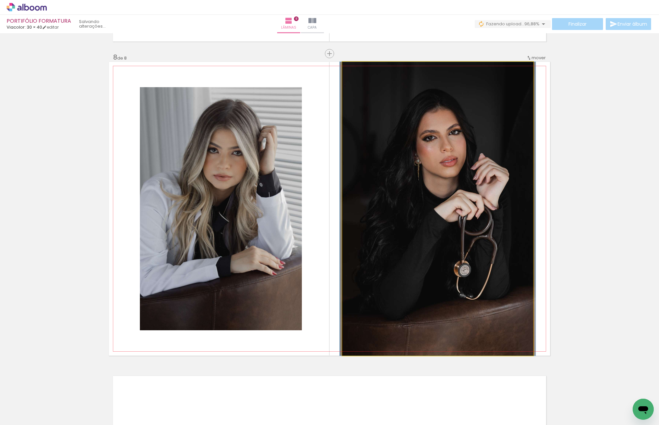
click at [410, 189] on quentale-photo at bounding box center [437, 209] width 191 height 294
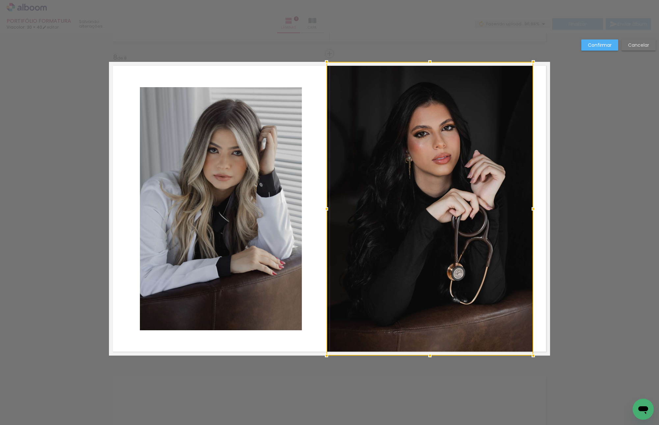
scroll to position [0, 576]
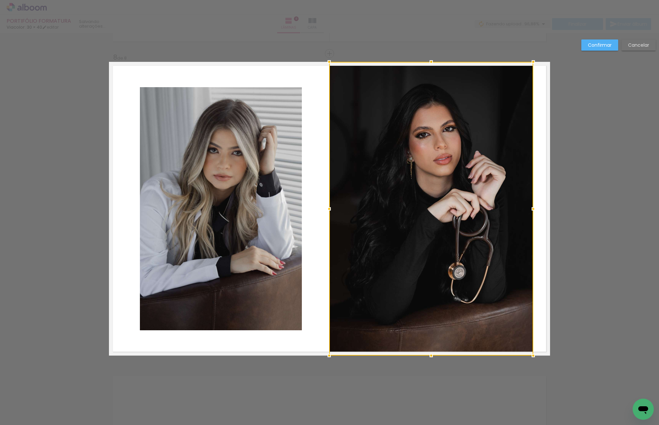
click at [329, 209] on div at bounding box center [328, 208] width 13 height 13
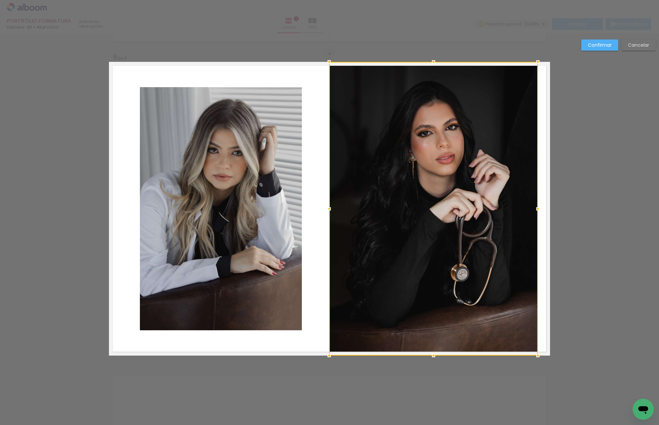
drag, startPoint x: 528, startPoint y: 207, endPoint x: 570, endPoint y: 207, distance: 41.8
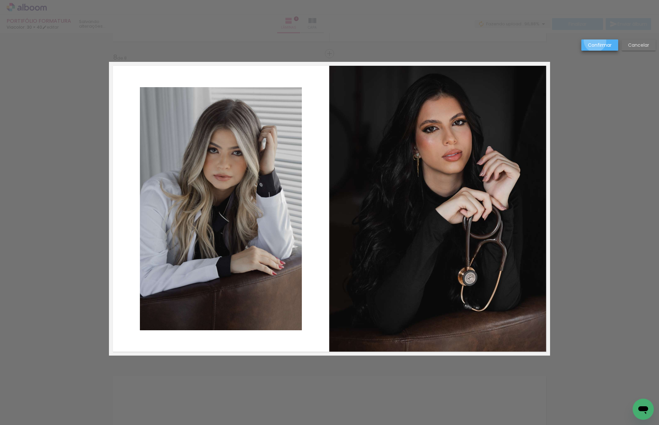
click at [595, 41] on paper-button "Confirmar" at bounding box center [599, 44] width 37 height 11
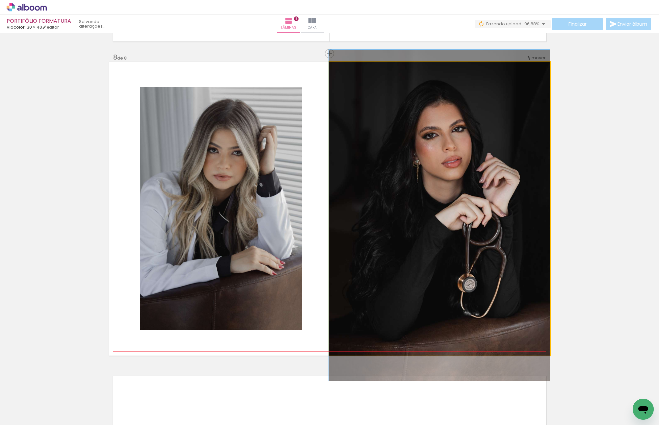
drag, startPoint x: 470, startPoint y: 206, endPoint x: 470, endPoint y: 200, distance: 5.3
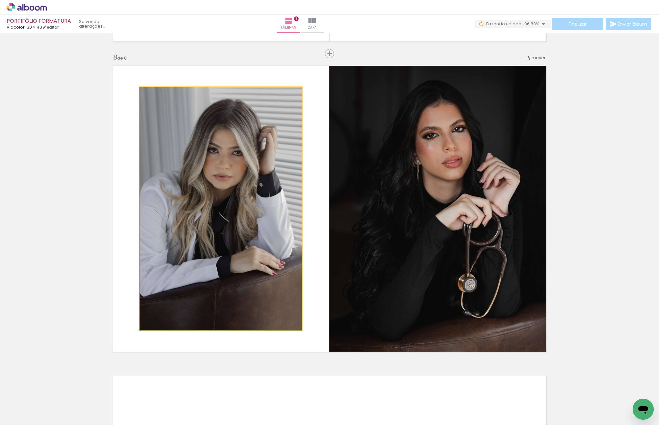
drag, startPoint x: 264, startPoint y: 186, endPoint x: 526, endPoint y: 195, distance: 261.7
click at [0, 0] on slot at bounding box center [0, 0] width 0 height 0
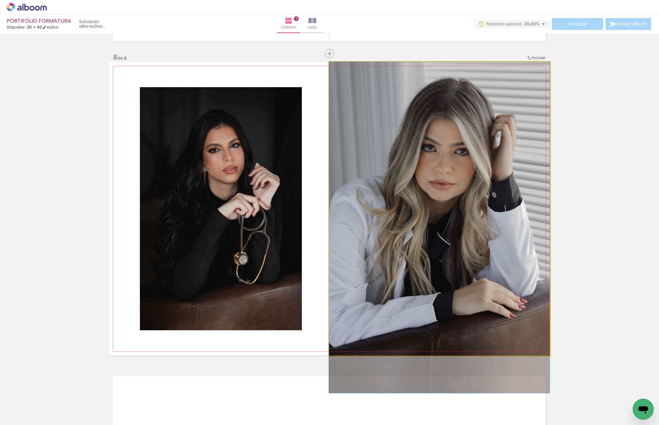
drag, startPoint x: 436, startPoint y: 164, endPoint x: 436, endPoint y: 168, distance: 3.6
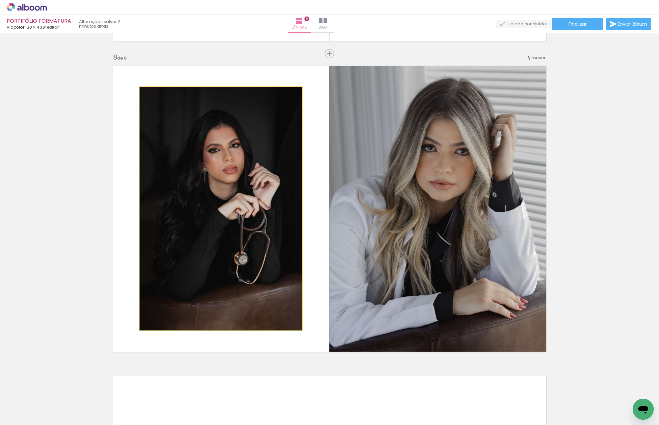
drag, startPoint x: 278, startPoint y: 193, endPoint x: 422, endPoint y: 201, distance: 144.3
click at [0, 0] on slot at bounding box center [0, 0] width 0 height 0
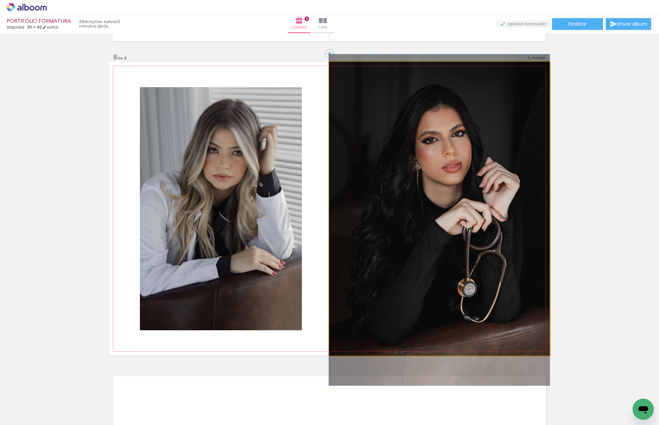
drag, startPoint x: 460, startPoint y: 184, endPoint x: 458, endPoint y: 195, distance: 11.3
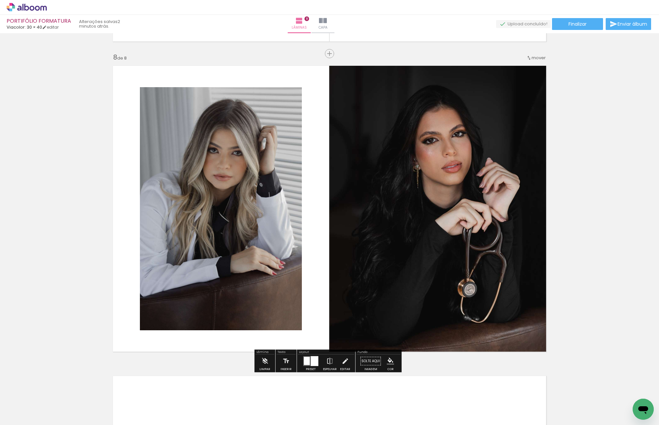
click at [326, 361] on iron-icon at bounding box center [329, 361] width 7 height 13
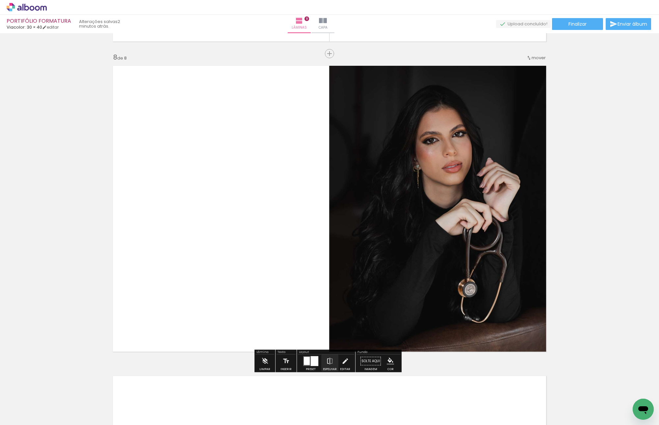
click at [405, 156] on quentale-photo at bounding box center [439, 209] width 221 height 294
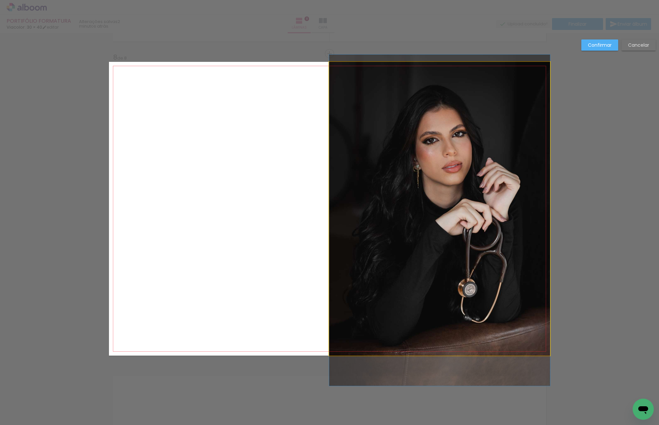
click at [426, 144] on quentale-photo at bounding box center [439, 209] width 221 height 294
click at [426, 144] on div at bounding box center [440, 209] width 223 height 294
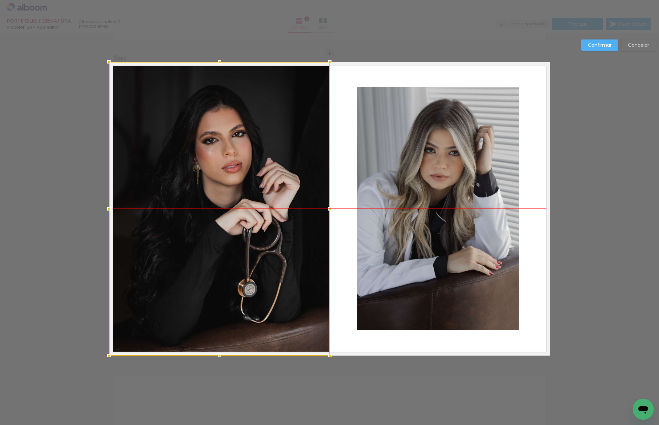
drag, startPoint x: 443, startPoint y: 137, endPoint x: 201, endPoint y: 140, distance: 241.5
click at [201, 140] on div at bounding box center [219, 209] width 221 height 294
click at [0, 0] on slot "Confirmar" at bounding box center [0, 0] width 0 height 0
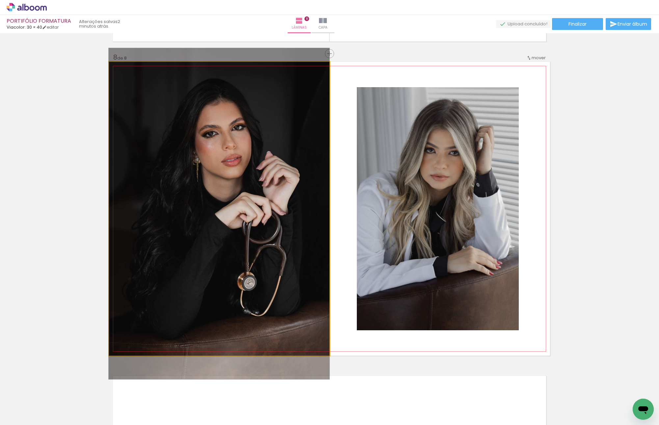
drag, startPoint x: 258, startPoint y: 154, endPoint x: 255, endPoint y: 147, distance: 7.6
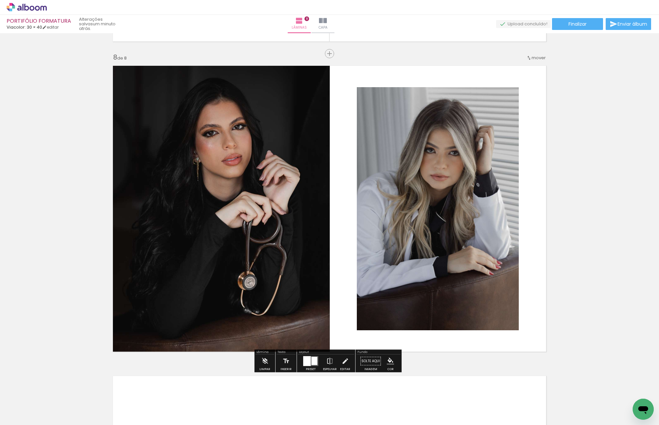
scroll to position [2359, 0]
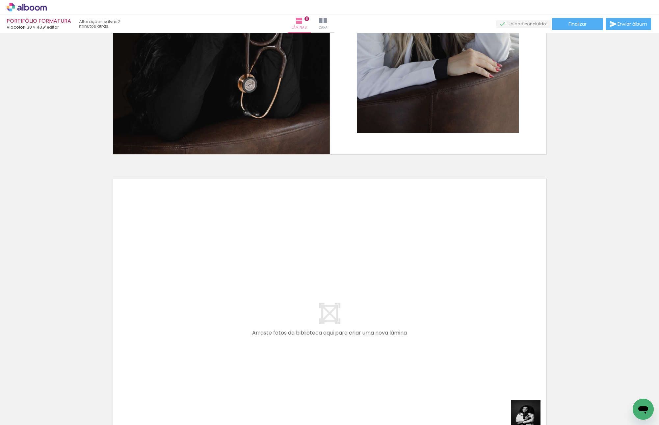
drag, startPoint x: 534, startPoint y: 419, endPoint x: 507, endPoint y: 420, distance: 27.6
click at [54, 420] on iron-horizontal-list at bounding box center [47, 404] width 13 height 41
drag, startPoint x: 513, startPoint y: 419, endPoint x: 461, endPoint y: 418, distance: 51.7
click at [0, 0] on slot at bounding box center [0, 0] width 0 height 0
click at [464, 419] on quentale-thumb at bounding box center [447, 403] width 37 height 38
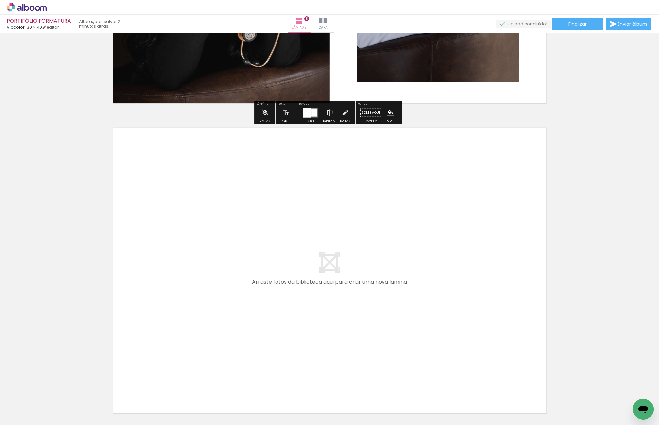
scroll to position [2425, 0]
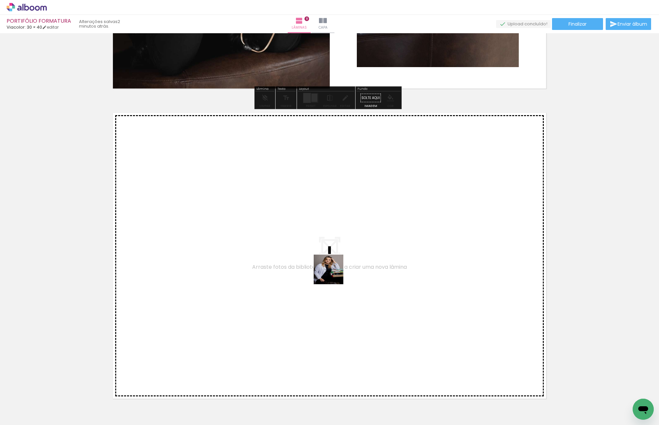
drag, startPoint x: 402, startPoint y: 391, endPoint x: 326, endPoint y: 269, distance: 143.8
click at [326, 269] on quentale-workspace at bounding box center [329, 212] width 659 height 425
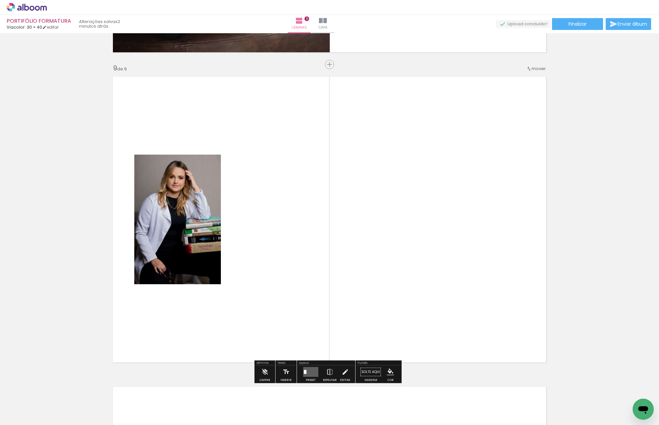
scroll to position [2472, 0]
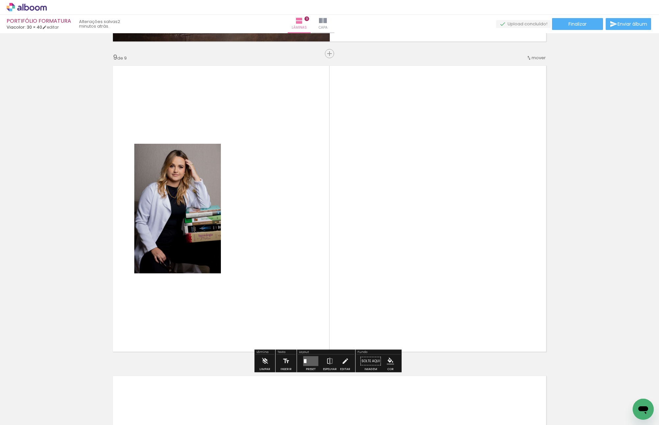
drag, startPoint x: 72, startPoint y: 396, endPoint x: 319, endPoint y: 272, distance: 276.3
click at [317, 276] on quentale-workspace at bounding box center [329, 212] width 659 height 425
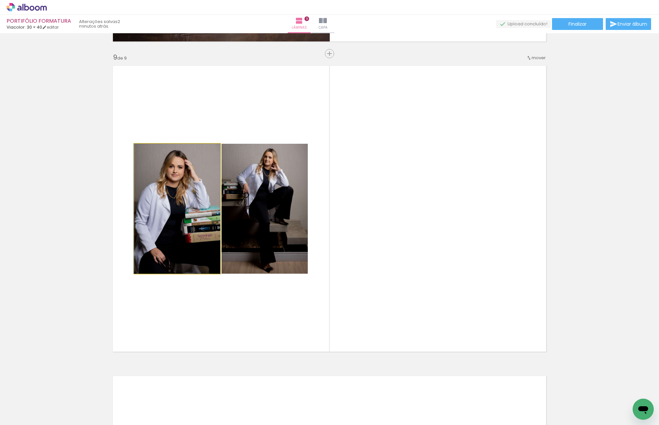
drag, startPoint x: 162, startPoint y: 213, endPoint x: 39, endPoint y: 201, distance: 122.9
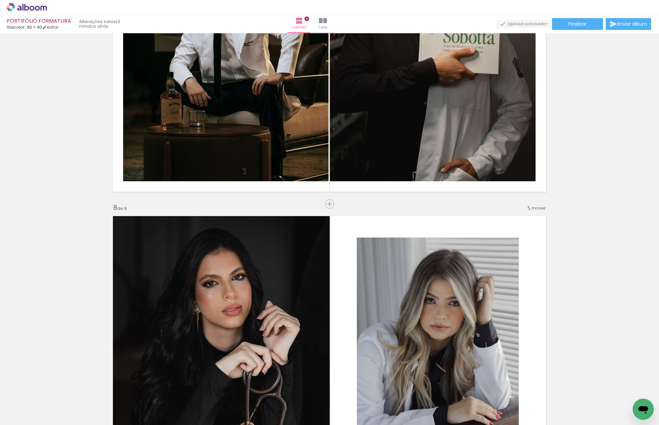
scroll to position [1847, 0]
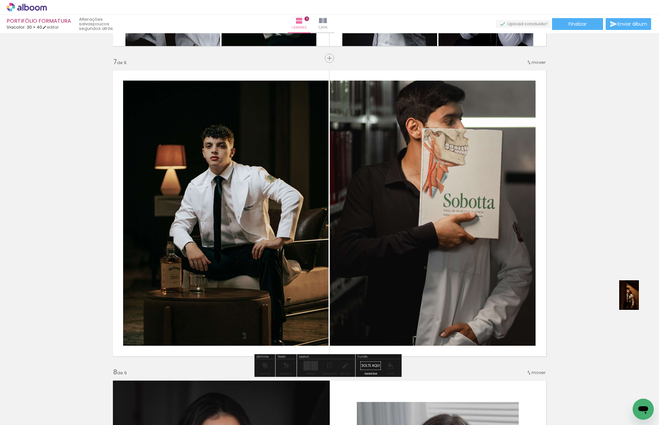
drag, startPoint x: 362, startPoint y: 404, endPoint x: 638, endPoint y: 300, distance: 295.0
click at [638, 300] on quentale-workspace at bounding box center [329, 212] width 659 height 425
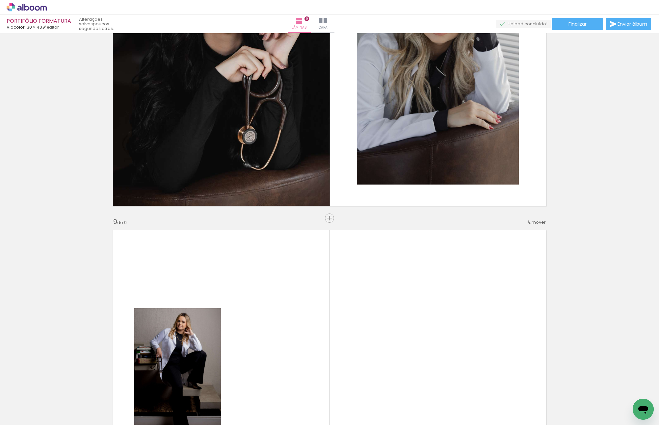
scroll to position [2472, 0]
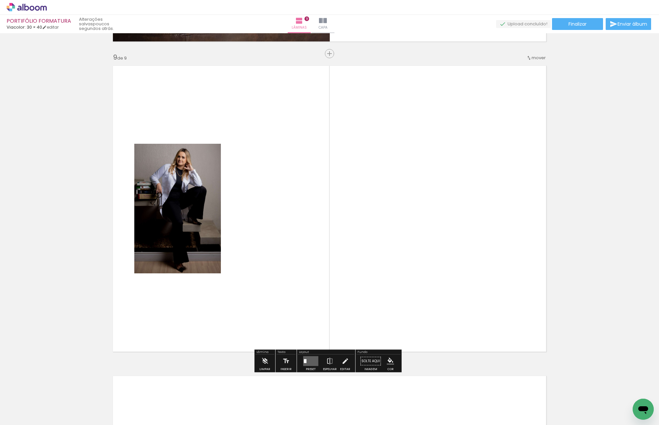
drag, startPoint x: 366, startPoint y: 405, endPoint x: 366, endPoint y: 240, distance: 164.1
click at [349, 232] on quentale-workspace at bounding box center [329, 212] width 659 height 425
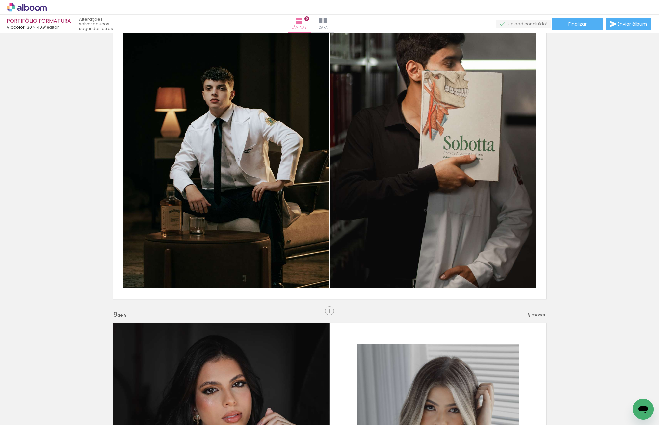
scroll to position [1847, 0]
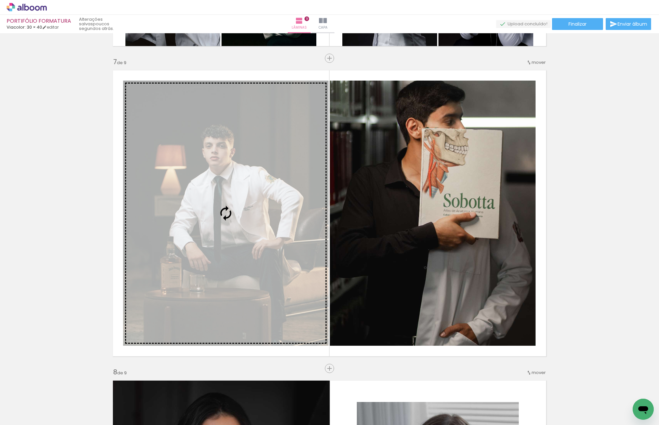
drag, startPoint x: 291, startPoint y: 231, endPoint x: 252, endPoint y: 187, distance: 57.8
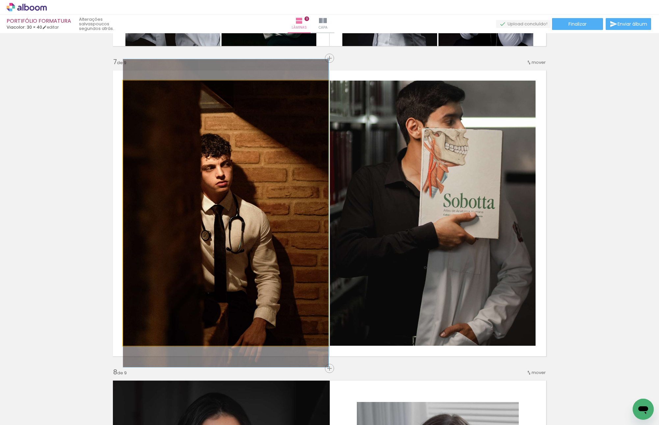
drag, startPoint x: 270, startPoint y: 190, endPoint x: 354, endPoint y: 231, distance: 93.0
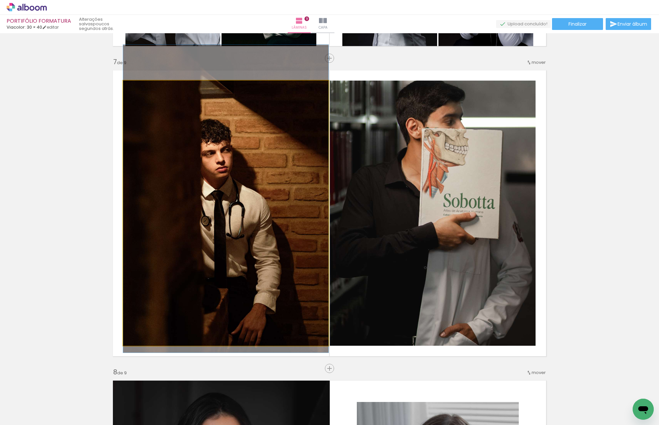
drag, startPoint x: 274, startPoint y: 199, endPoint x: 272, endPoint y: 206, distance: 7.3
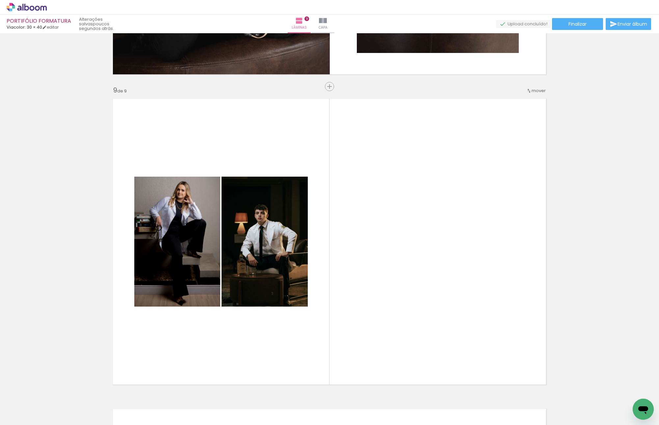
scroll to position [2571, 0]
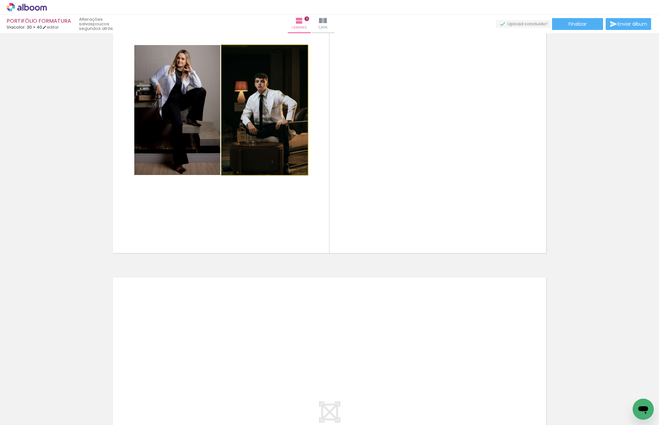
drag, startPoint x: 278, startPoint y: 136, endPoint x: 279, endPoint y: 100, distance: 35.9
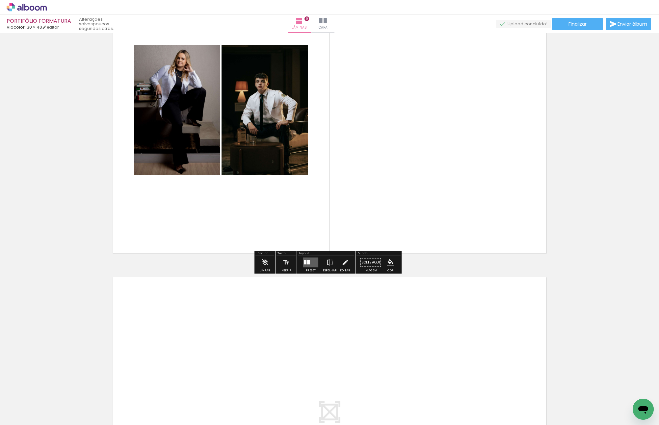
click at [385, 158] on quentale-layouter at bounding box center [329, 110] width 441 height 294
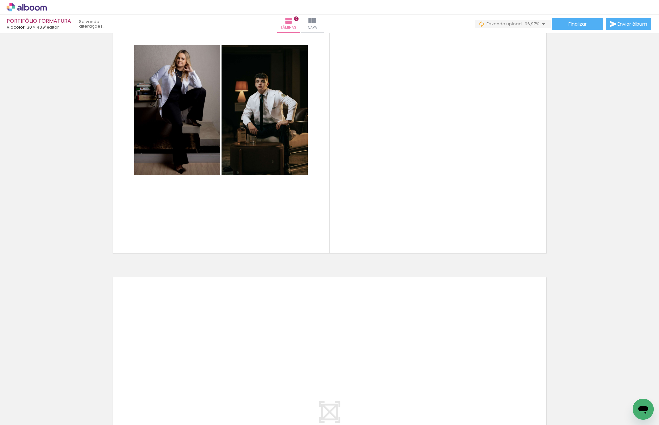
scroll to position [0, 613]
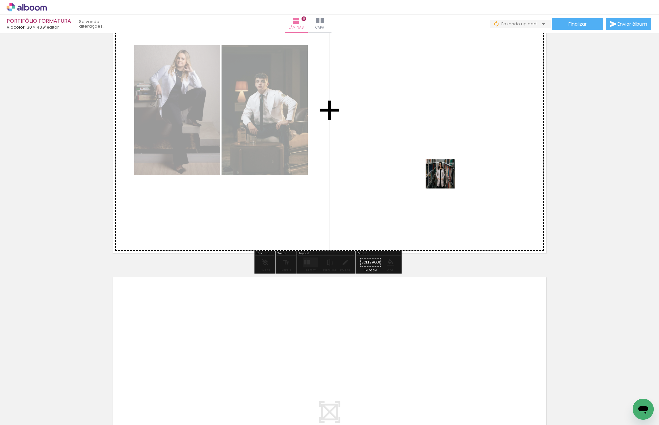
drag, startPoint x: 628, startPoint y: 393, endPoint x: 434, endPoint y: 167, distance: 297.9
click at [434, 167] on quentale-workspace at bounding box center [329, 212] width 659 height 425
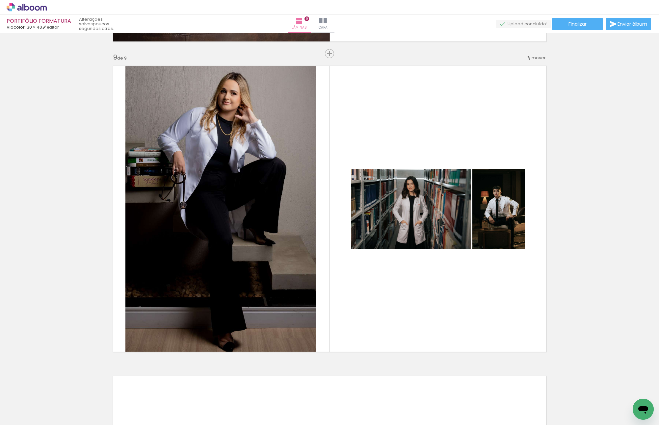
scroll to position [0, 0]
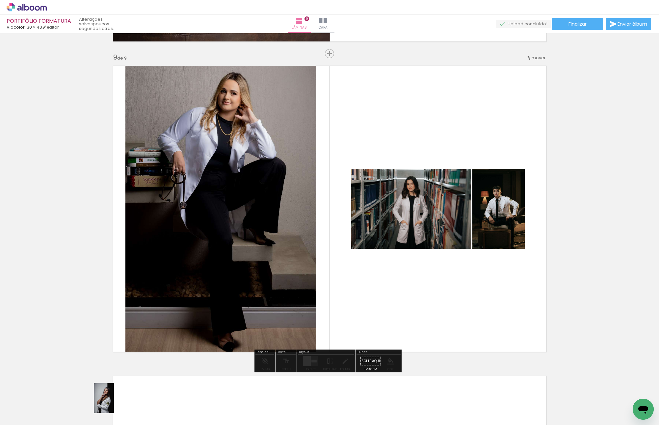
drag, startPoint x: 109, startPoint y: 410, endPoint x: 114, endPoint y: 403, distance: 8.4
click at [113, 403] on div at bounding box center [103, 402] width 22 height 33
click at [300, 367] on paper-button "Preset" at bounding box center [310, 363] width 21 height 17
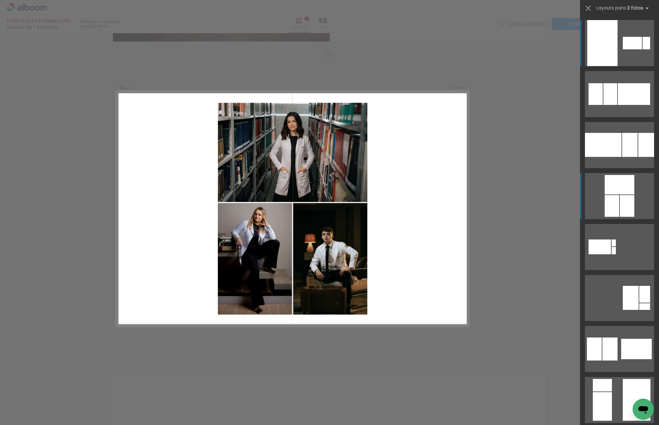
click at [612, 105] on div at bounding box center [610, 94] width 14 height 22
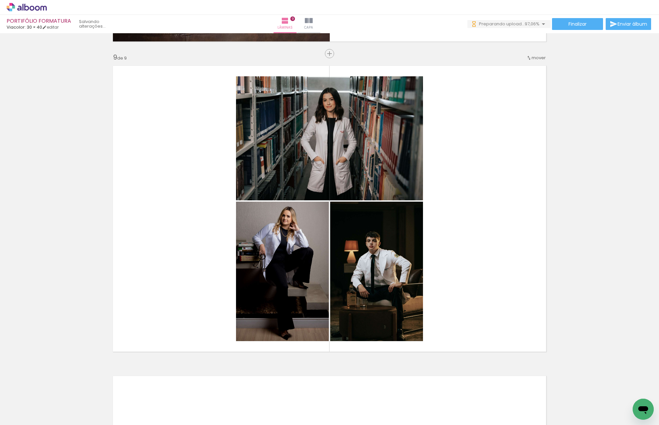
scroll to position [0, 650]
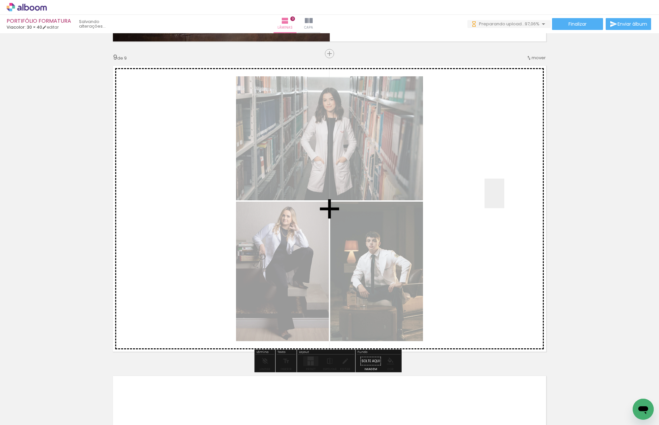
drag, startPoint x: 631, startPoint y: 397, endPoint x: 504, endPoint y: 198, distance: 235.8
click at [504, 198] on quentale-workspace at bounding box center [329, 212] width 659 height 425
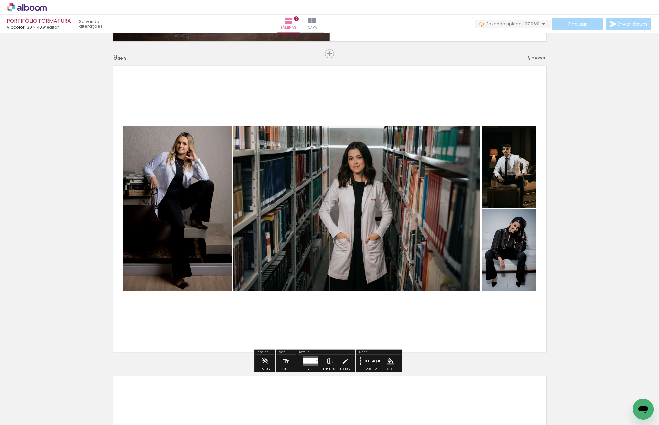
click at [303, 364] on quentale-layouter at bounding box center [310, 361] width 15 height 10
